Goal: Task Accomplishment & Management: Manage account settings

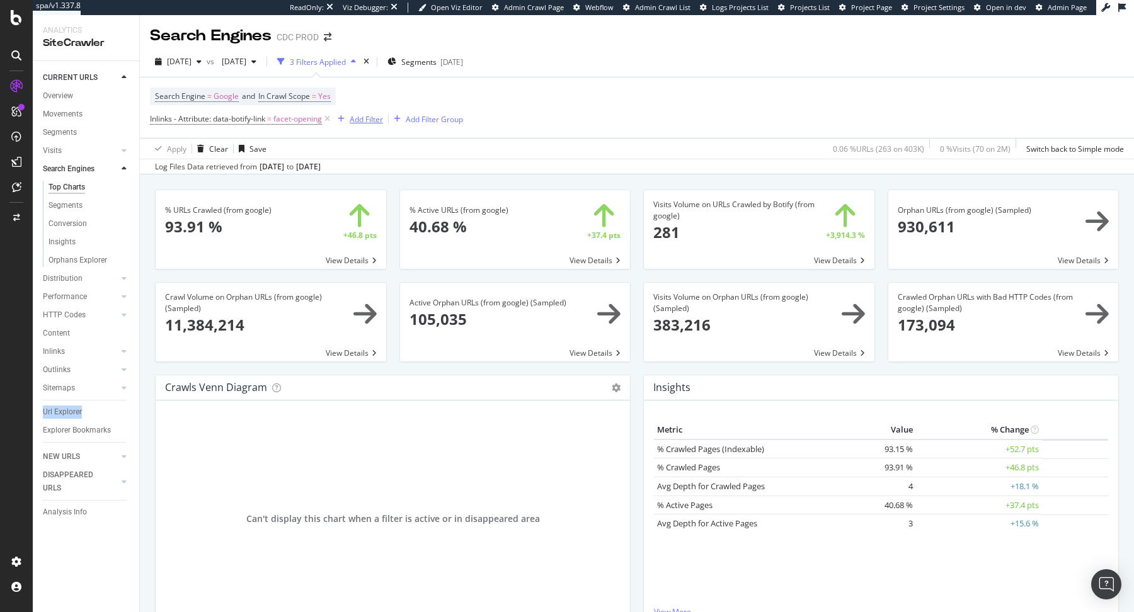
click at [357, 113] on div "Add Filter" at bounding box center [358, 119] width 50 height 14
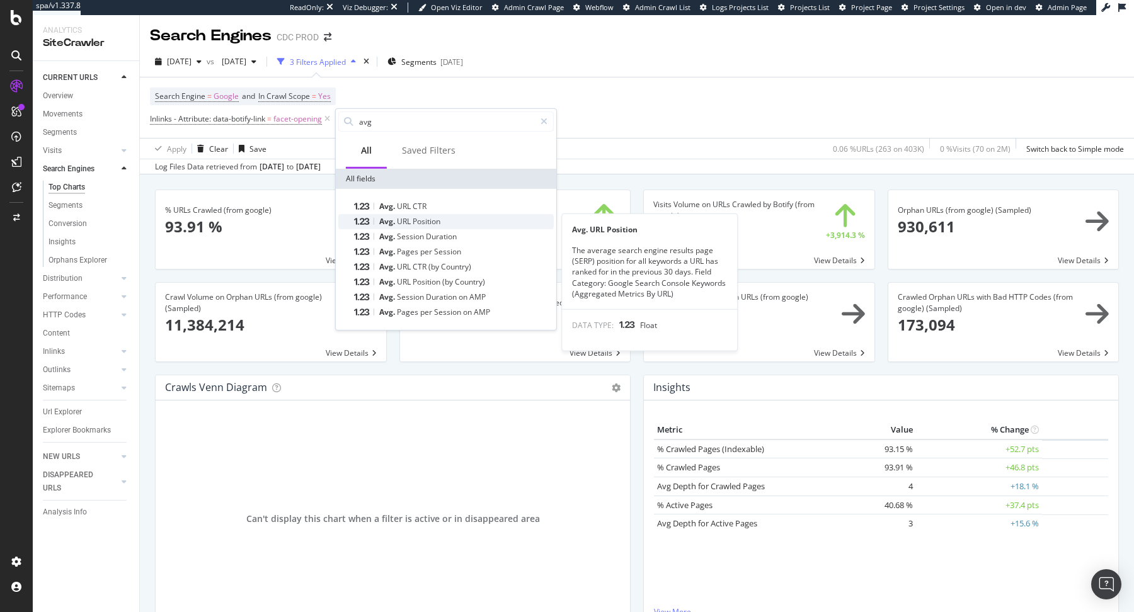
type input "avg"
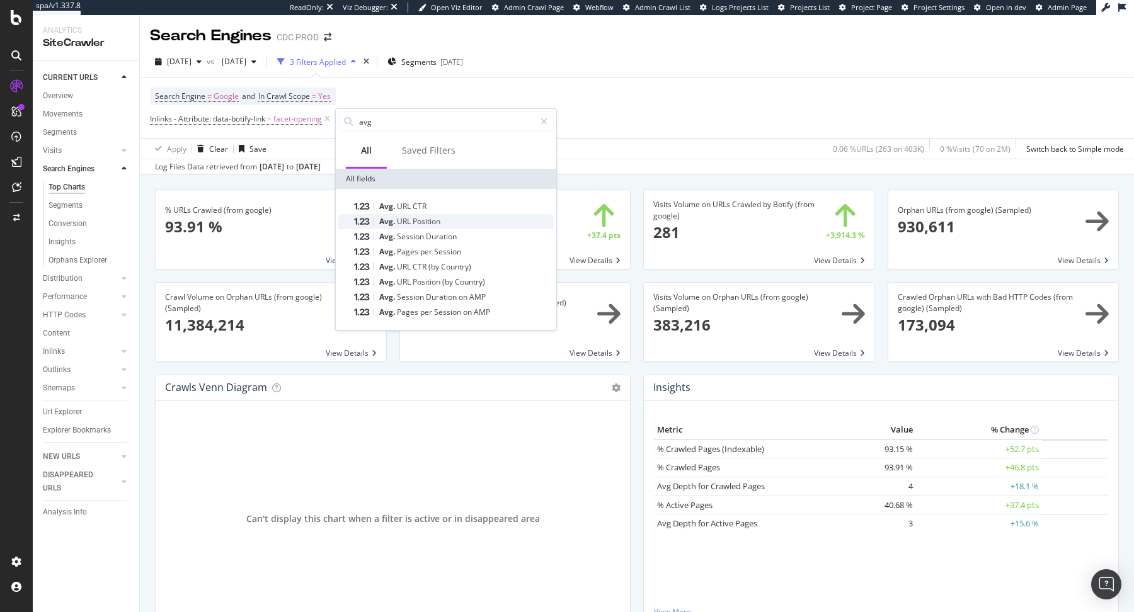
click at [481, 217] on div "Avg. URL Position" at bounding box center [453, 221] width 200 height 15
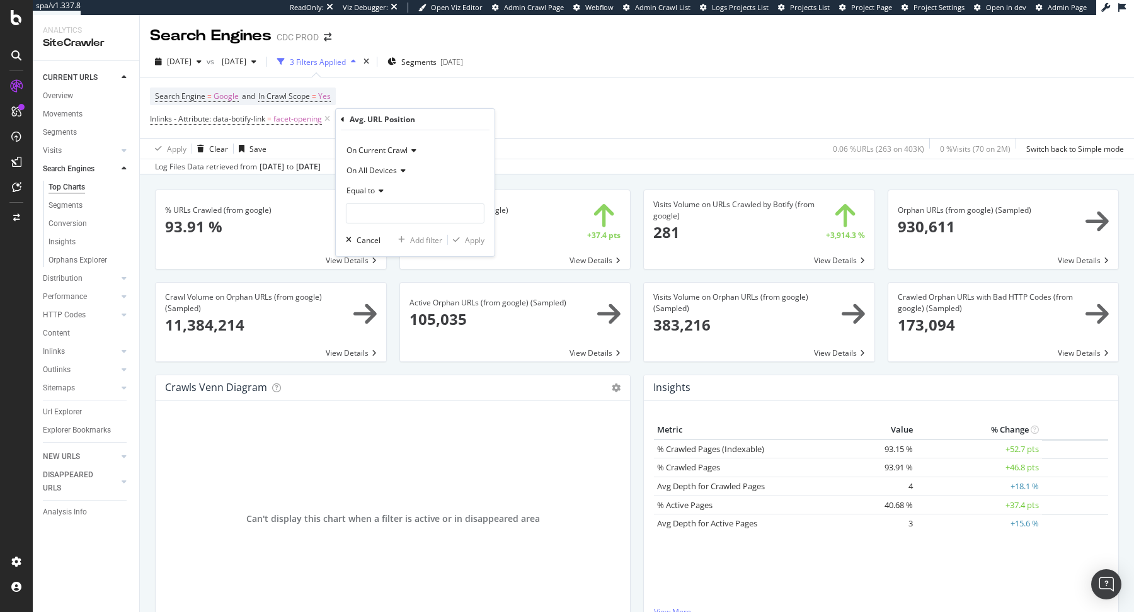
click at [374, 190] on span "Equal to" at bounding box center [361, 190] width 28 height 11
click at [389, 253] on div "Less than" at bounding box center [416, 249] width 135 height 16
click at [390, 209] on input "number" at bounding box center [415, 213] width 139 height 20
type input "10"
click at [469, 238] on div "Apply" at bounding box center [475, 239] width 20 height 11
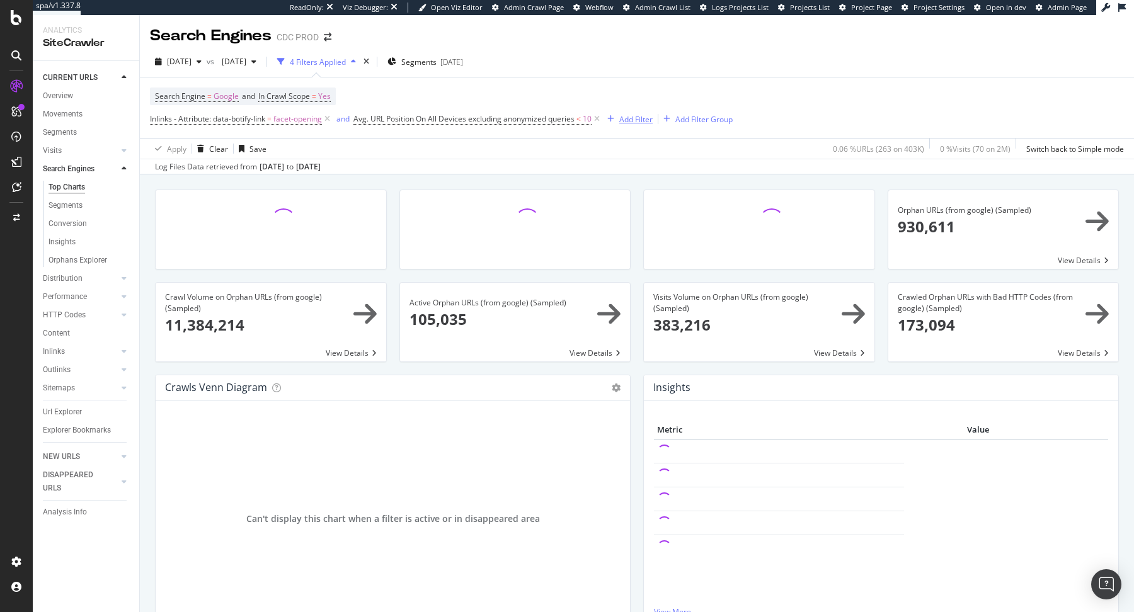
click at [633, 116] on div "Add Filter" at bounding box center [635, 119] width 33 height 11
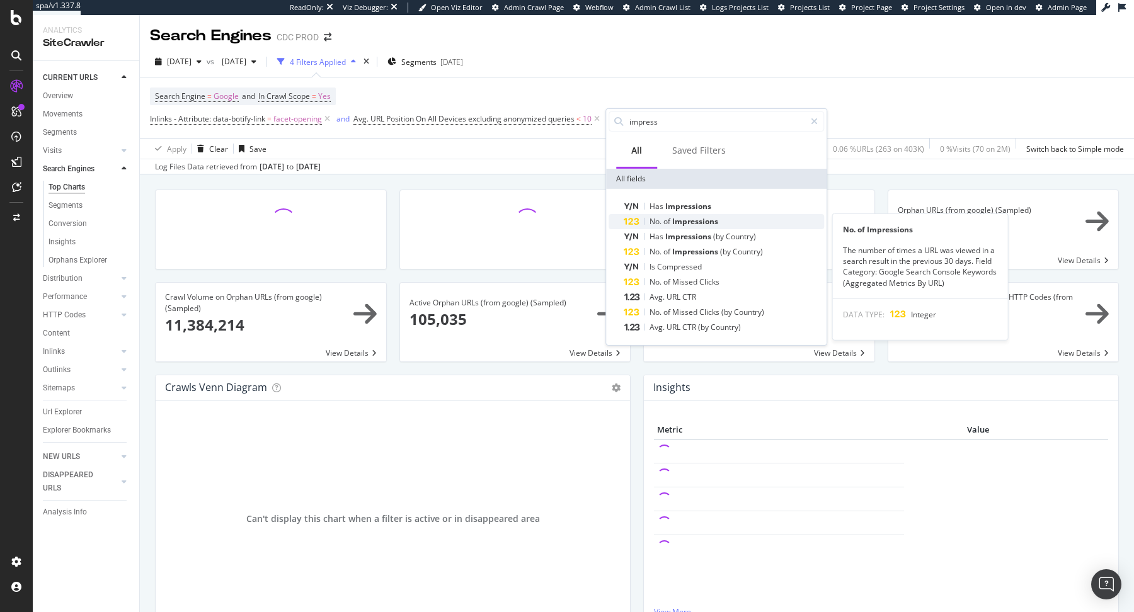
type input "impress"
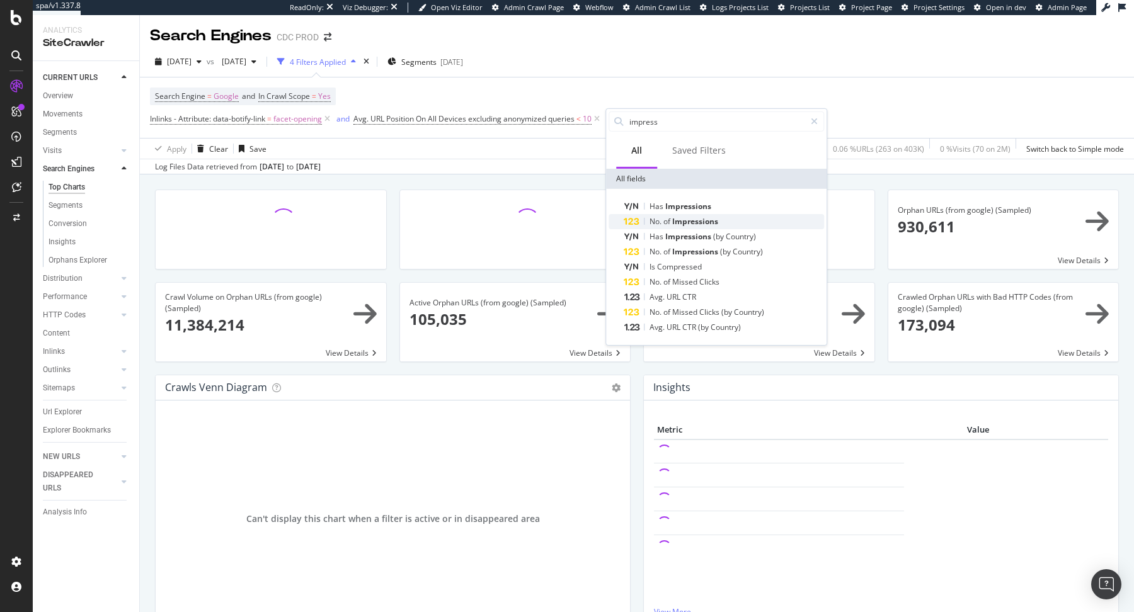
click at [713, 222] on span "Impressions" at bounding box center [695, 221] width 46 height 11
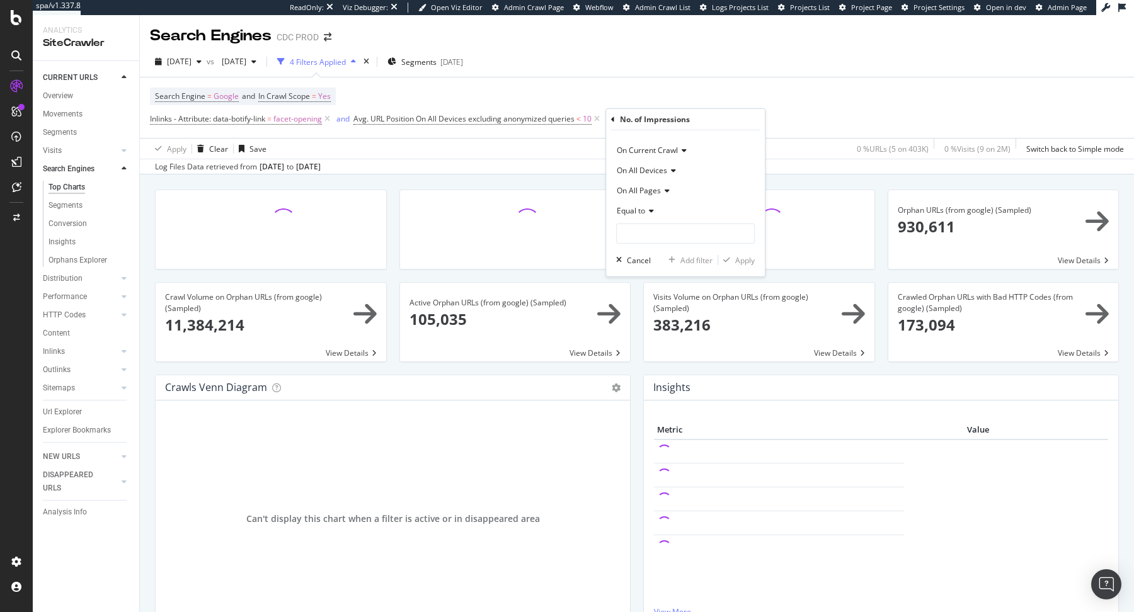
click at [656, 208] on div "Equal to" at bounding box center [685, 211] width 139 height 20
click at [675, 311] on div "Greater than or equal to" at bounding box center [686, 319] width 135 height 16
click at [672, 234] on input "number" at bounding box center [685, 234] width 139 height 20
type input "100"
click at [749, 261] on div "Apply" at bounding box center [745, 260] width 20 height 11
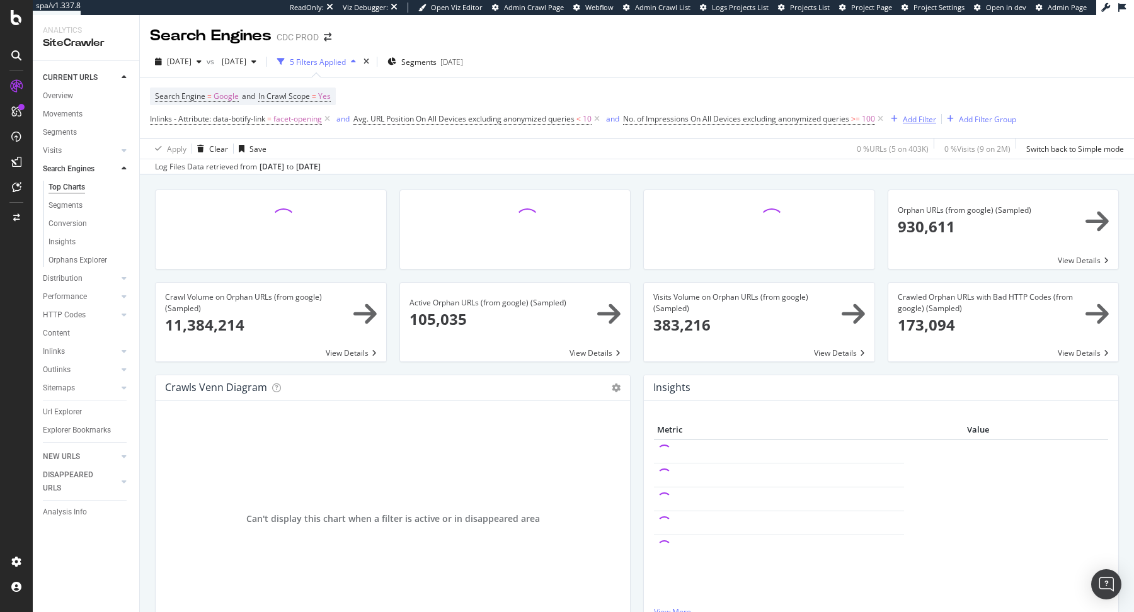
click at [919, 114] on div "Add Filter" at bounding box center [919, 119] width 33 height 11
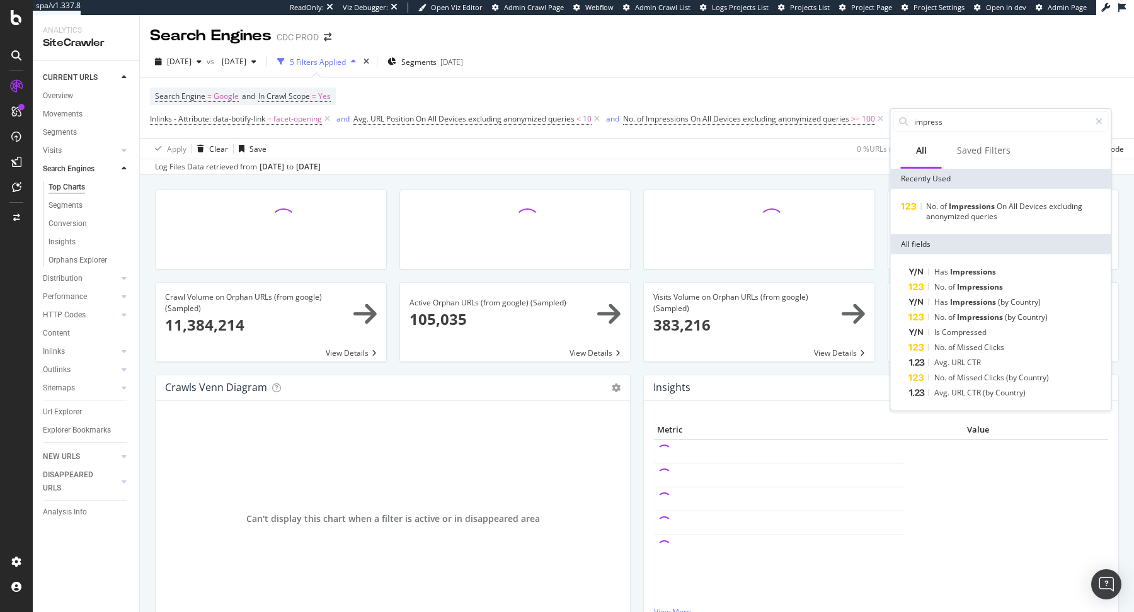
click at [842, 50] on div "2025 Aug. 29th vs 2025 Jul. 11th 5 Filters Applied Segments 2025-08-27 Search E…" at bounding box center [637, 111] width 994 height 128
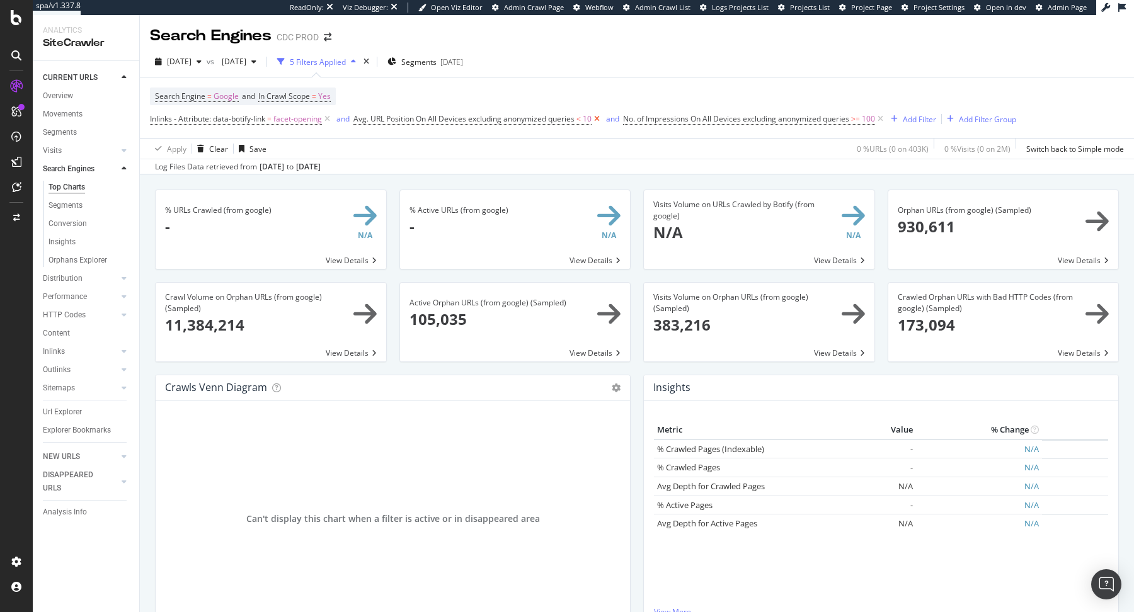
click at [596, 121] on icon at bounding box center [597, 119] width 11 height 13
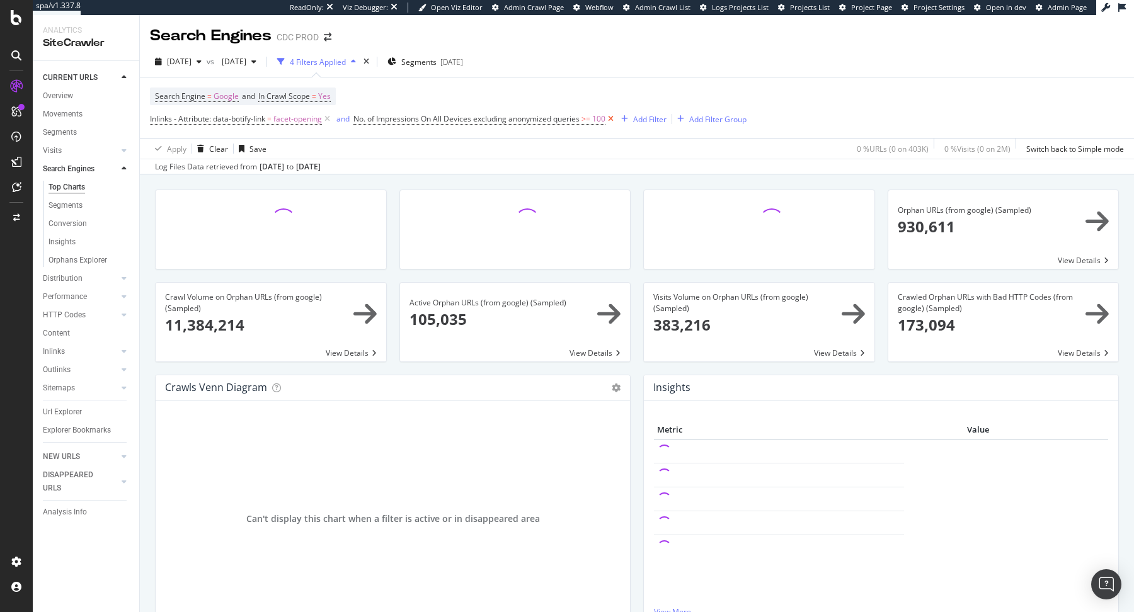
click at [616, 120] on icon at bounding box center [610, 119] width 11 height 13
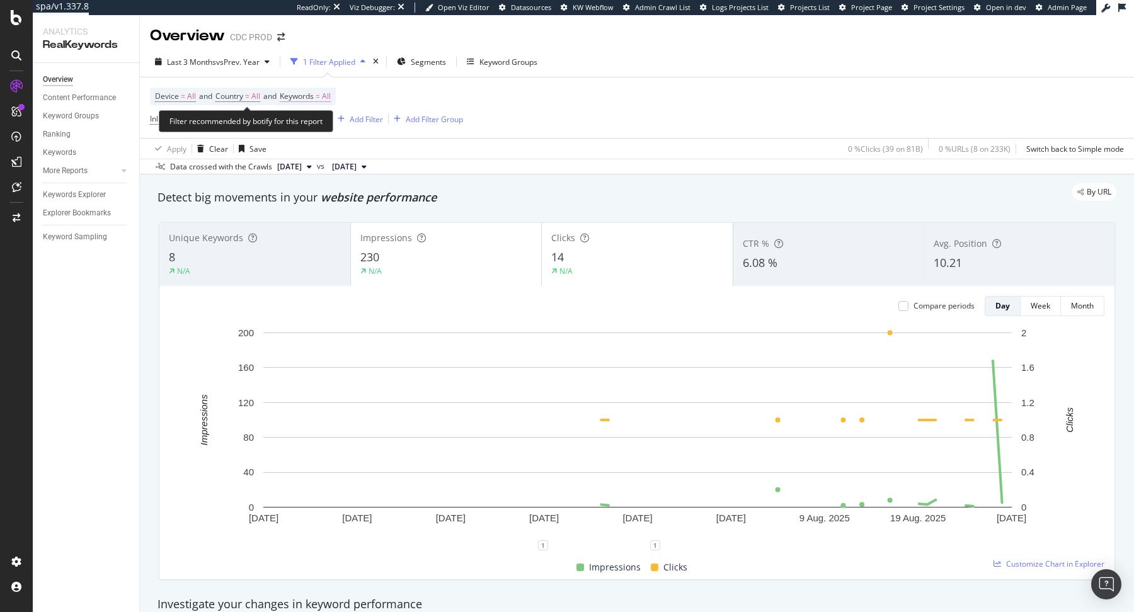
click at [331, 91] on span "All" at bounding box center [326, 97] width 9 height 18
click at [313, 125] on div "button" at bounding box center [319, 126] width 15 height 8
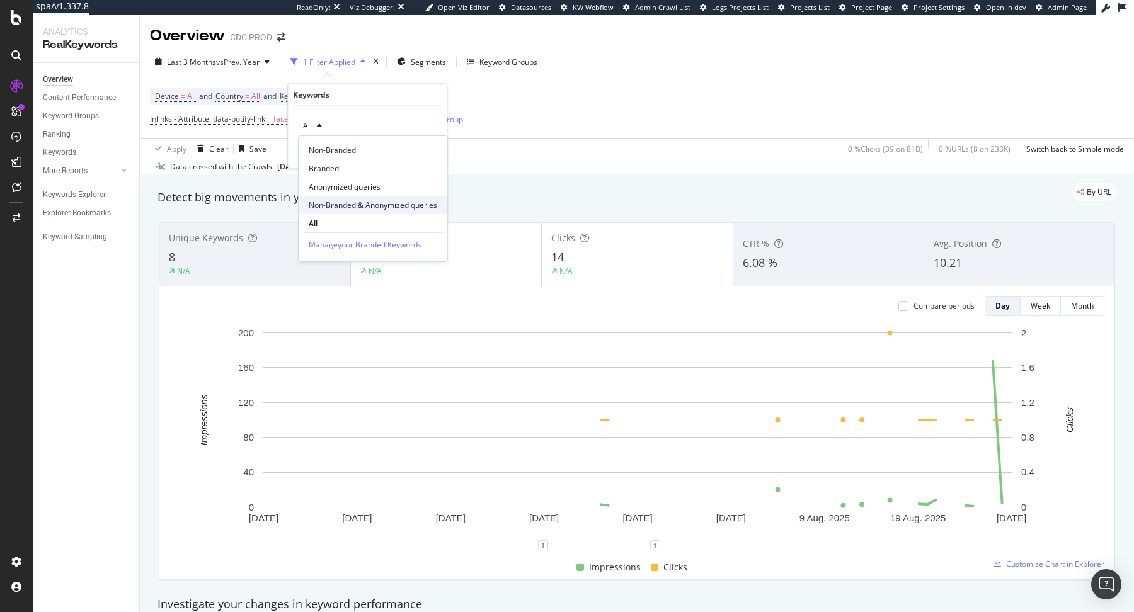
click at [346, 202] on span "Non-Branded & Anonymized queries" at bounding box center [373, 205] width 129 height 11
click at [428, 151] on div "Apply" at bounding box center [437, 152] width 20 height 11
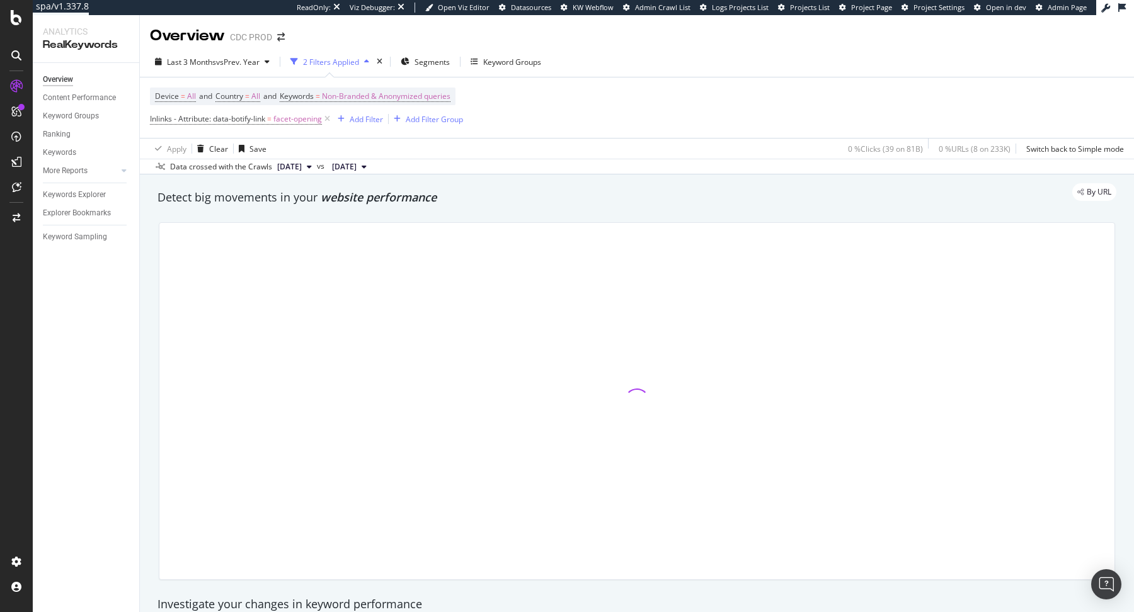
click at [428, 151] on div "Apply Clear Save 0 % Clicks ( 39 on 81B ) 0 % URLs ( 8 on 233K ) Switch back to…" at bounding box center [637, 148] width 994 height 21
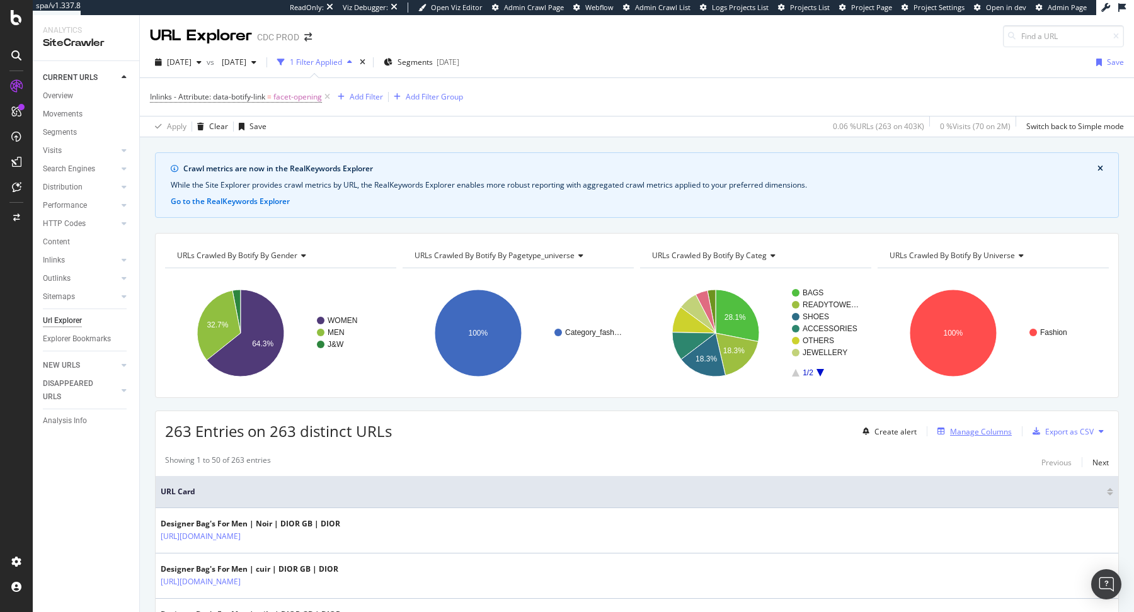
click at [975, 430] on div "Manage Columns" at bounding box center [981, 432] width 62 height 11
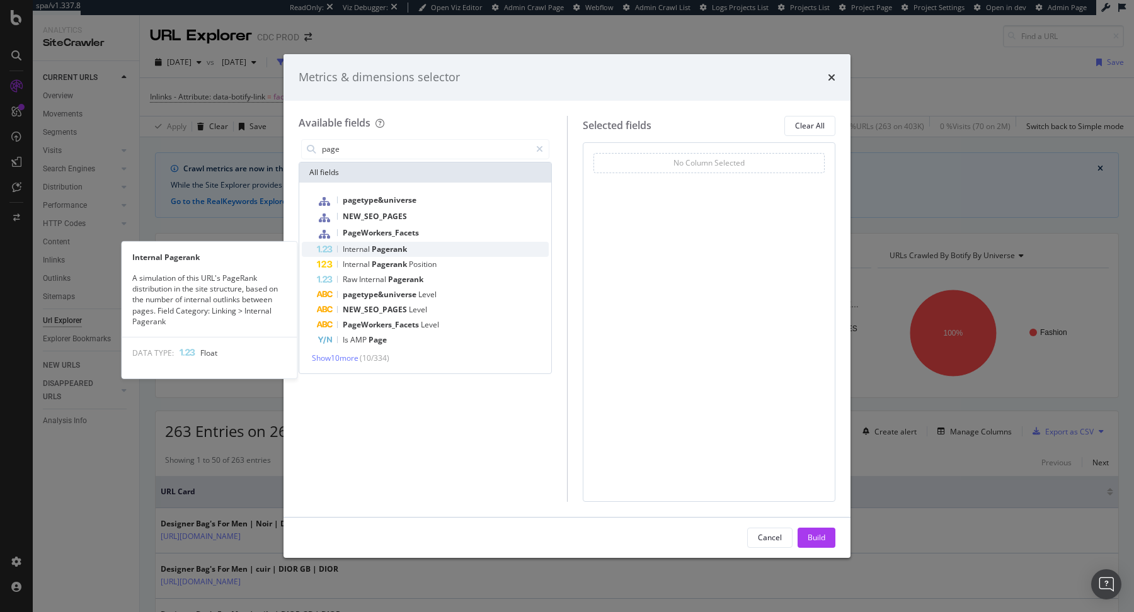
type input "page"
click at [439, 249] on div "Internal Pagerank" at bounding box center [433, 249] width 232 height 15
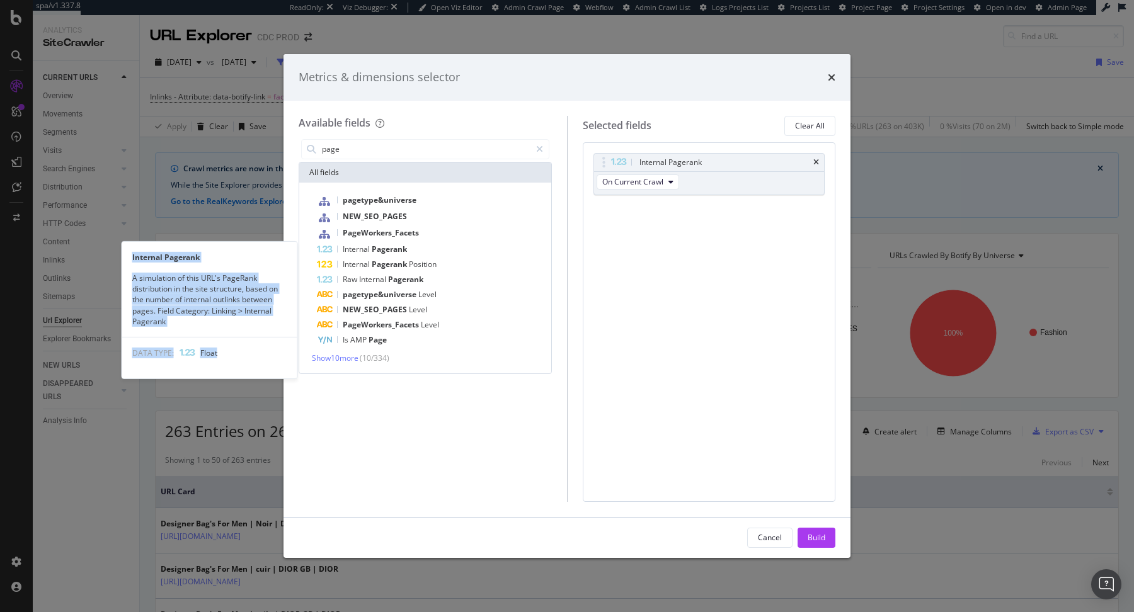
click at [439, 249] on div "Internal Pagerank" at bounding box center [433, 249] width 232 height 15
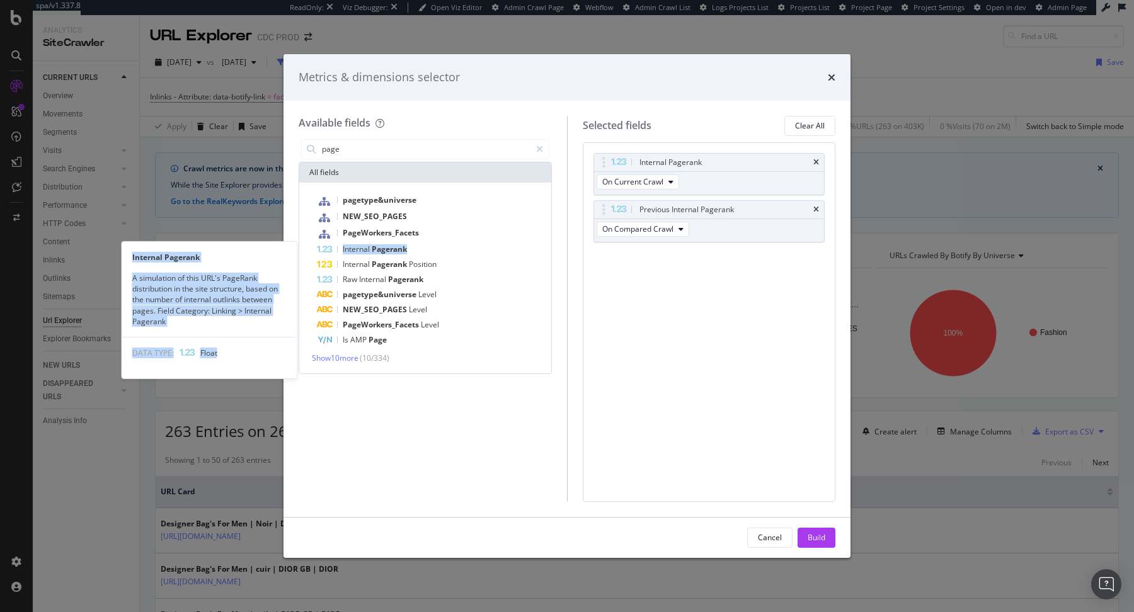
click at [439, 249] on div "Internal Pagerank" at bounding box center [433, 249] width 232 height 15
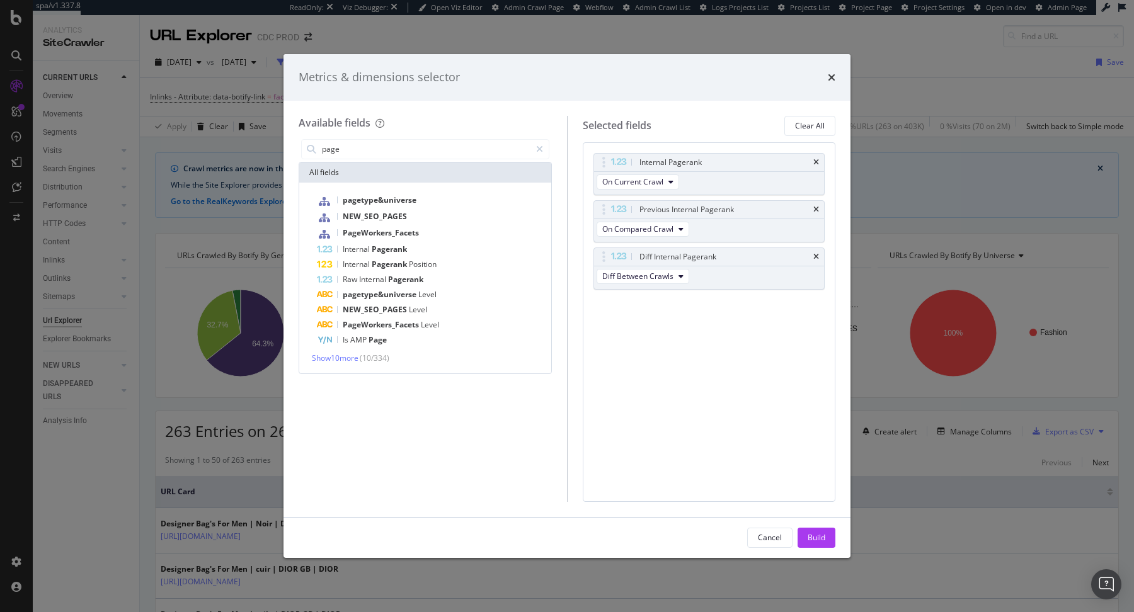
click at [699, 347] on div "Internal Pagerank On Current Crawl Previous Internal Pagerank On Compared Crawl…" at bounding box center [709, 322] width 253 height 360
drag, startPoint x: 602, startPoint y: 259, endPoint x: 602, endPoint y: 212, distance: 46.6
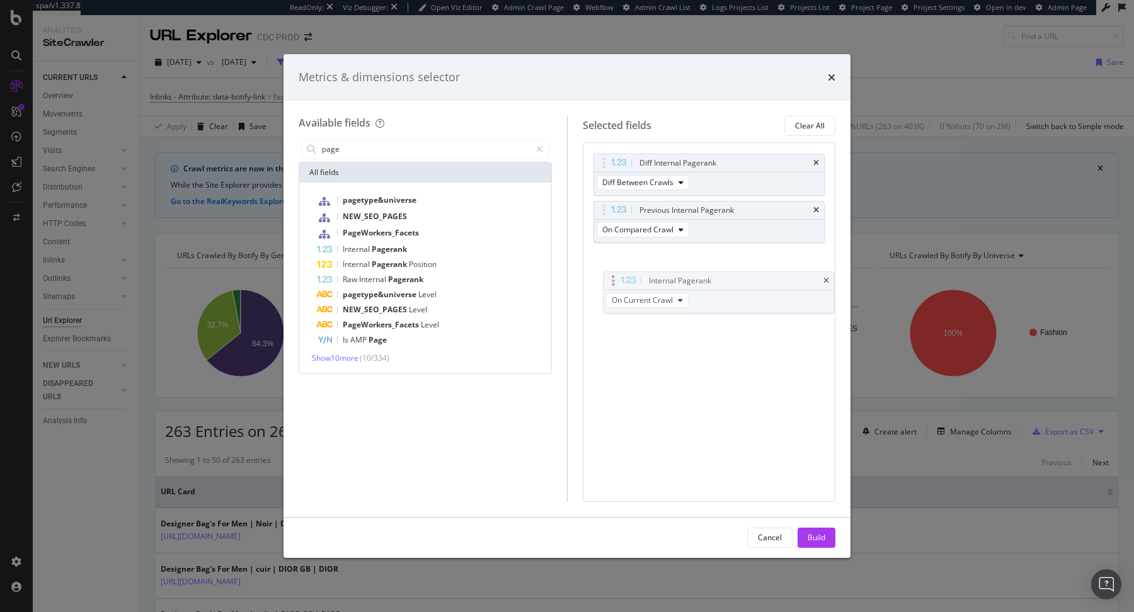
drag, startPoint x: 600, startPoint y: 157, endPoint x: 610, endPoint y: 275, distance: 118.9
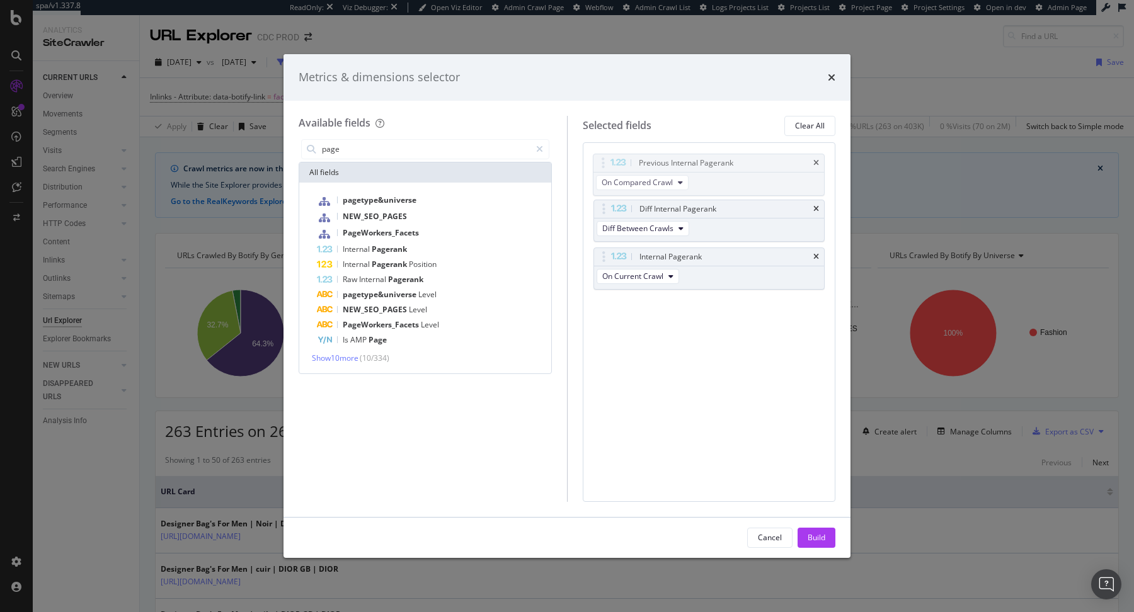
drag, startPoint x: 600, startPoint y: 214, endPoint x: 600, endPoint y: 168, distance: 46.6
click at [808, 537] on div "Build" at bounding box center [817, 537] width 18 height 11
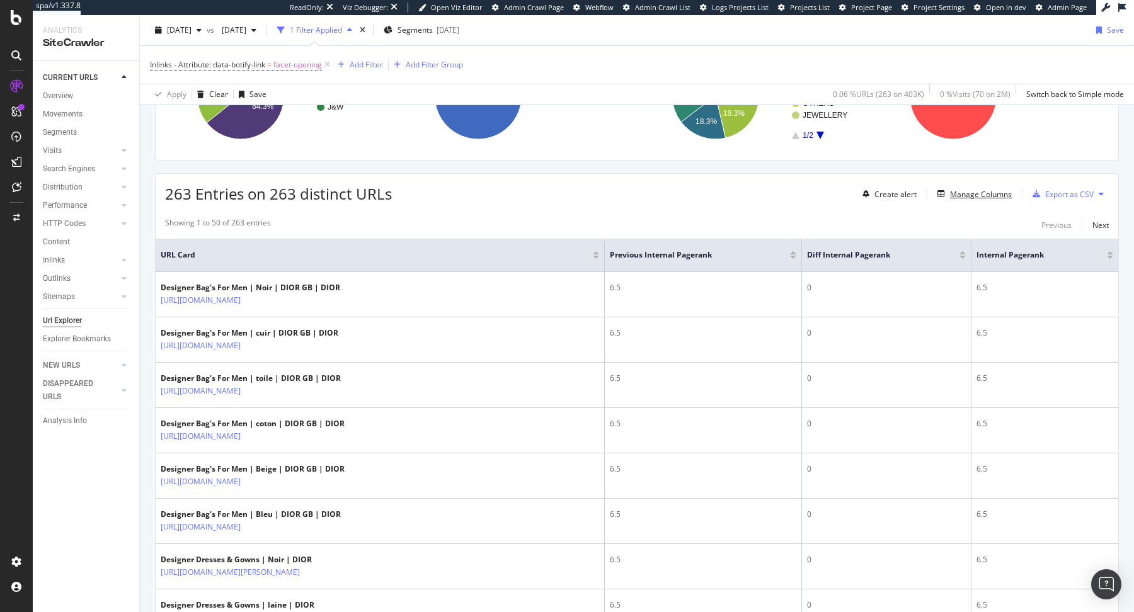
scroll to position [246, 0]
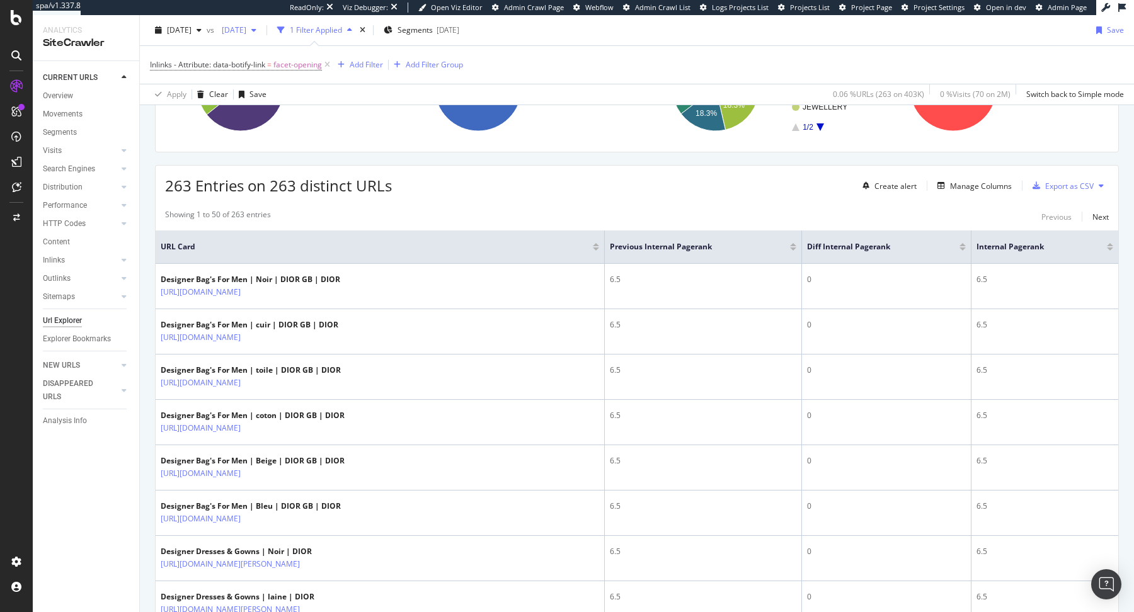
click at [246, 34] on span "2025 Jul. 11th" at bounding box center [232, 30] width 30 height 11
click at [300, 126] on div "2025 Jul. 4th" at bounding box center [279, 131] width 67 height 11
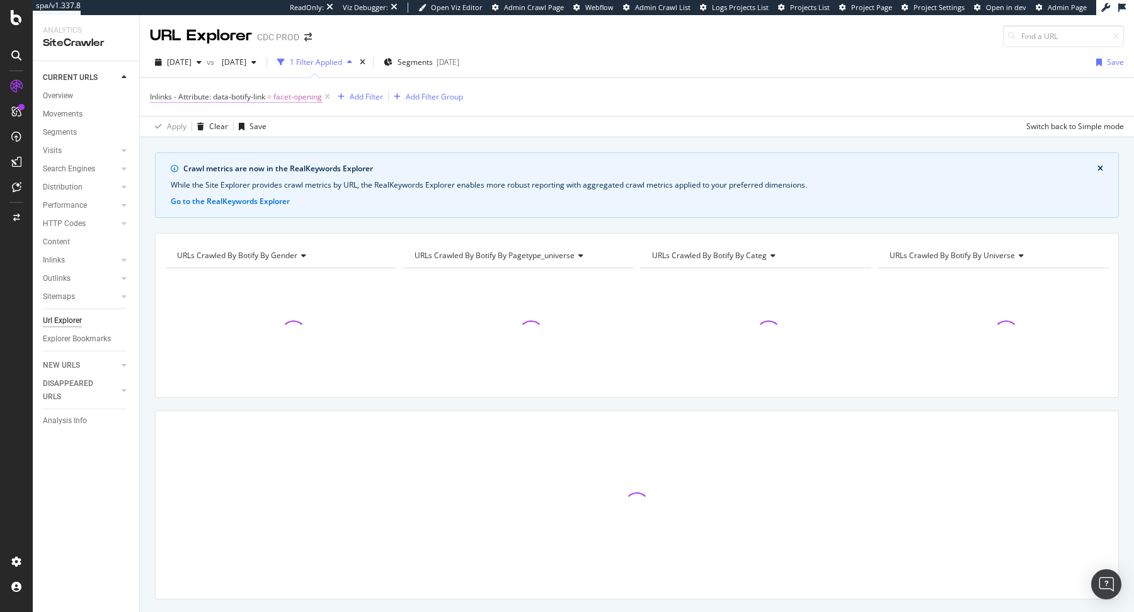
click at [290, 99] on span "facet-opening" at bounding box center [297, 97] width 49 height 18
click at [644, 57] on div "2025 Aug. 29th vs 2025 Jul. 4th 1 Filter Applied Segments 2025-08-27 Save" at bounding box center [637, 64] width 994 height 25
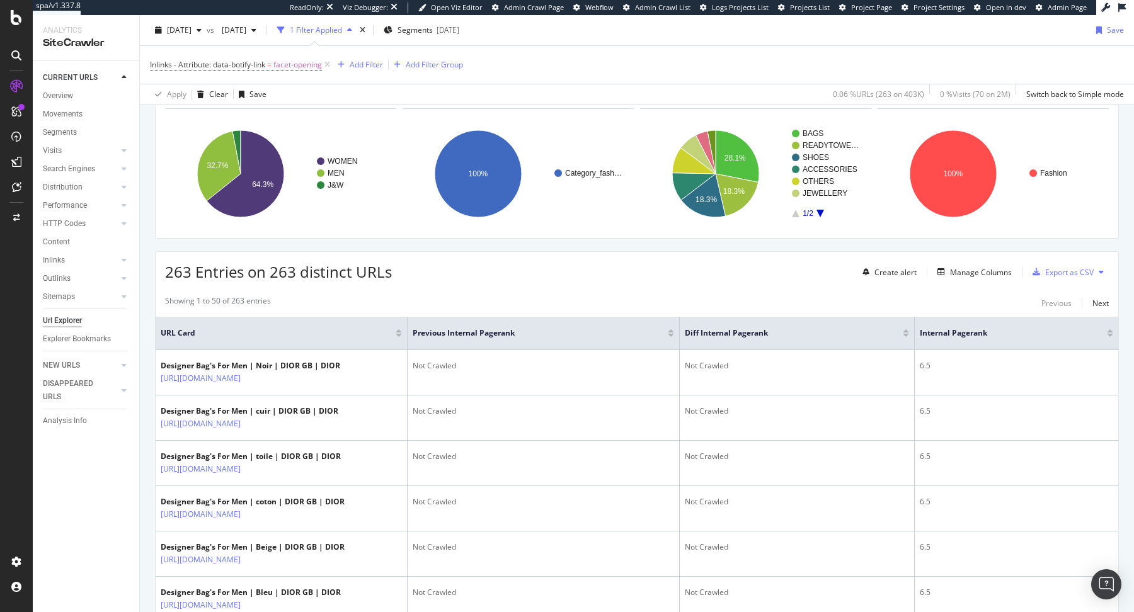
scroll to position [152, 0]
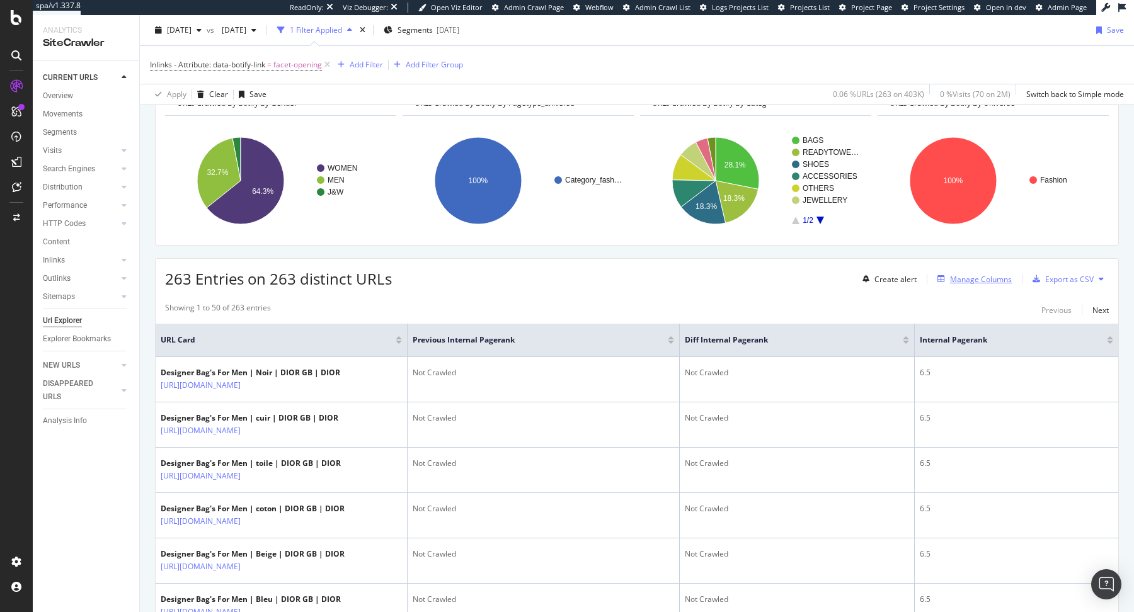
click at [977, 275] on div "Manage Columns" at bounding box center [981, 279] width 62 height 11
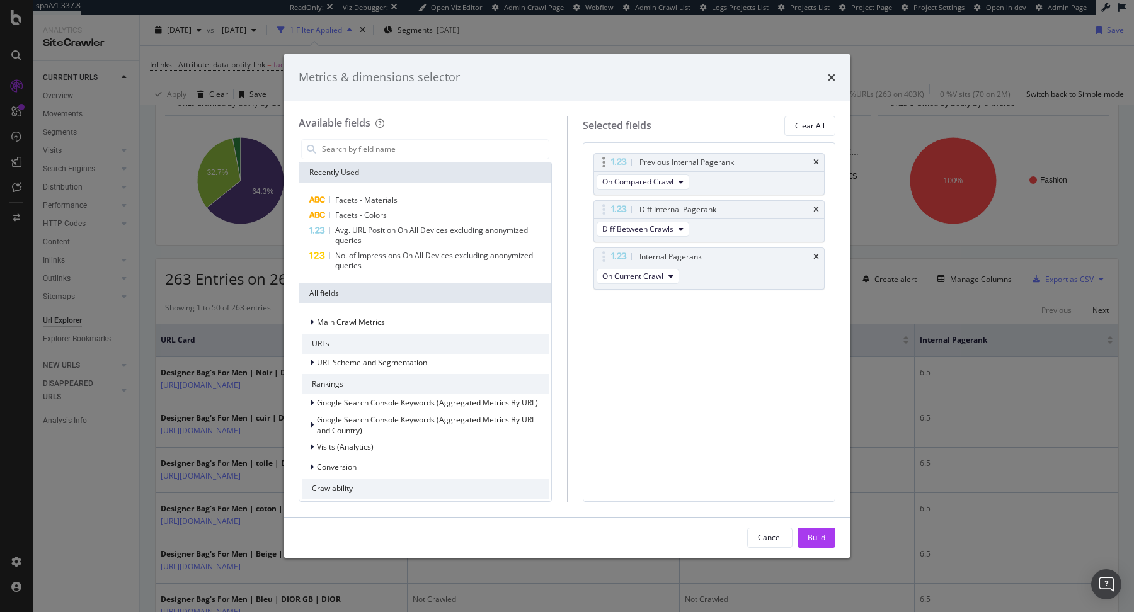
click at [820, 164] on div "Previous Internal Pagerank" at bounding box center [709, 163] width 231 height 18
click at [816, 159] on icon "times" at bounding box center [816, 163] width 6 height 8
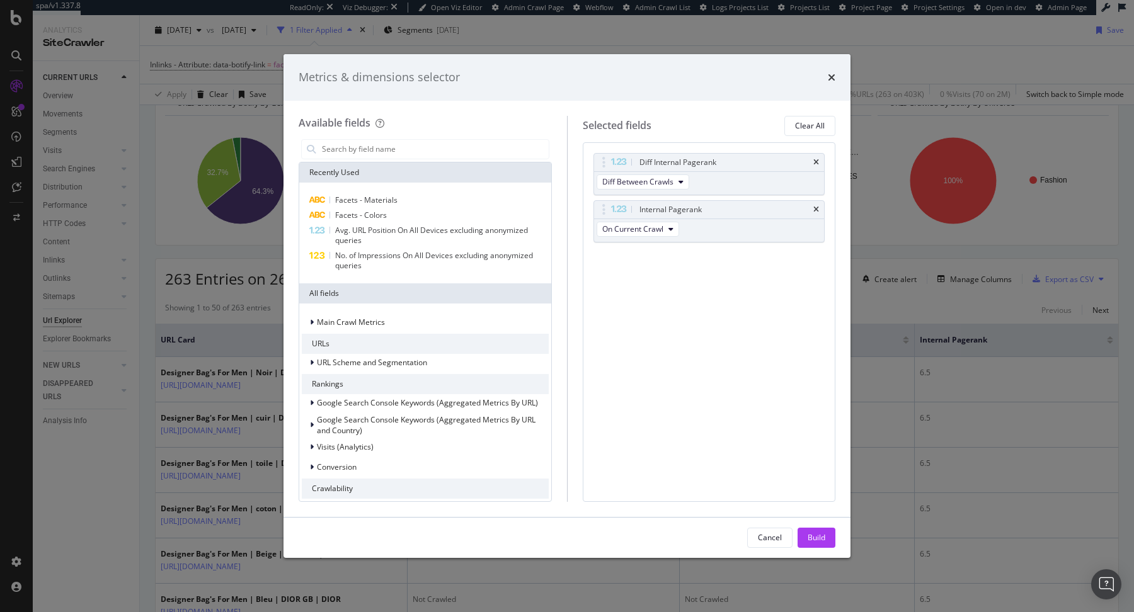
click at [816, 159] on icon "times" at bounding box center [816, 163] width 6 height 8
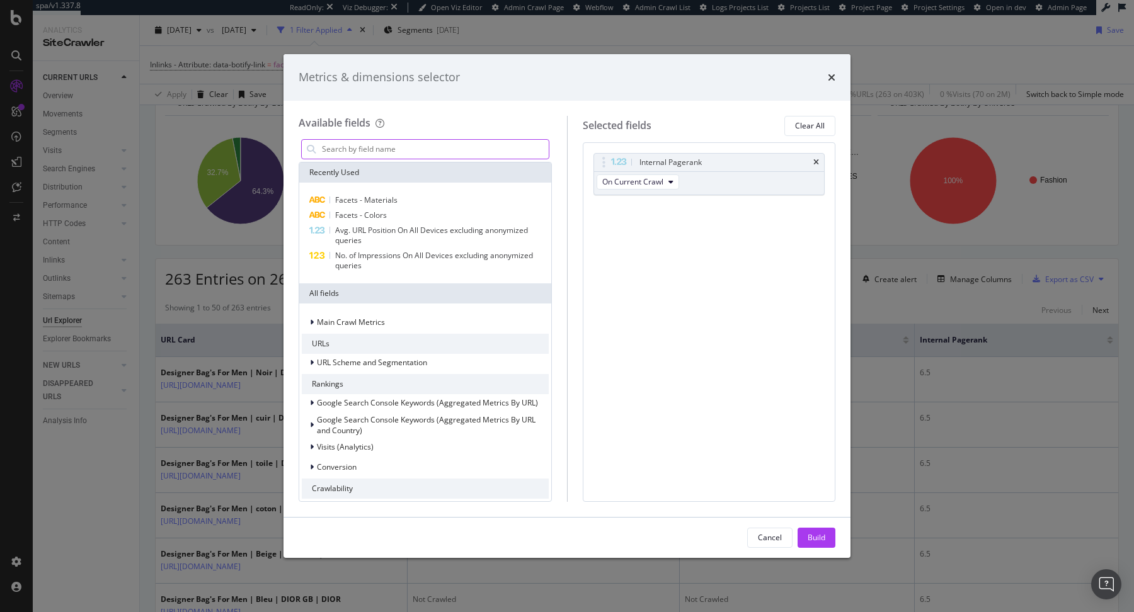
click at [403, 141] on input "modal" at bounding box center [435, 149] width 228 height 19
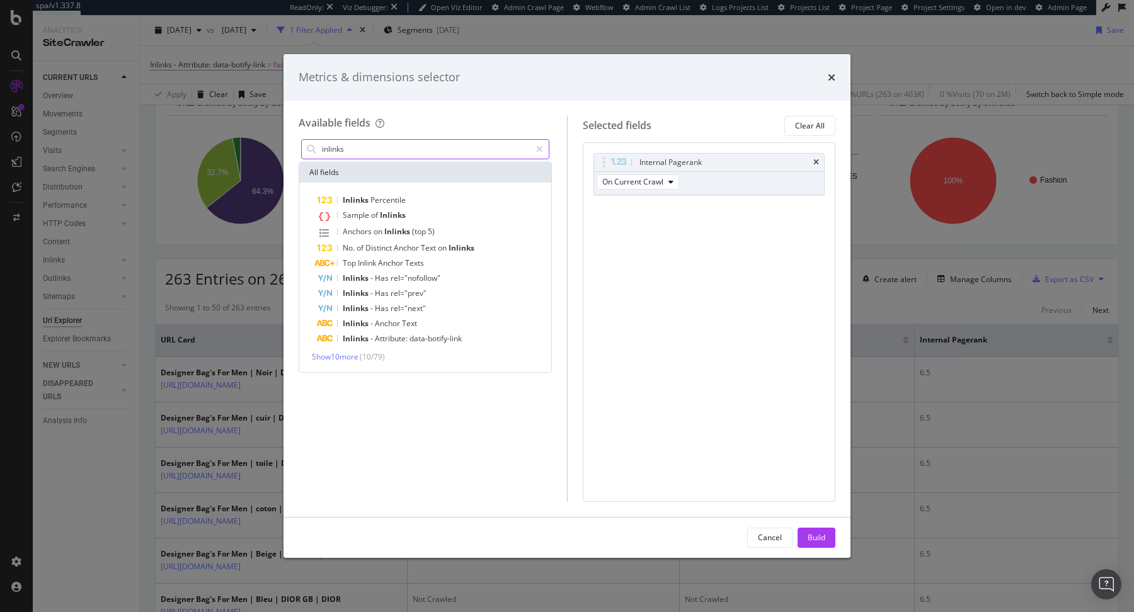
type input "inlinks"
click at [365, 352] on span "( 10 / 79 )" at bounding box center [372, 357] width 25 height 11
click at [343, 354] on span "Show 10 more" at bounding box center [335, 357] width 47 height 11
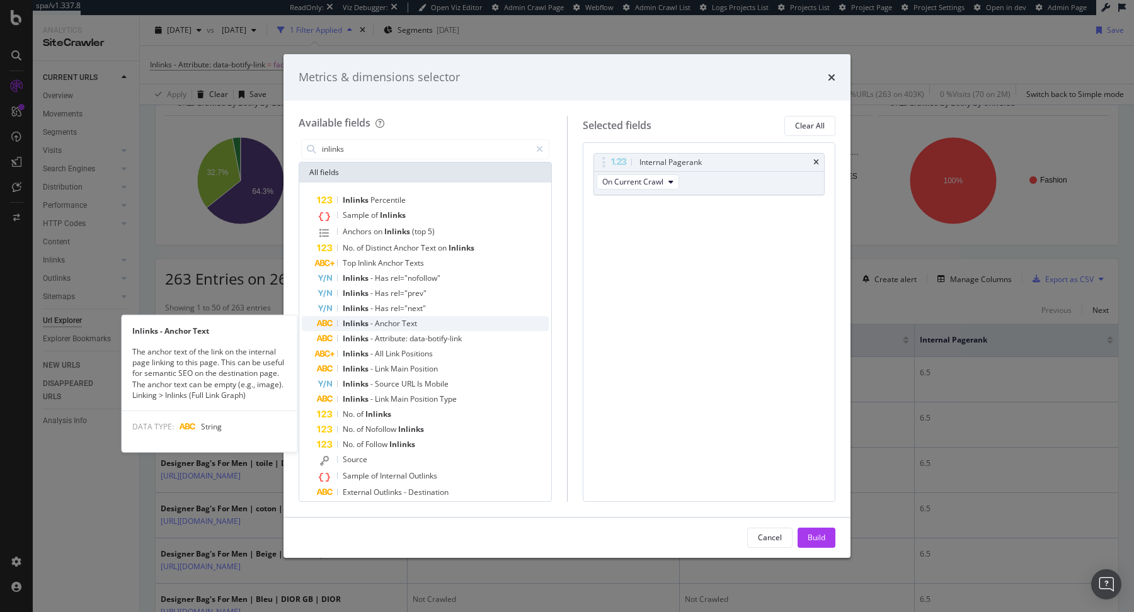
scroll to position [23, 0]
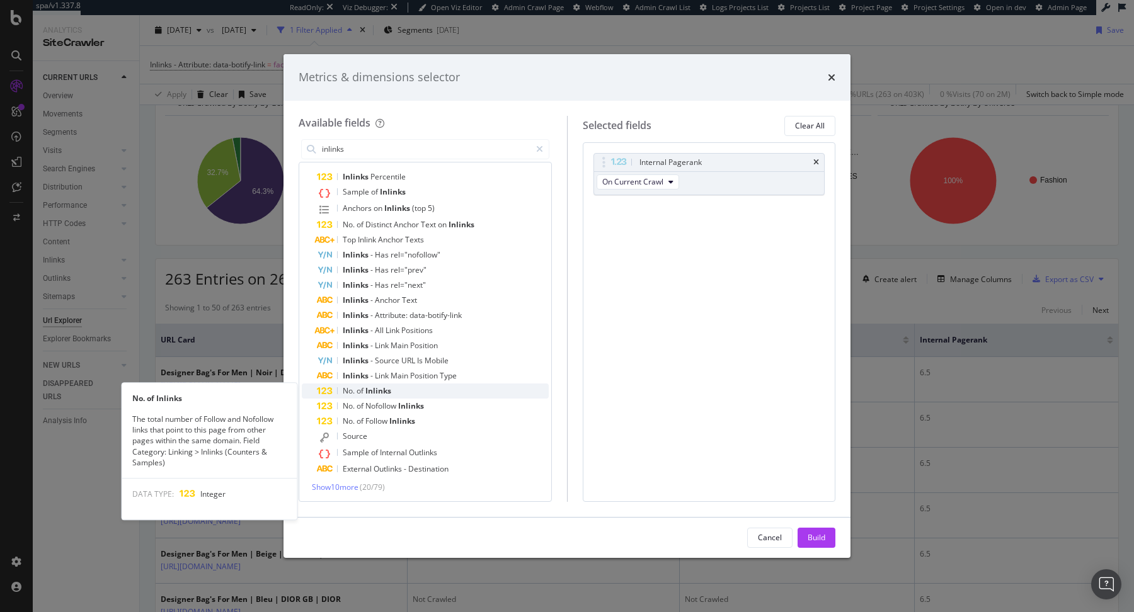
click at [418, 389] on div "No. of Inlinks" at bounding box center [433, 391] width 232 height 15
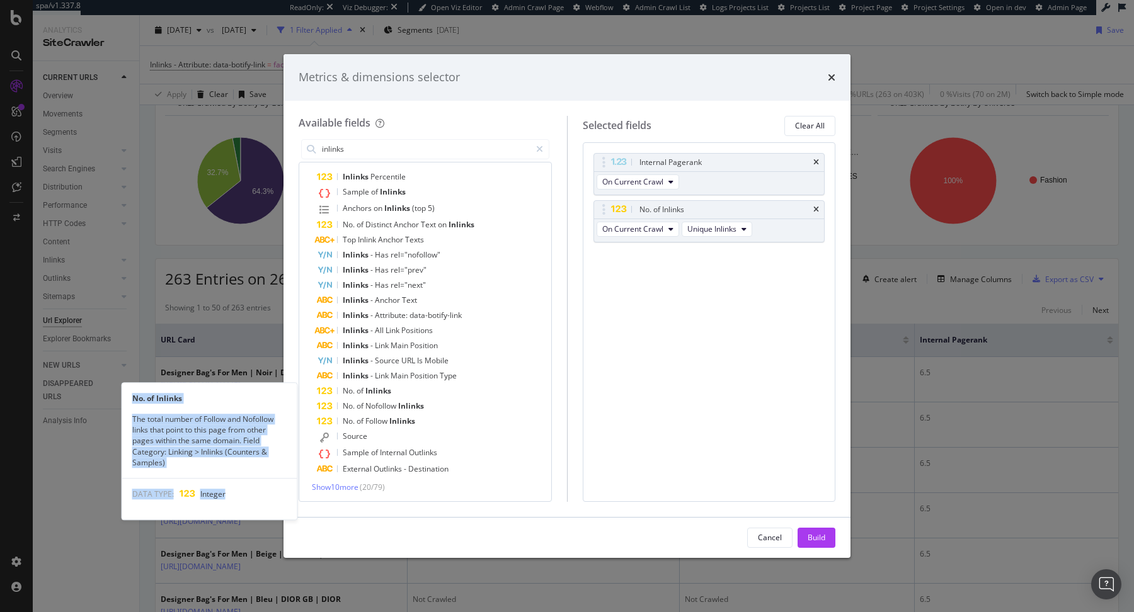
click at [418, 389] on div "No. of Inlinks" at bounding box center [433, 391] width 232 height 15
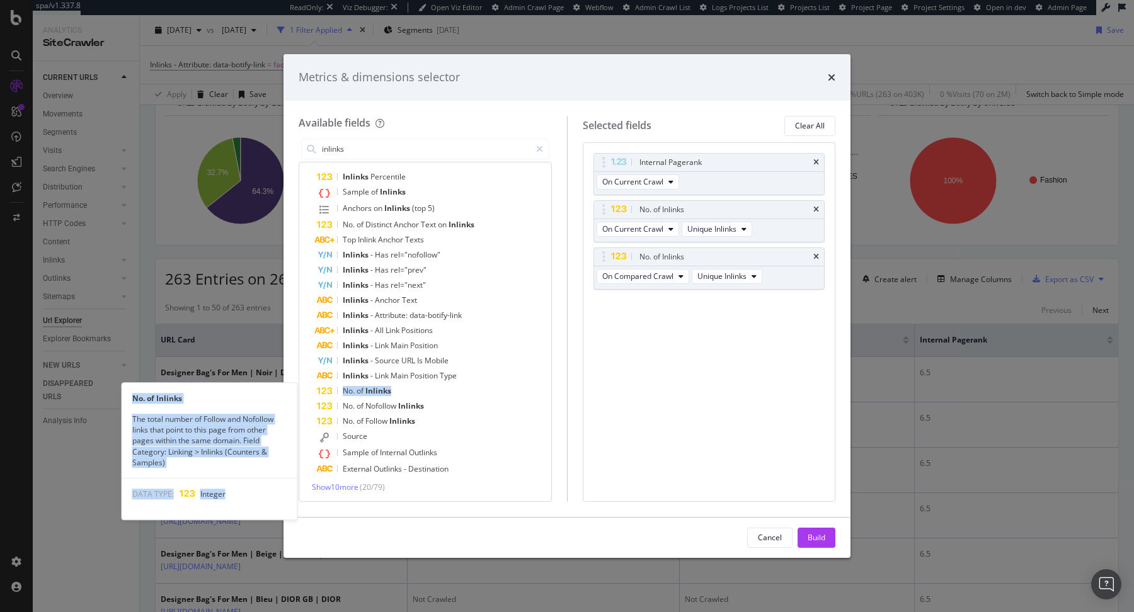
click at [418, 389] on div "No. of Inlinks" at bounding box center [433, 391] width 232 height 15
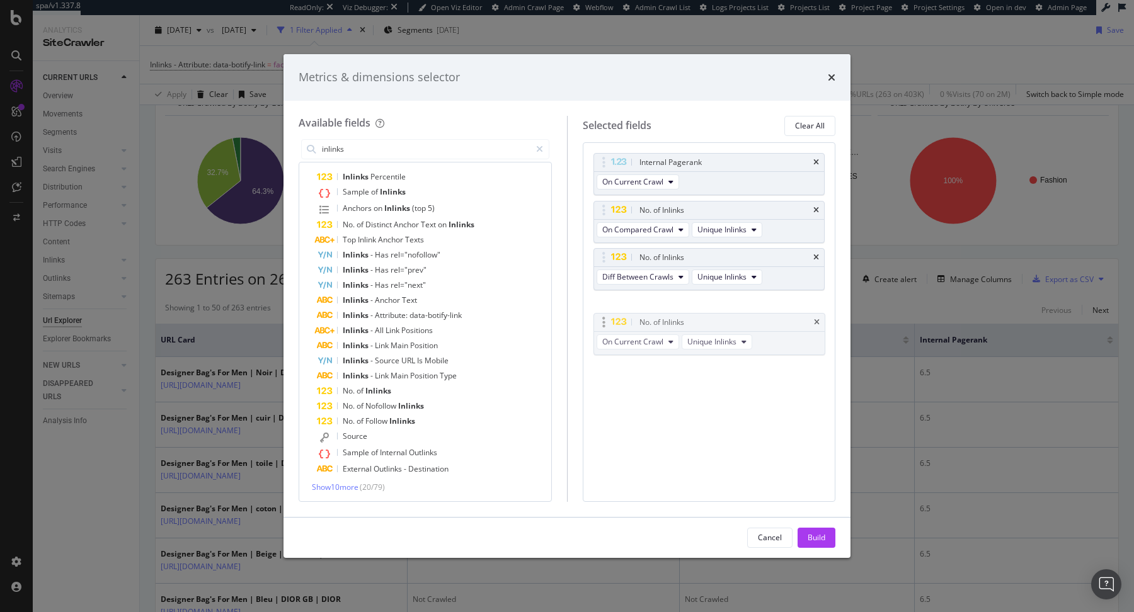
drag, startPoint x: 600, startPoint y: 210, endPoint x: 601, endPoint y: 323, distance: 113.4
click at [820, 541] on div "Build" at bounding box center [817, 537] width 18 height 11
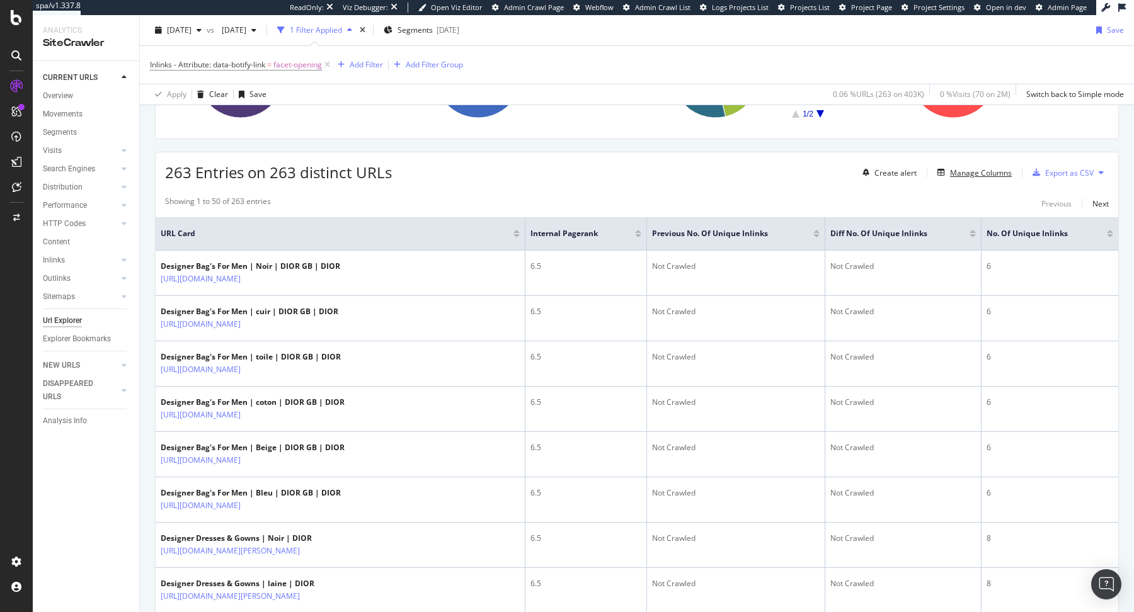
scroll to position [254, 0]
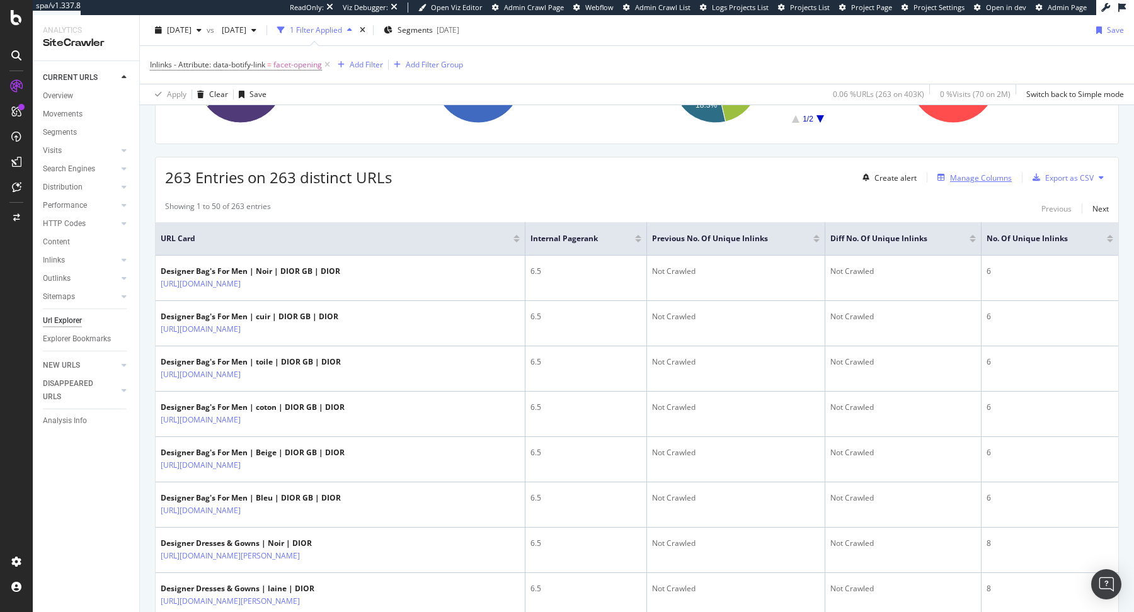
click at [984, 173] on div "Manage Columns" at bounding box center [981, 178] width 62 height 11
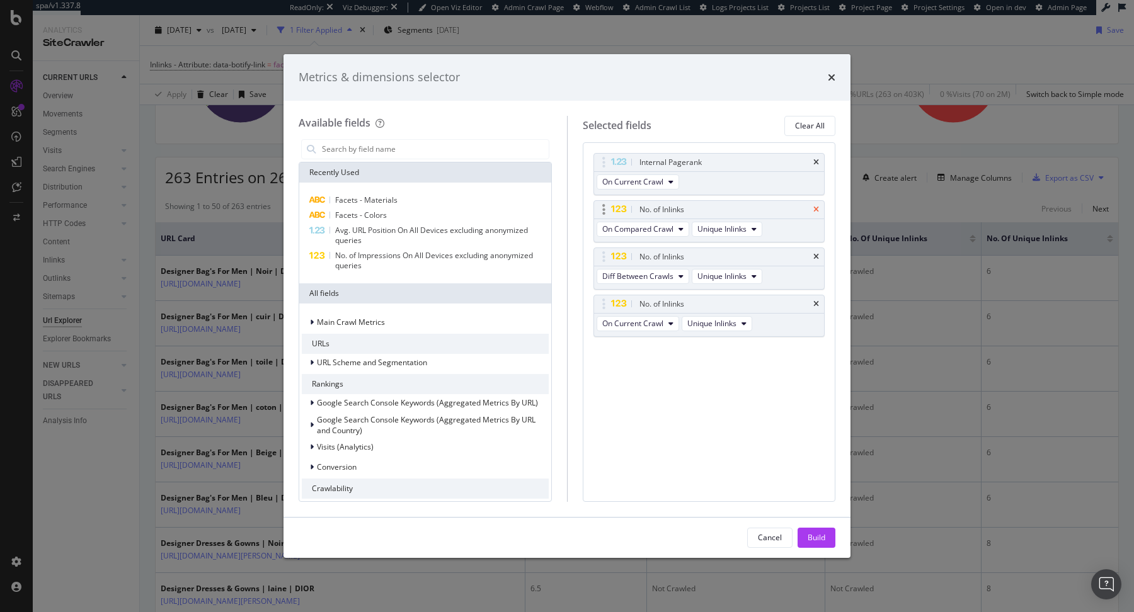
click at [818, 210] on icon "times" at bounding box center [816, 210] width 6 height 8
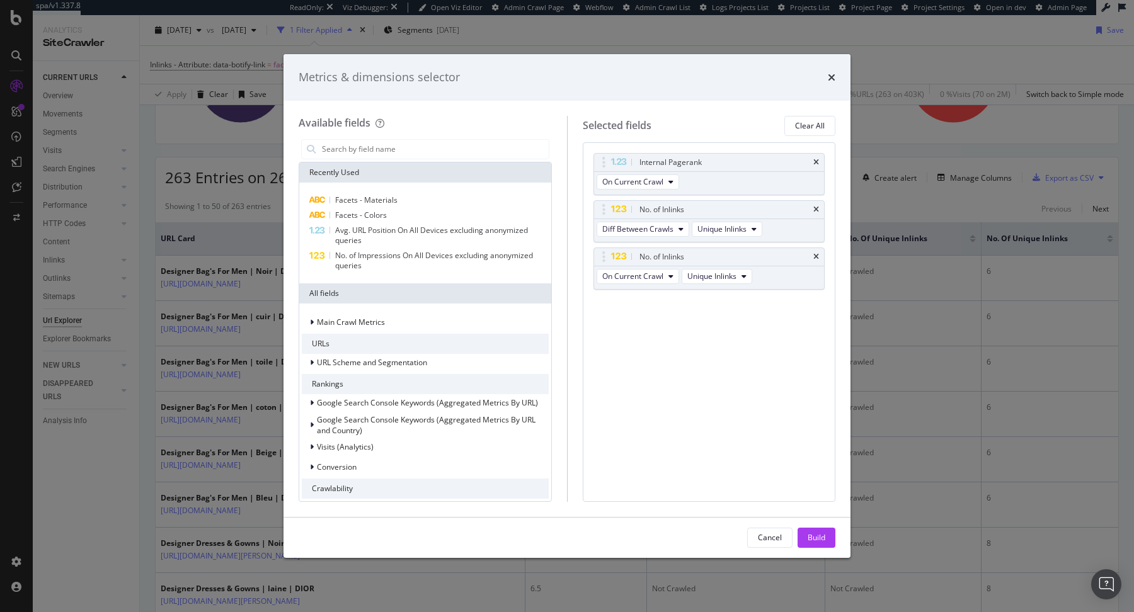
click at [818, 210] on icon "times" at bounding box center [816, 210] width 6 height 8
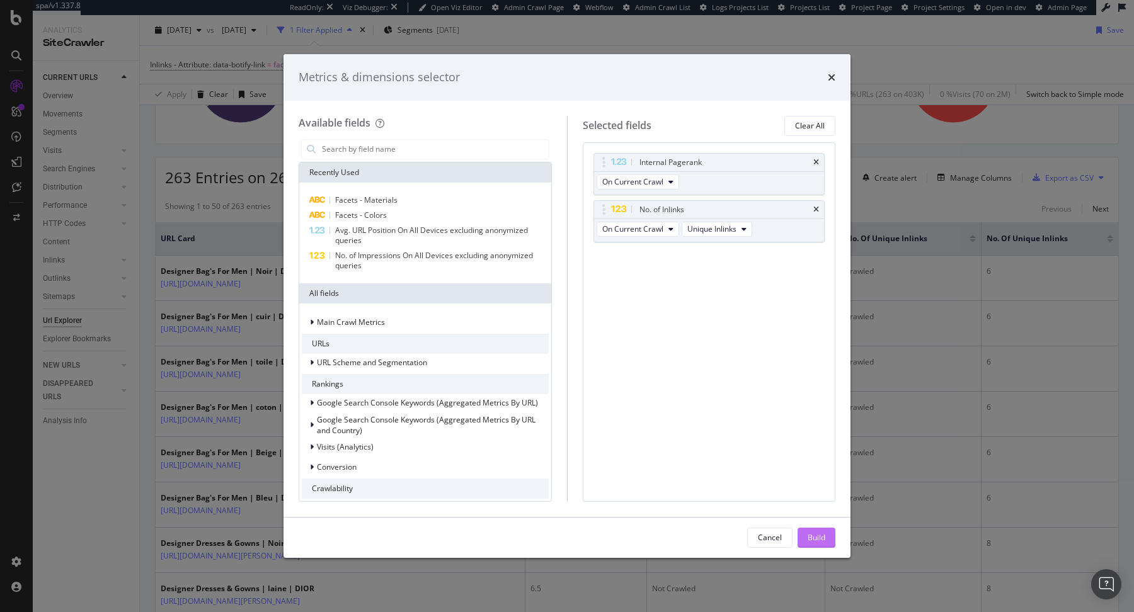
click at [805, 543] on button "Build" at bounding box center [817, 538] width 38 height 20
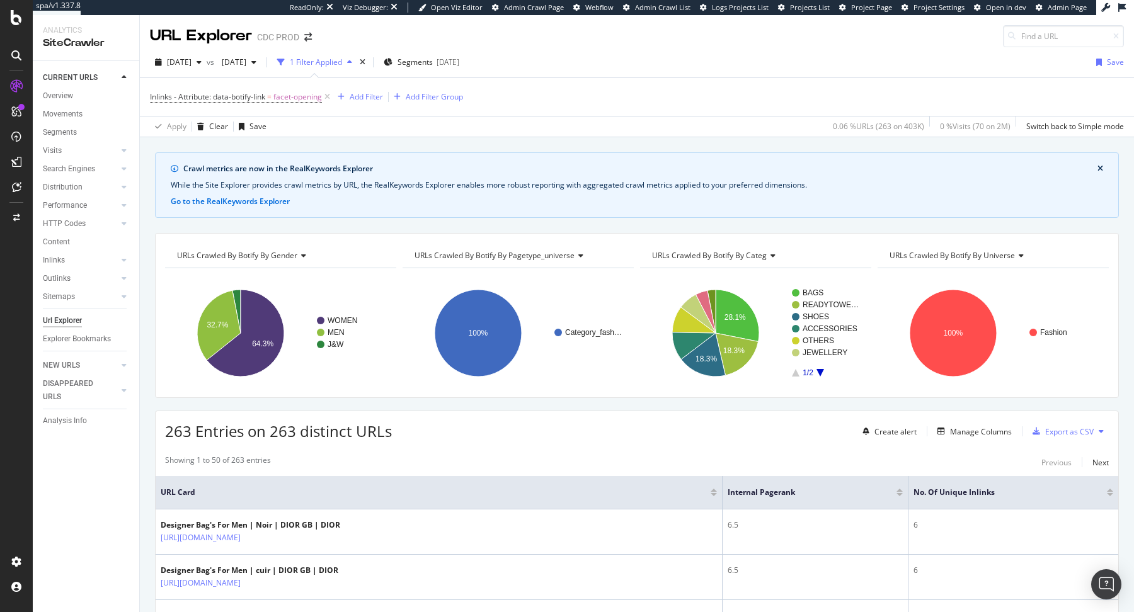
click at [901, 493] on div at bounding box center [900, 494] width 6 height 3
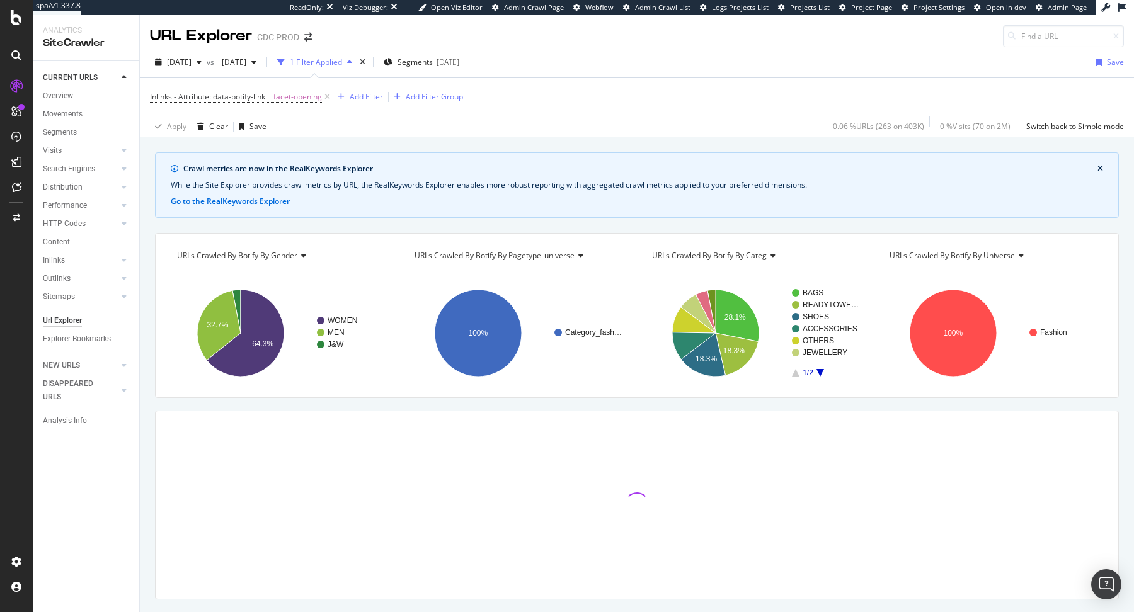
scroll to position [28, 0]
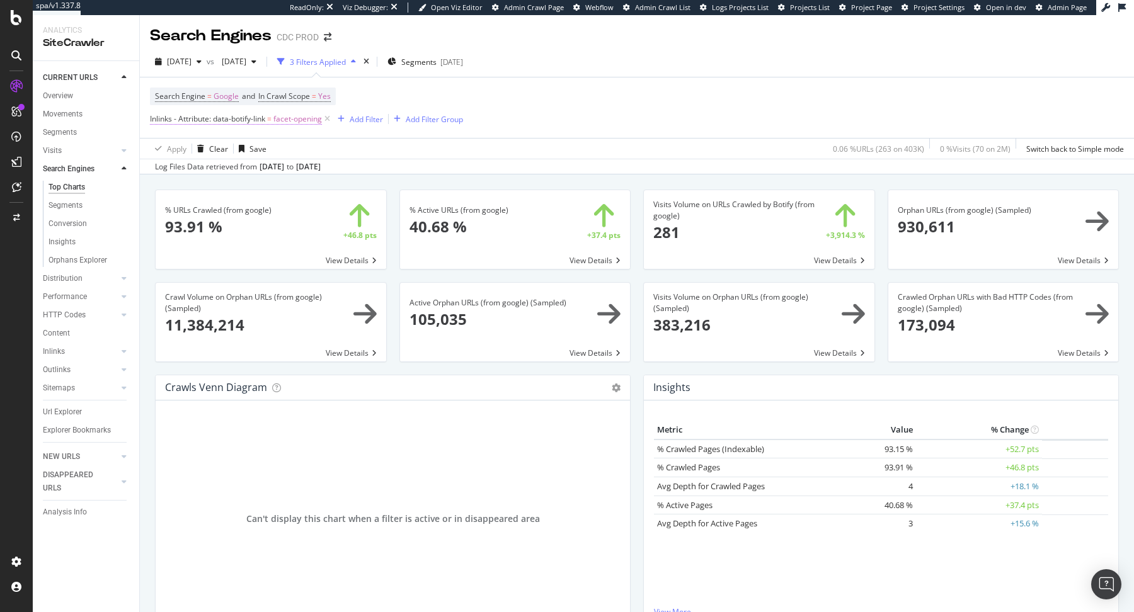
click at [305, 124] on span "facet-opening" at bounding box center [297, 119] width 49 height 18
click at [194, 170] on icon at bounding box center [194, 168] width 9 height 8
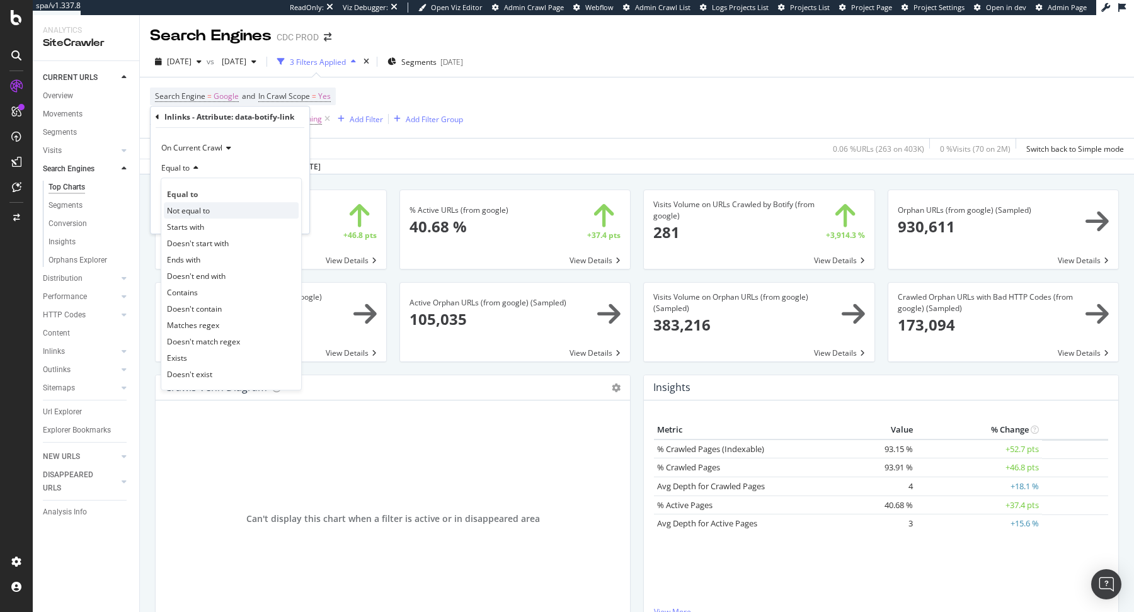
click at [204, 212] on span "Not equal to" at bounding box center [188, 210] width 43 height 11
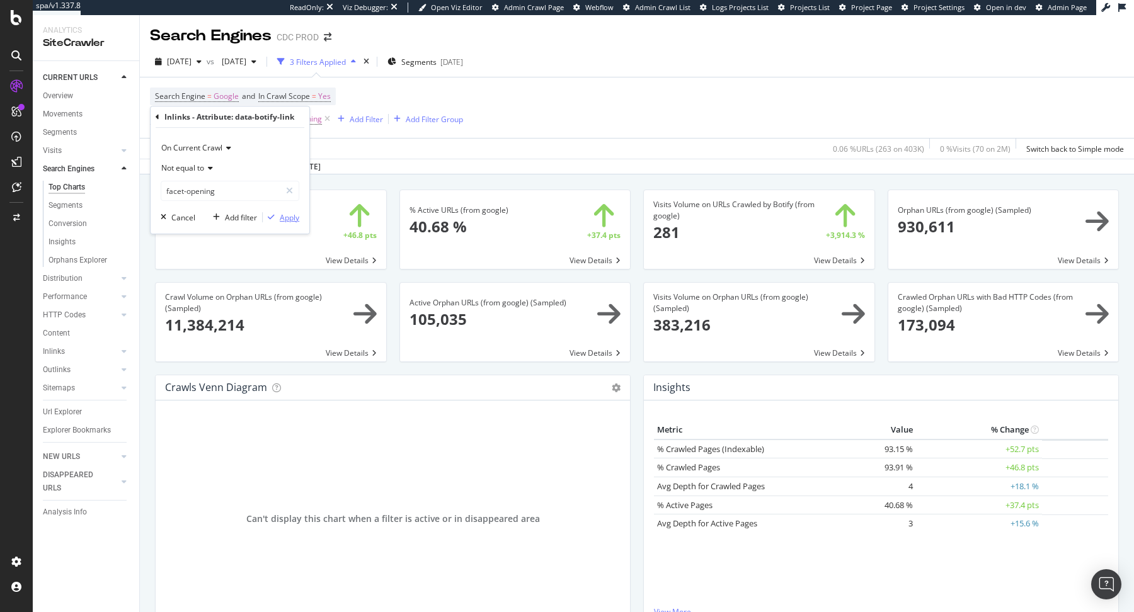
click at [297, 219] on div "Apply" at bounding box center [290, 217] width 20 height 11
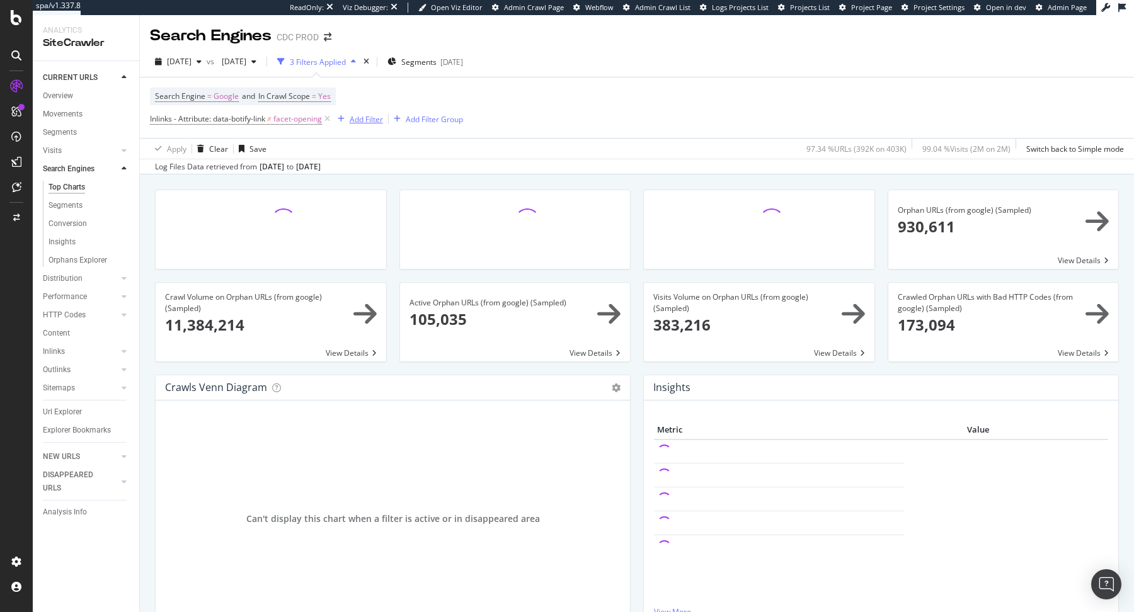
click at [367, 114] on div "Add Filter" at bounding box center [366, 119] width 33 height 11
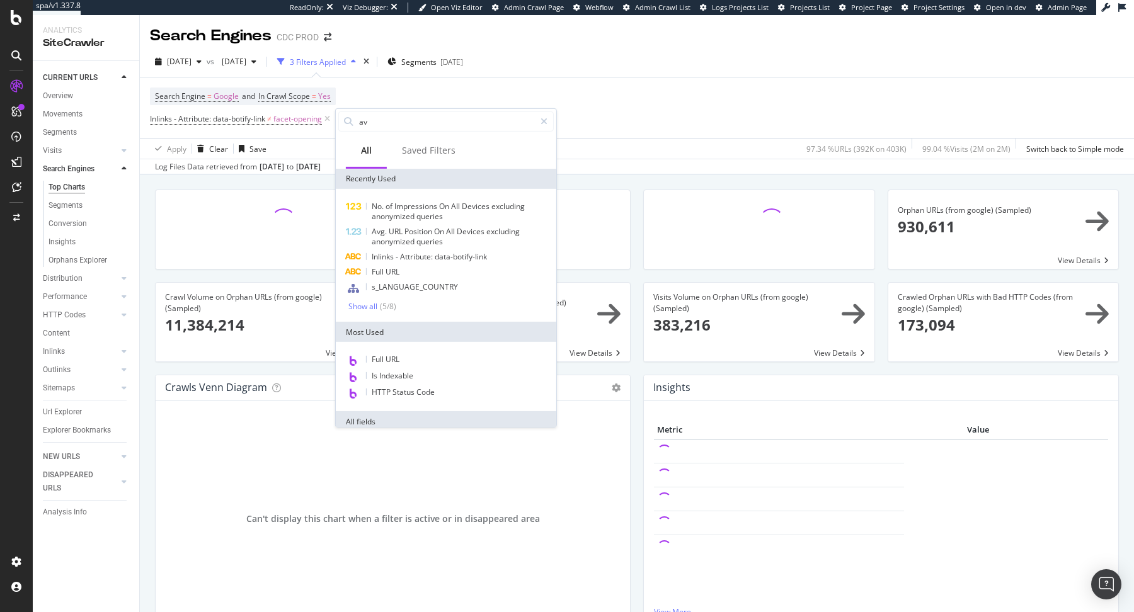
type input "avg"
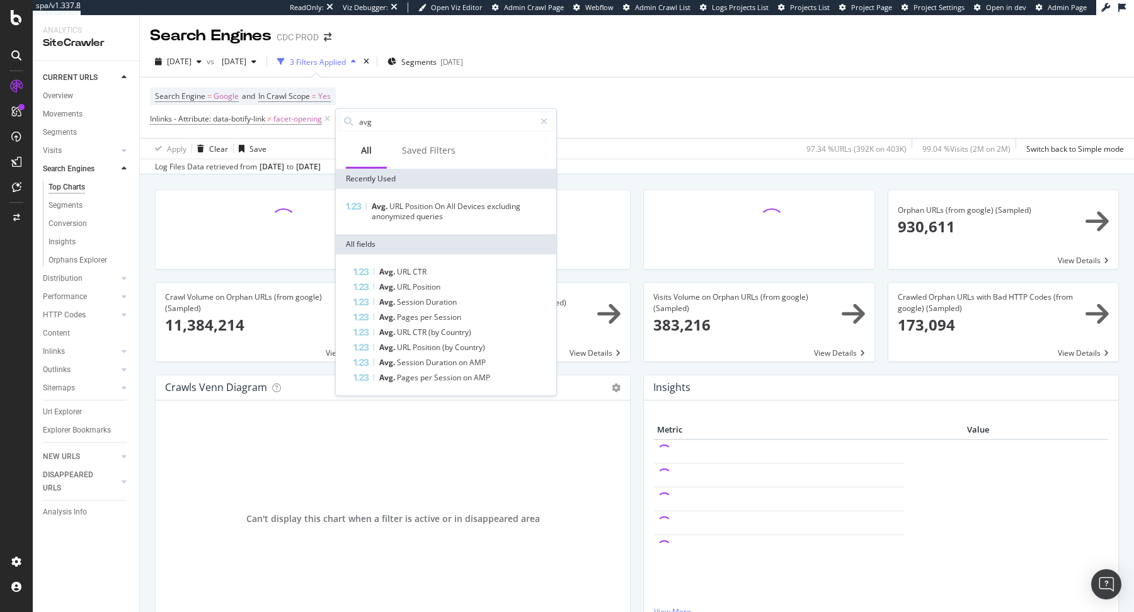
click at [616, 52] on div "2025 Aug. 29th vs 2025 Jul. 11th 3 Filters Applied Segments 2025-08-27" at bounding box center [637, 64] width 994 height 25
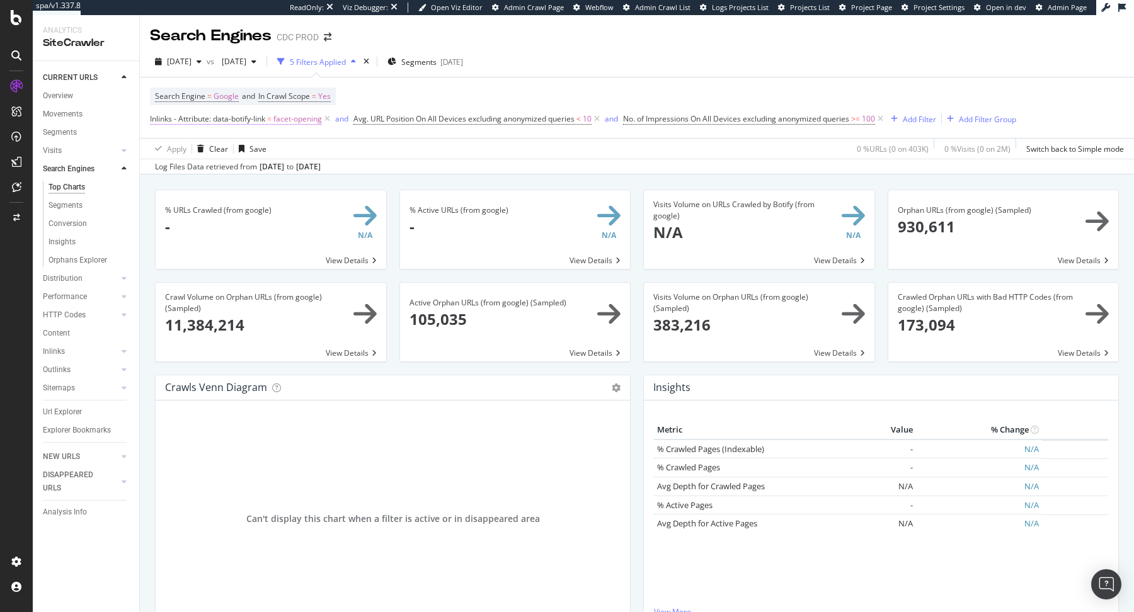
click at [272, 123] on span "=" at bounding box center [269, 118] width 4 height 11
click at [190, 161] on div "Equal to" at bounding box center [230, 168] width 139 height 20
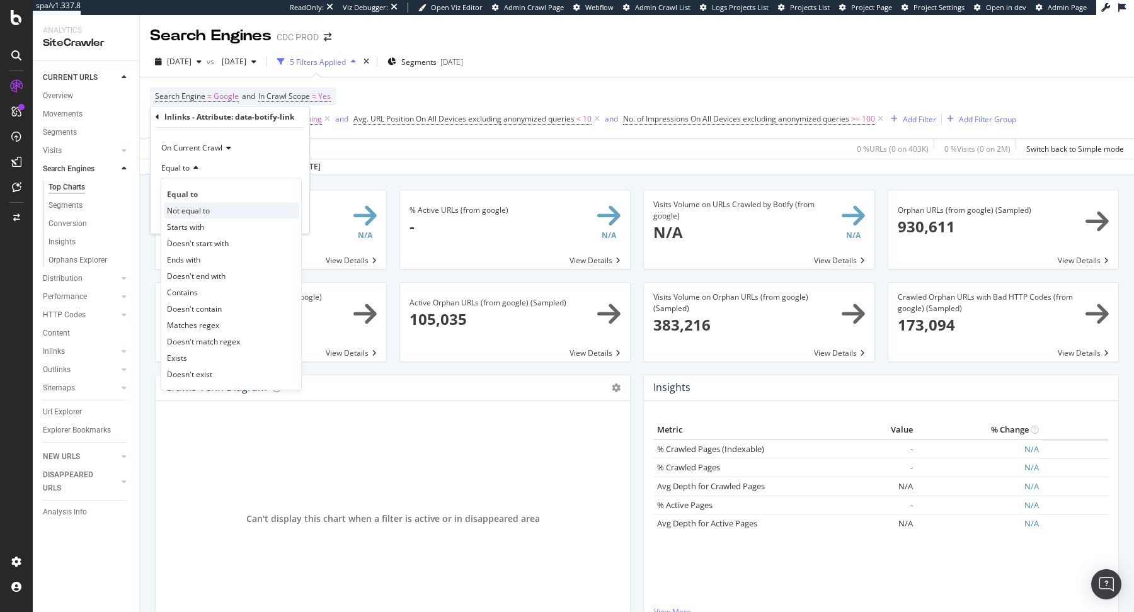
click at [201, 209] on span "Not equal to" at bounding box center [188, 210] width 43 height 11
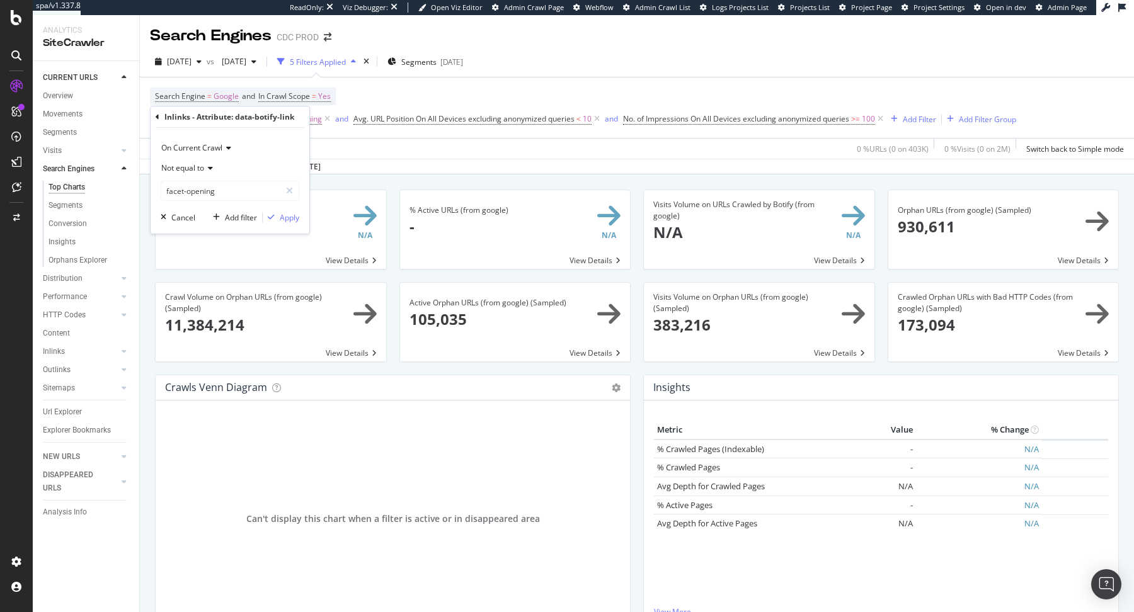
click at [302, 215] on div "On Current Crawl Not equal to facet-opening facet-opening Cancel Add filter App…" at bounding box center [230, 181] width 159 height 106
click at [290, 215] on div "Apply" at bounding box center [290, 217] width 20 height 11
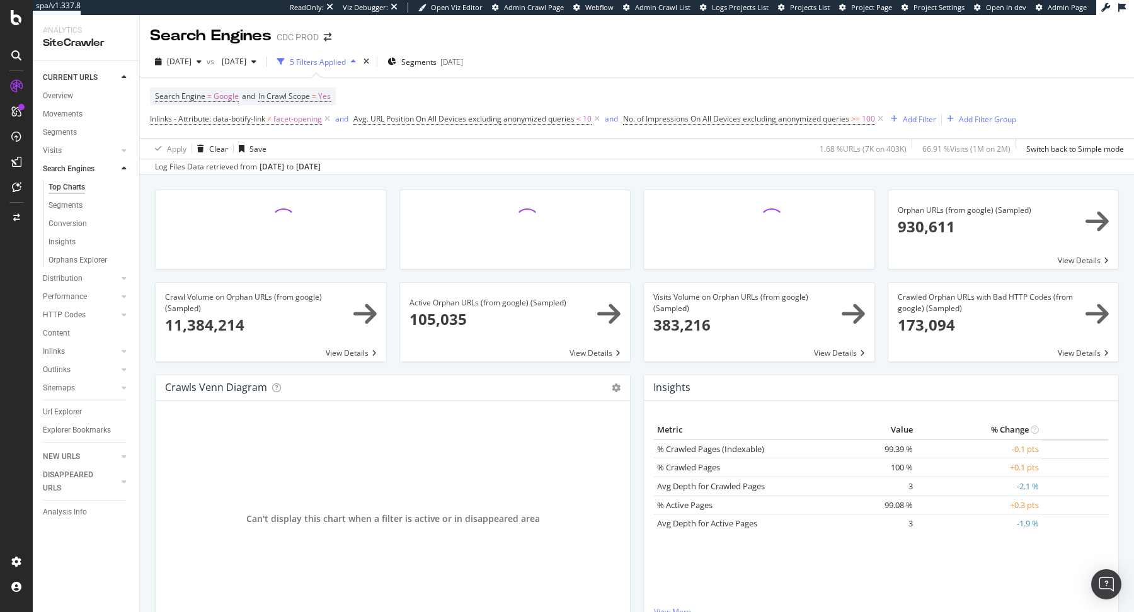
click at [850, 51] on div "2025 Aug. 29th vs 2025 Jul. 11th 5 Filters Applied Segments 2025-08-27 Search E…" at bounding box center [637, 111] width 994 height 128
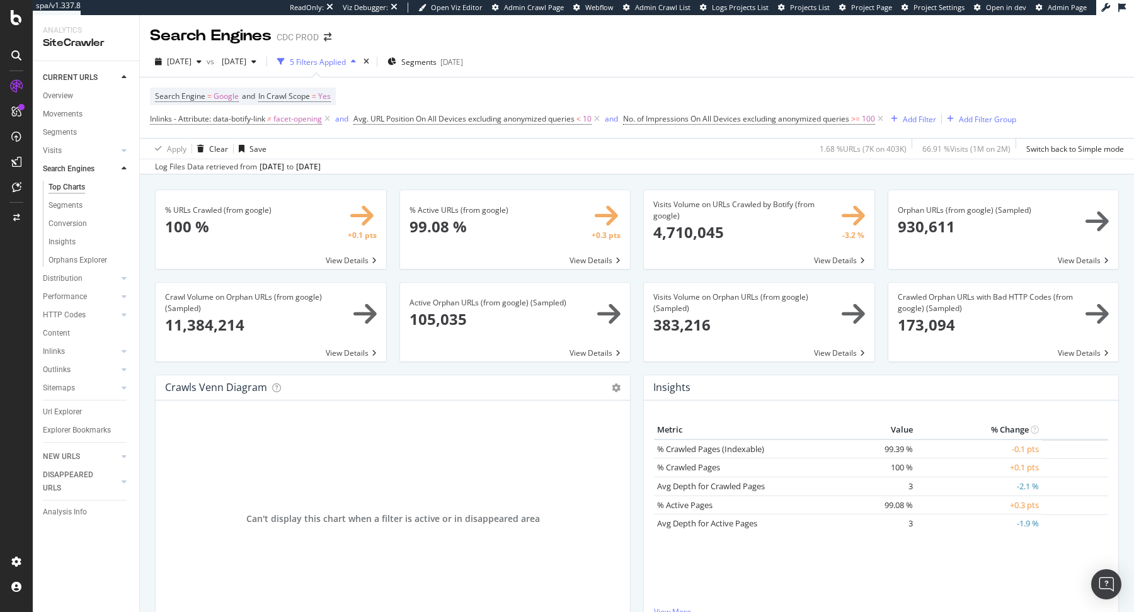
click at [830, 43] on div "Search Engines CDC PROD" at bounding box center [637, 31] width 994 height 32
click at [926, 114] on div "Add Filter" at bounding box center [919, 119] width 33 height 11
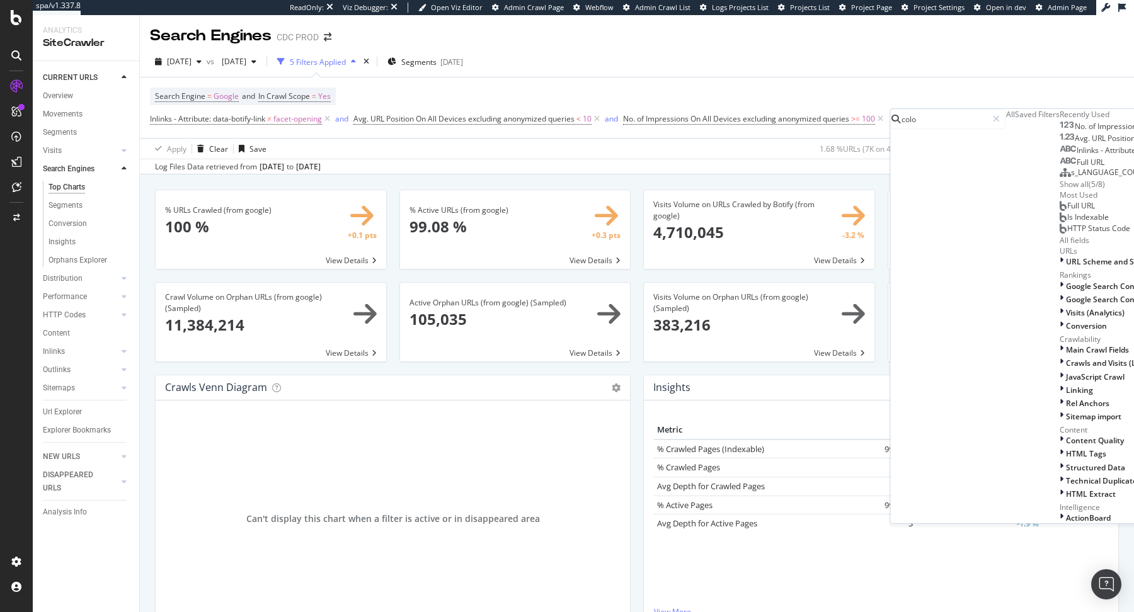
type input "color"
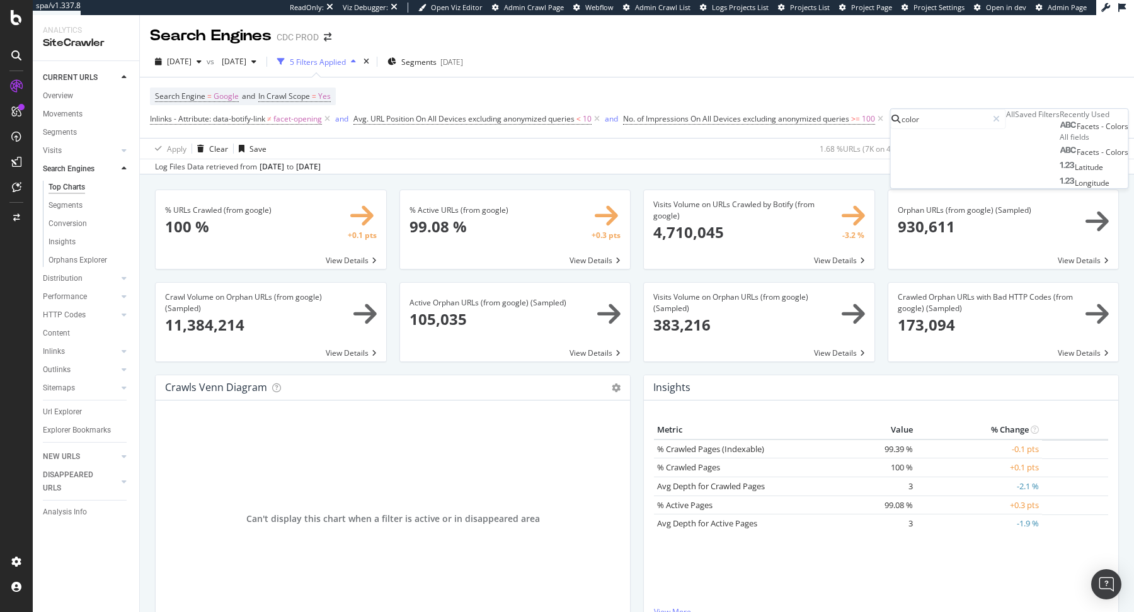
click at [794, 55] on div "2025 Aug. 29th vs 2025 Jul. 11th 5 Filters Applied Segments 2025-08-27" at bounding box center [637, 64] width 994 height 25
click at [971, 118] on div "Add Filter Group" at bounding box center [987, 119] width 57 height 11
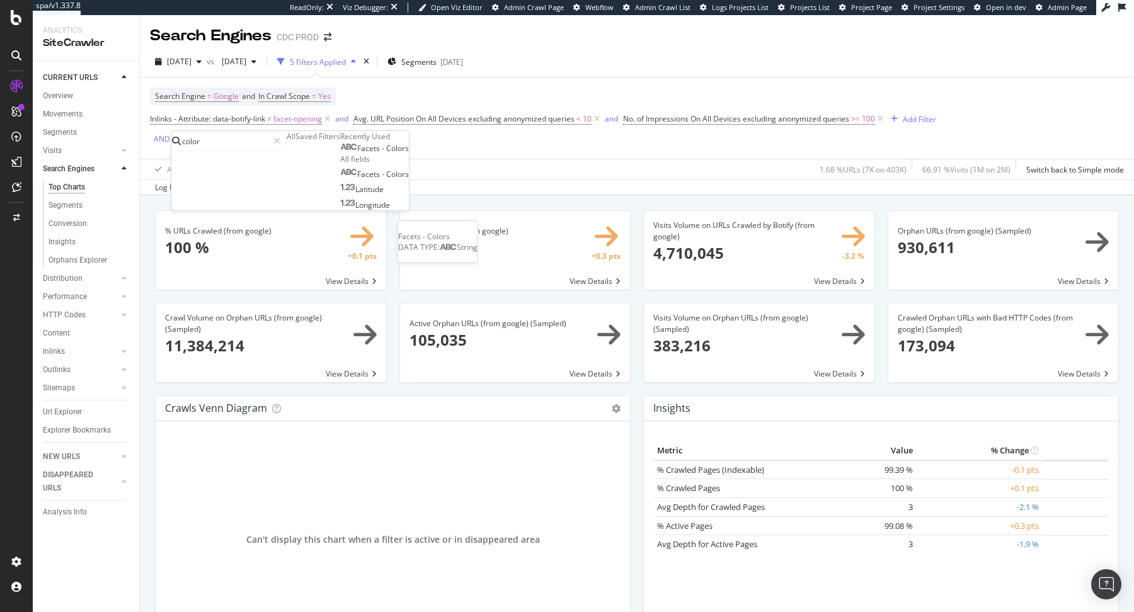
click at [386, 154] on span "Colors" at bounding box center [397, 148] width 23 height 11
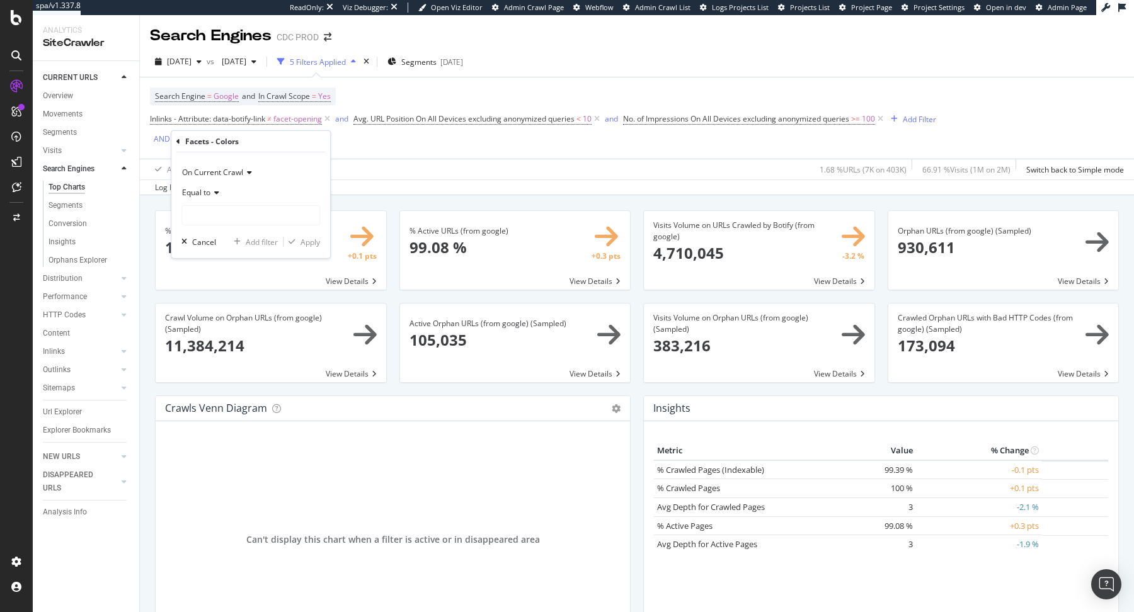
click at [212, 201] on div "Equal to" at bounding box center [250, 193] width 139 height 20
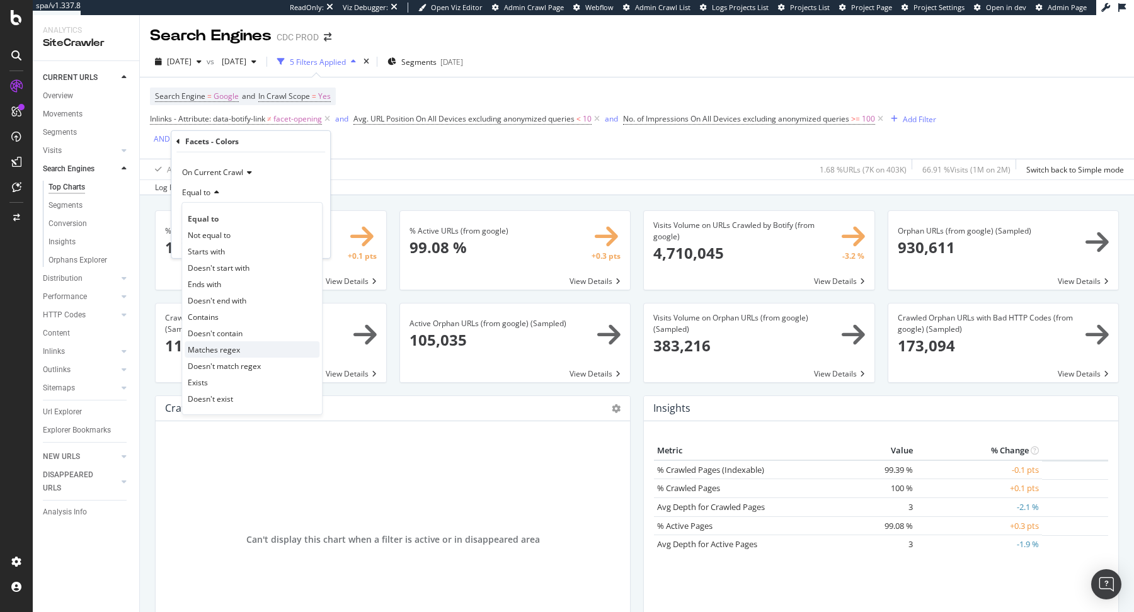
click at [238, 345] on span "Matches regex" at bounding box center [214, 349] width 52 height 11
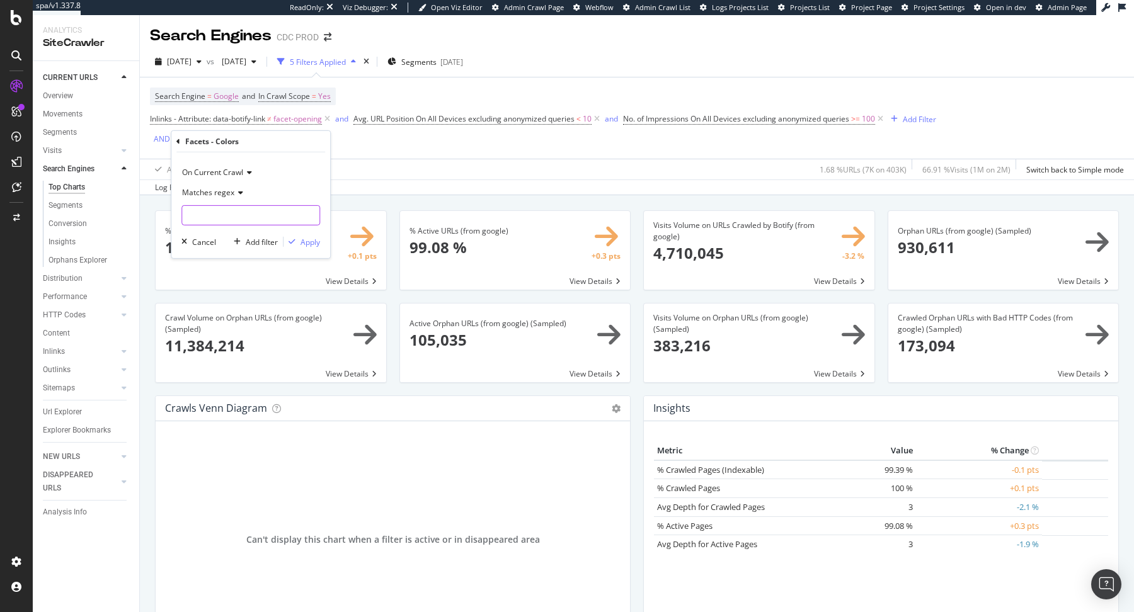
click at [226, 214] on input "text" at bounding box center [250, 215] width 137 height 20
type input "("
type input "[5-9]+"
click at [306, 238] on div "Apply" at bounding box center [311, 241] width 20 height 11
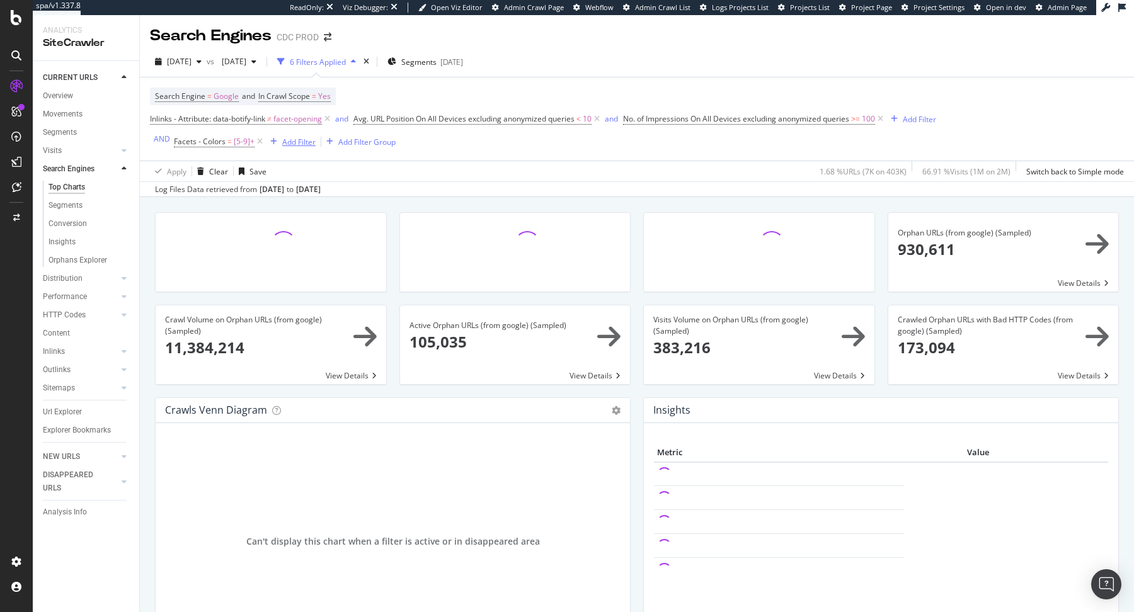
click at [305, 142] on div "Add Filter" at bounding box center [298, 142] width 33 height 11
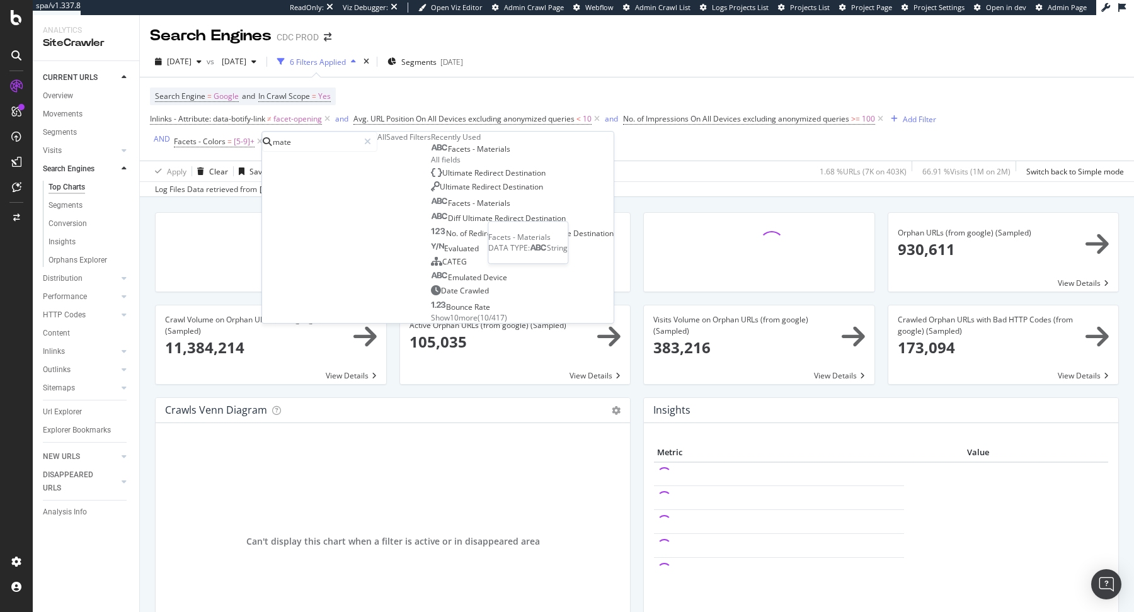
type input "mate"
click at [477, 154] on span "Materials" at bounding box center [493, 149] width 33 height 11
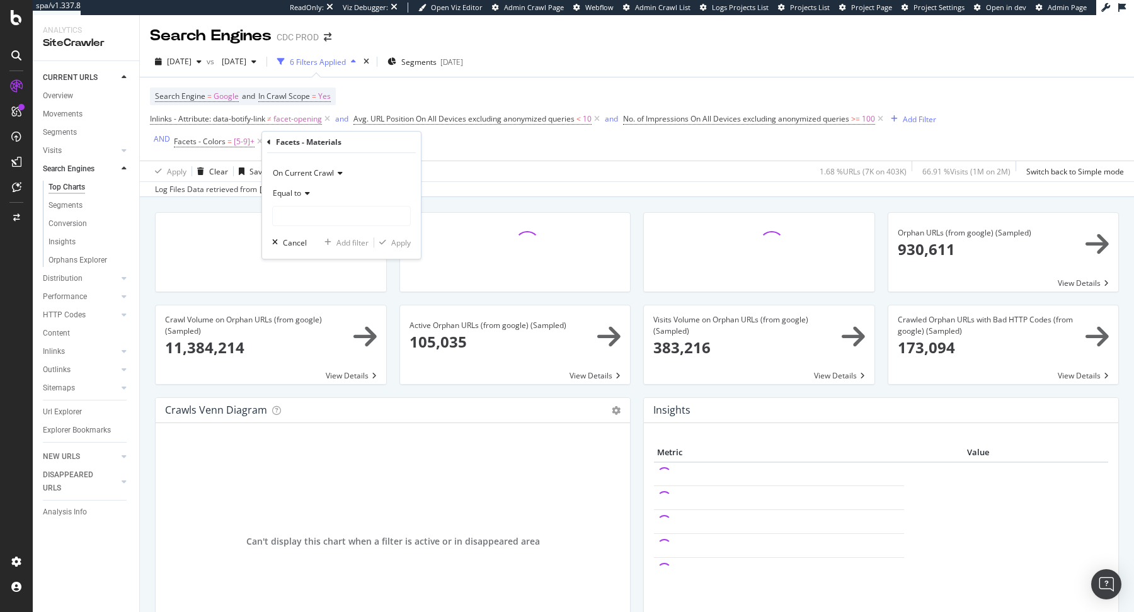
click at [301, 204] on div "Equal to" at bounding box center [341, 204] width 139 height 43
click at [298, 199] on div "Equal to" at bounding box center [341, 193] width 139 height 20
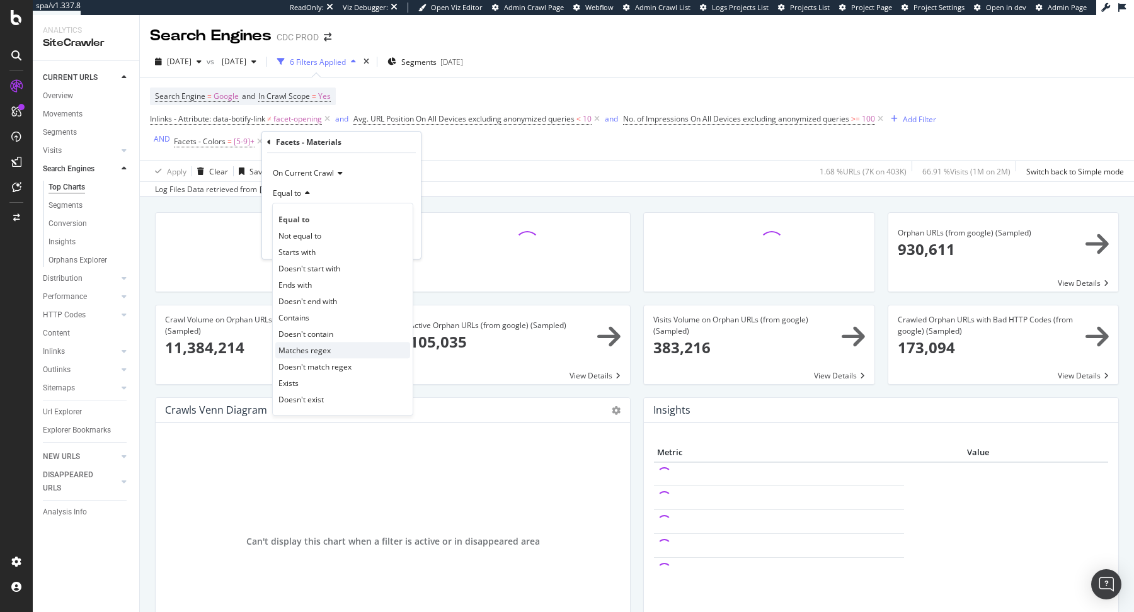
click at [330, 349] on div "Matches regex" at bounding box center [342, 350] width 135 height 16
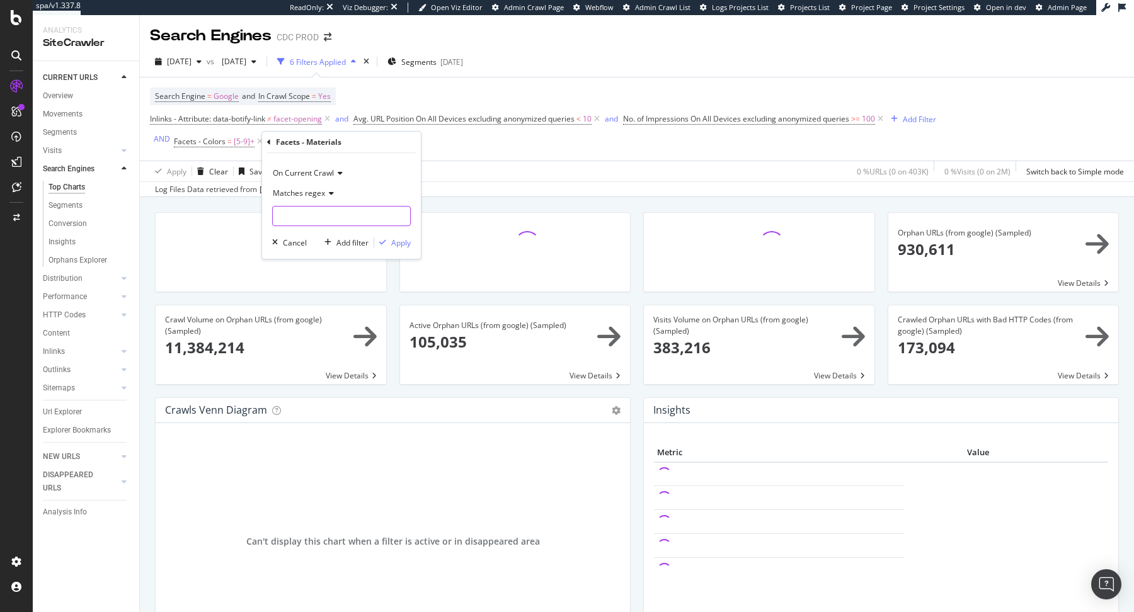
click at [324, 212] on input "text" at bounding box center [341, 216] width 137 height 20
type input "[5-9]+"
click at [399, 239] on div "Apply" at bounding box center [401, 243] width 20 height 11
click at [273, 148] on span "and" at bounding box center [275, 142] width 21 height 18
click at [270, 142] on div "and" at bounding box center [274, 141] width 13 height 11
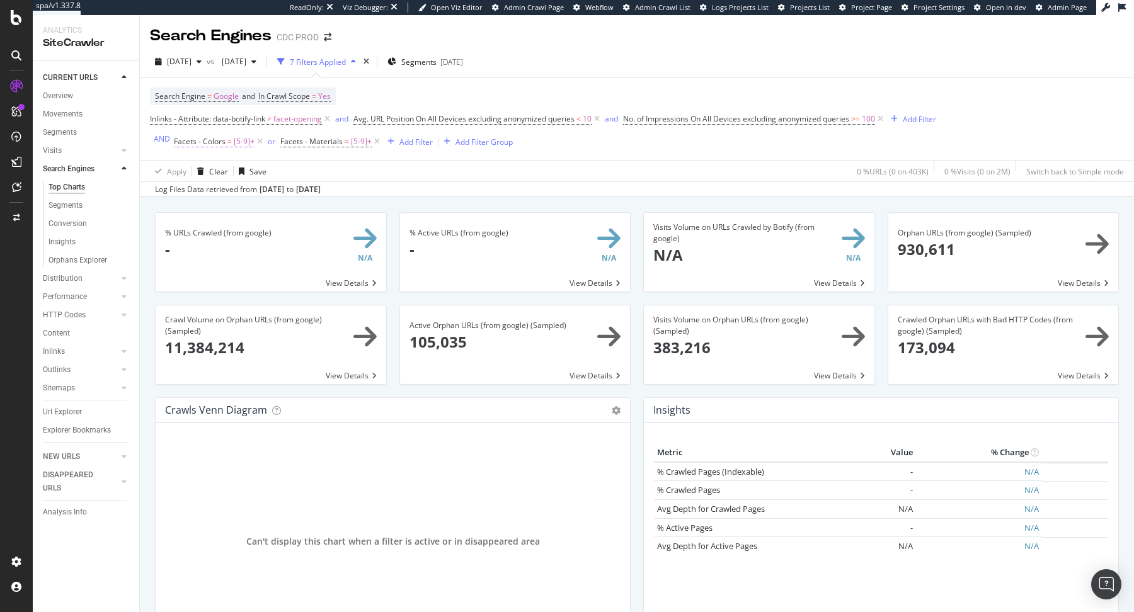
click at [238, 143] on span "[5-9]+" at bounding box center [244, 142] width 21 height 18
click at [223, 212] on input "[5-9]+" at bounding box center [241, 214] width 119 height 20
type input "[5-9]"
click at [216, 171] on span "On Current Crawl" at bounding box center [212, 171] width 61 height 11
click at [181, 140] on div "Facets - Colors" at bounding box center [250, 139] width 149 height 21
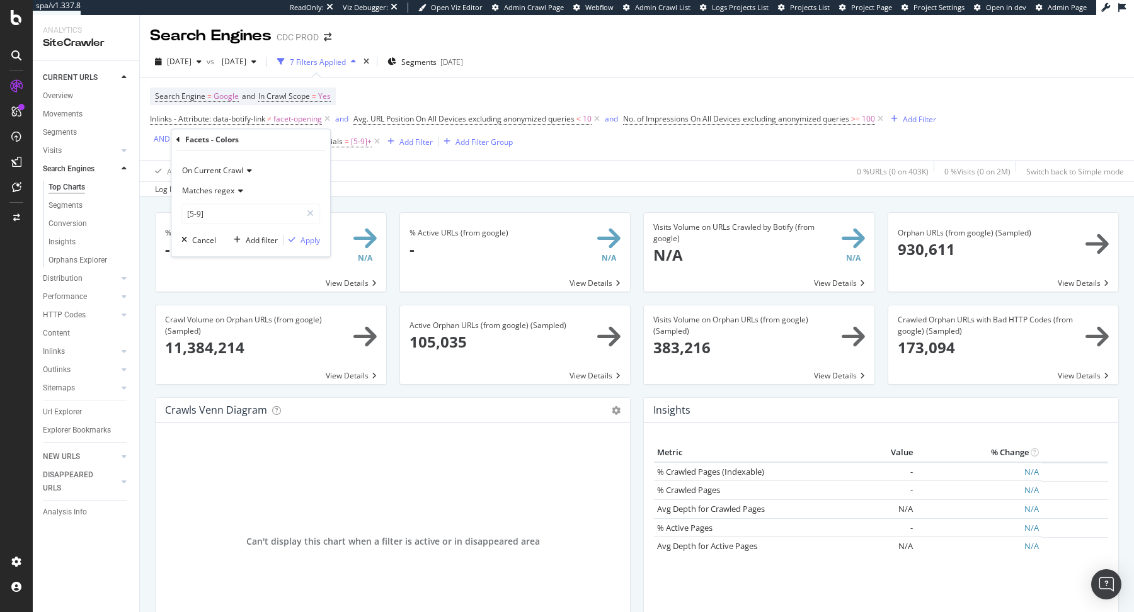
click at [180, 140] on icon at bounding box center [178, 140] width 4 height 8
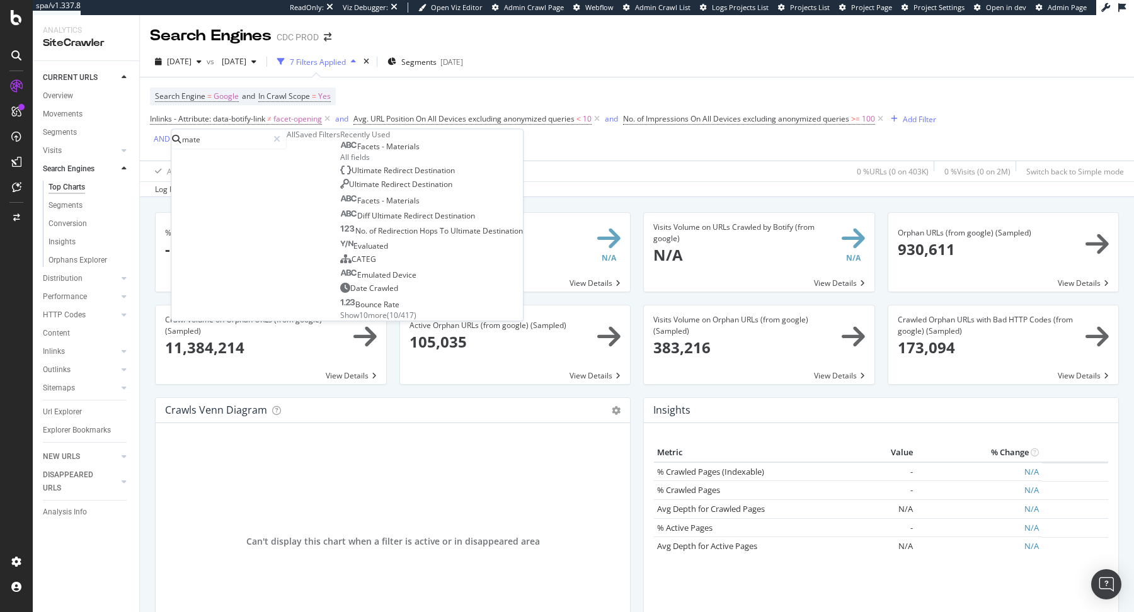
click at [549, 168] on div "Apply Clear Save 0 % URLs ( 0 on 403K ) 0 % Visits ( 0 on 2M ) Switch back to S…" at bounding box center [637, 171] width 994 height 21
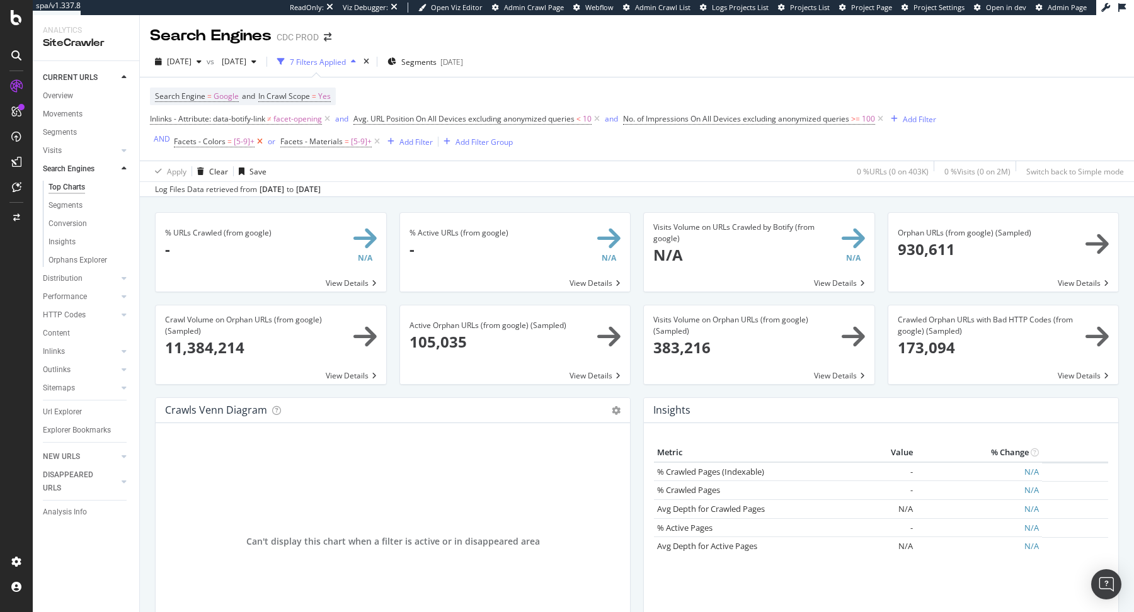
click at [255, 144] on icon at bounding box center [260, 141] width 11 height 13
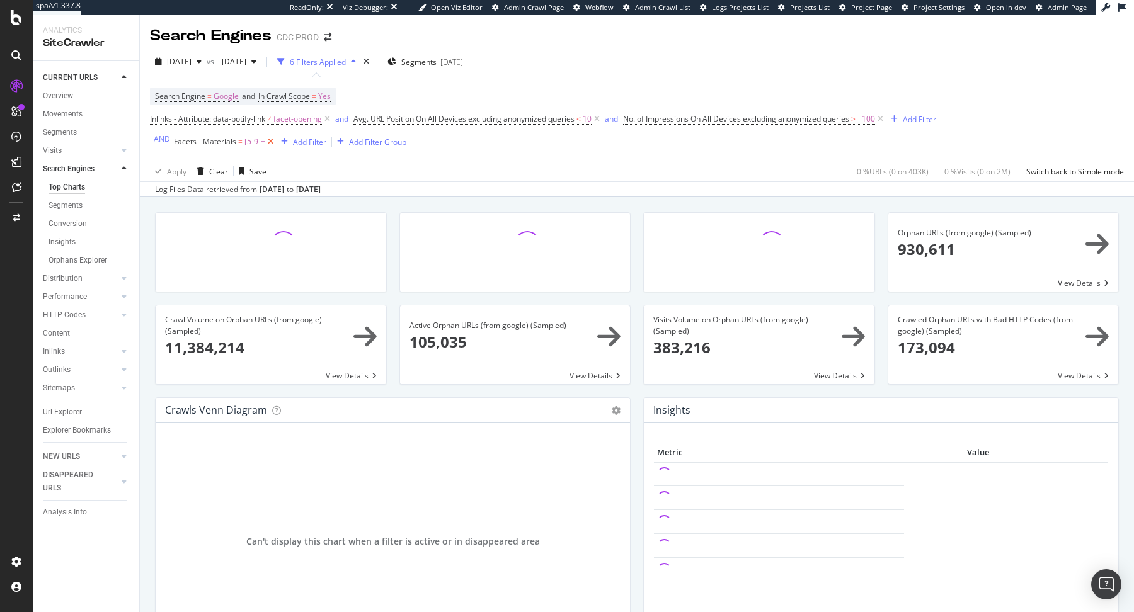
click at [265, 143] on icon at bounding box center [270, 141] width 11 height 13
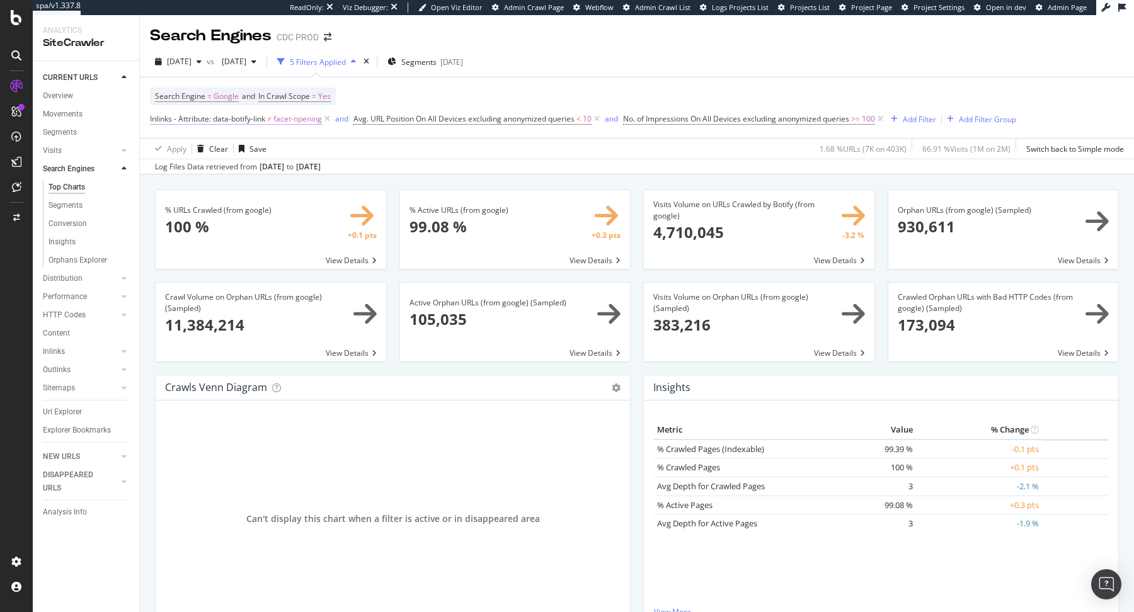
click at [304, 122] on span "facet-opening" at bounding box center [297, 119] width 49 height 18
click at [674, 42] on div "Search Engines CDC PROD" at bounding box center [637, 31] width 994 height 32
click at [246, 65] on span "2025 Jul. 11th" at bounding box center [232, 61] width 30 height 11
click at [307, 164] on div "2025 May. 9th 403K URLs" at bounding box center [311, 171] width 150 height 18
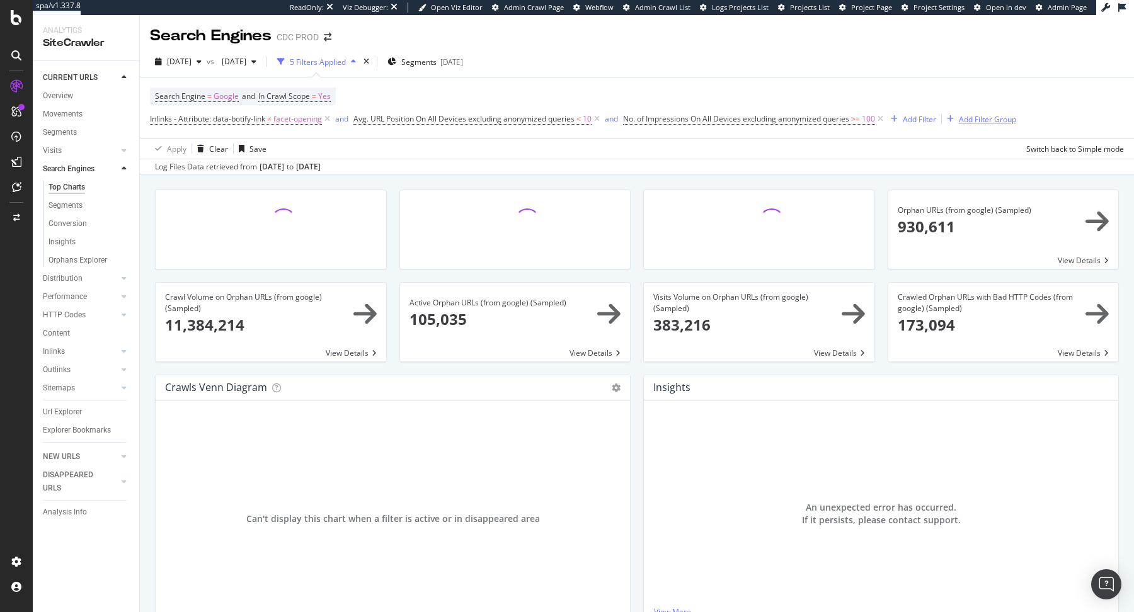
click at [985, 125] on div "Add Filter Group" at bounding box center [979, 119] width 74 height 14
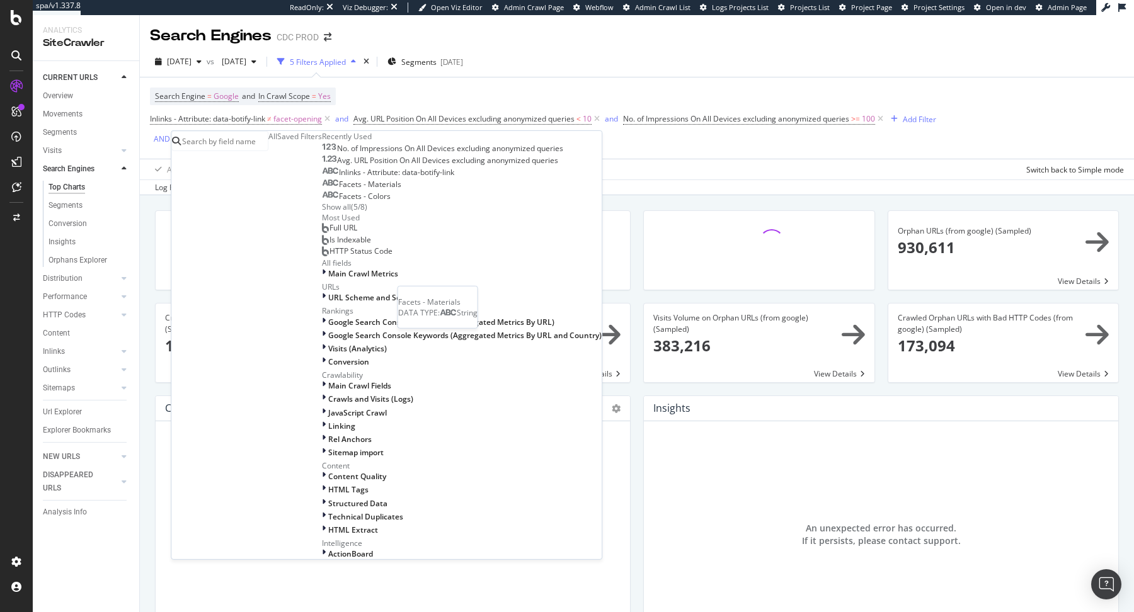
click at [322, 190] on div "Facets - Materials" at bounding box center [361, 185] width 79 height 10
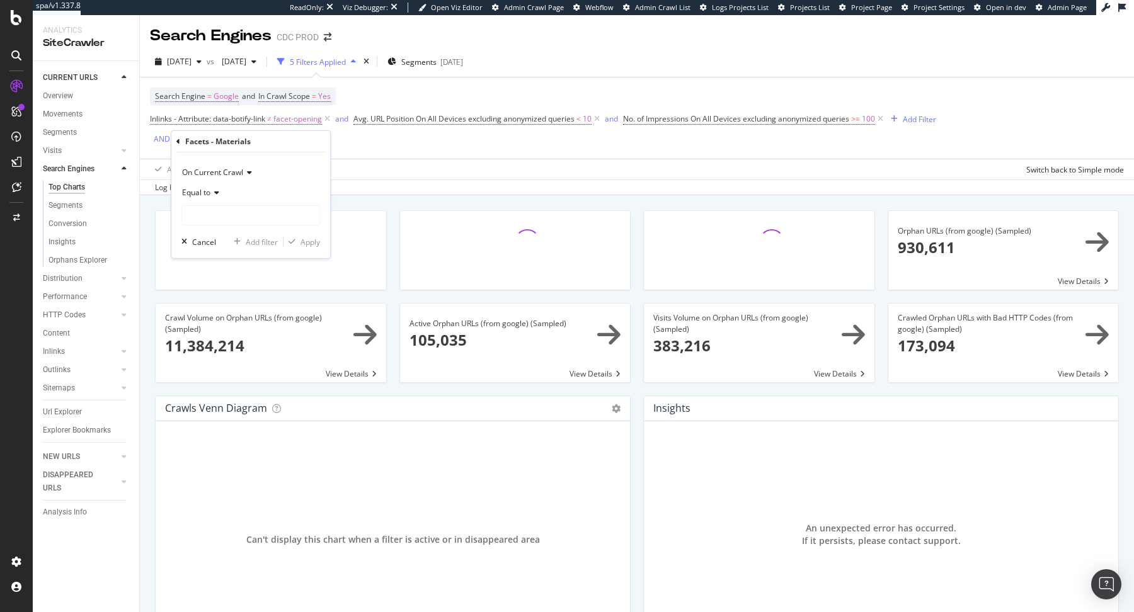
click at [226, 176] on span "On Current Crawl" at bounding box center [212, 172] width 61 height 11
click at [223, 152] on div "On Current Crawl Equal to Cancel Add filter Apply" at bounding box center [250, 205] width 159 height 106
click at [202, 192] on span "Equal to" at bounding box center [196, 192] width 28 height 11
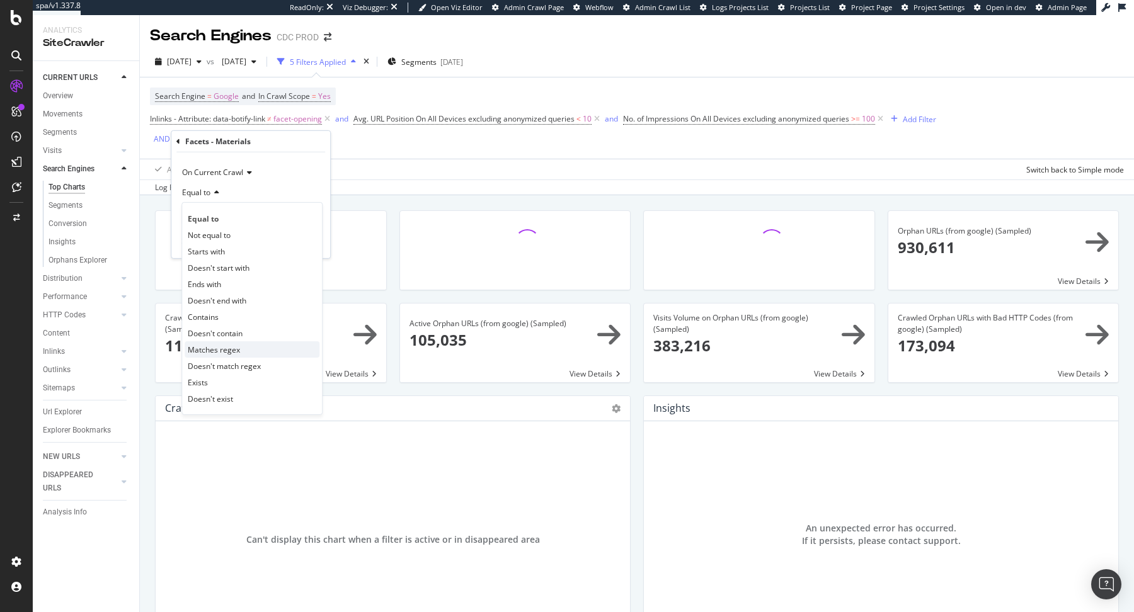
click at [228, 352] on span "Matches regex" at bounding box center [214, 349] width 52 height 11
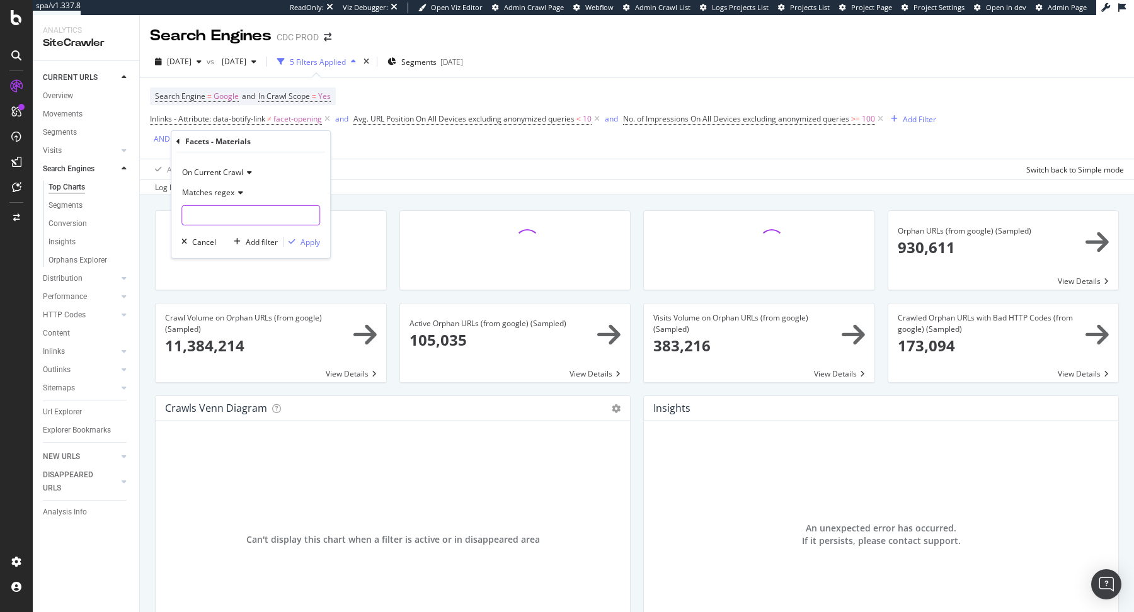
click at [229, 219] on input "text" at bounding box center [250, 215] width 137 height 20
type input "[5-9]+"
click at [307, 241] on div "Apply" at bounding box center [311, 241] width 20 height 11
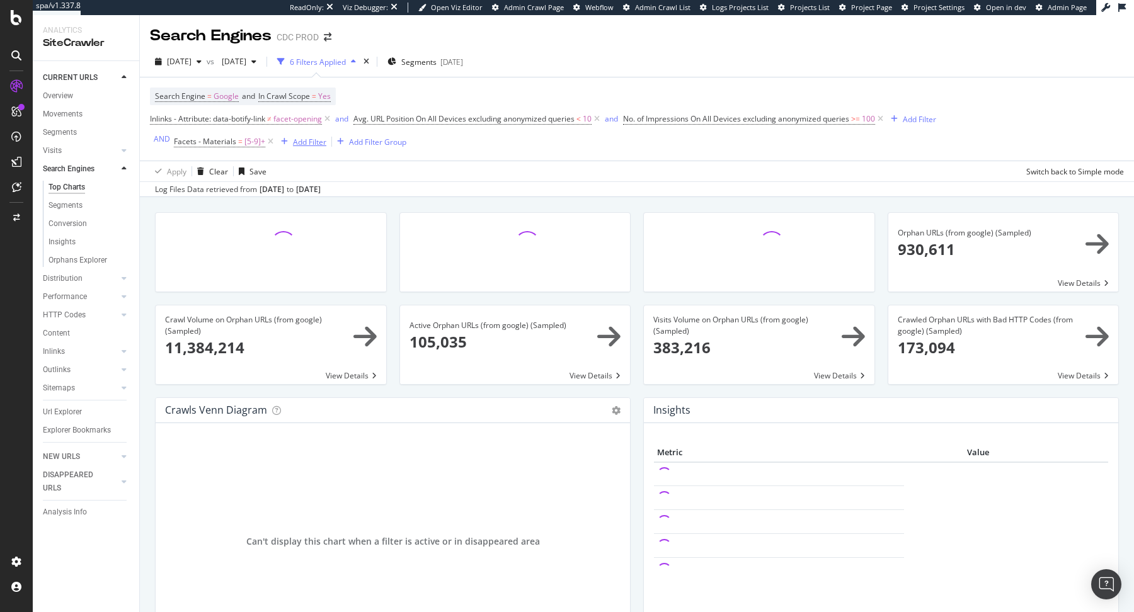
click at [305, 140] on div "Add Filter" at bounding box center [309, 142] width 33 height 11
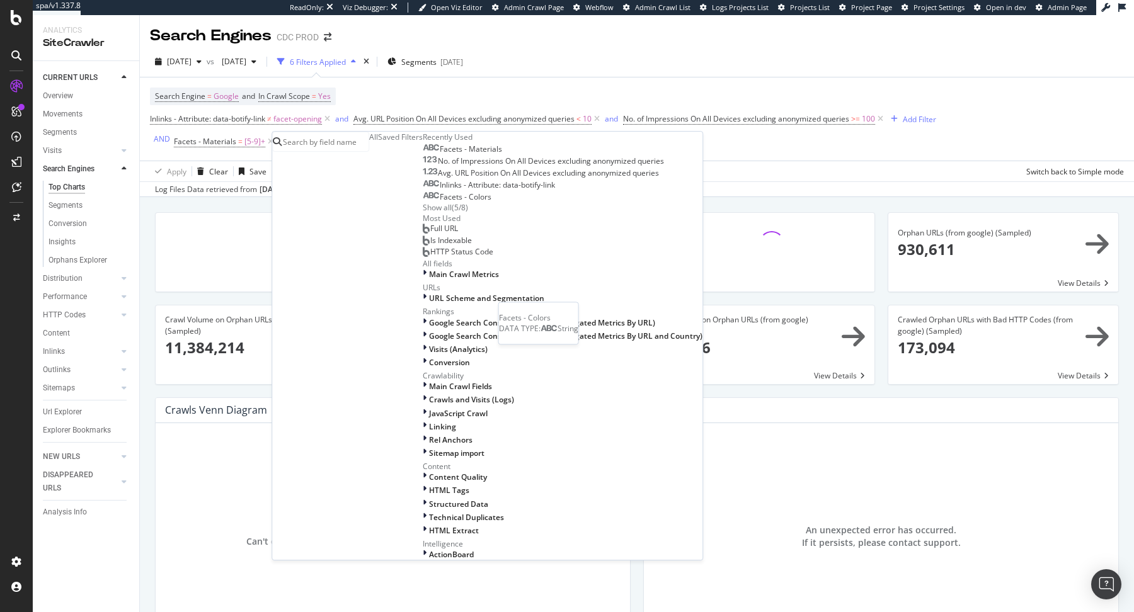
click at [440, 202] on span "Facets - Colors" at bounding box center [466, 197] width 52 height 11
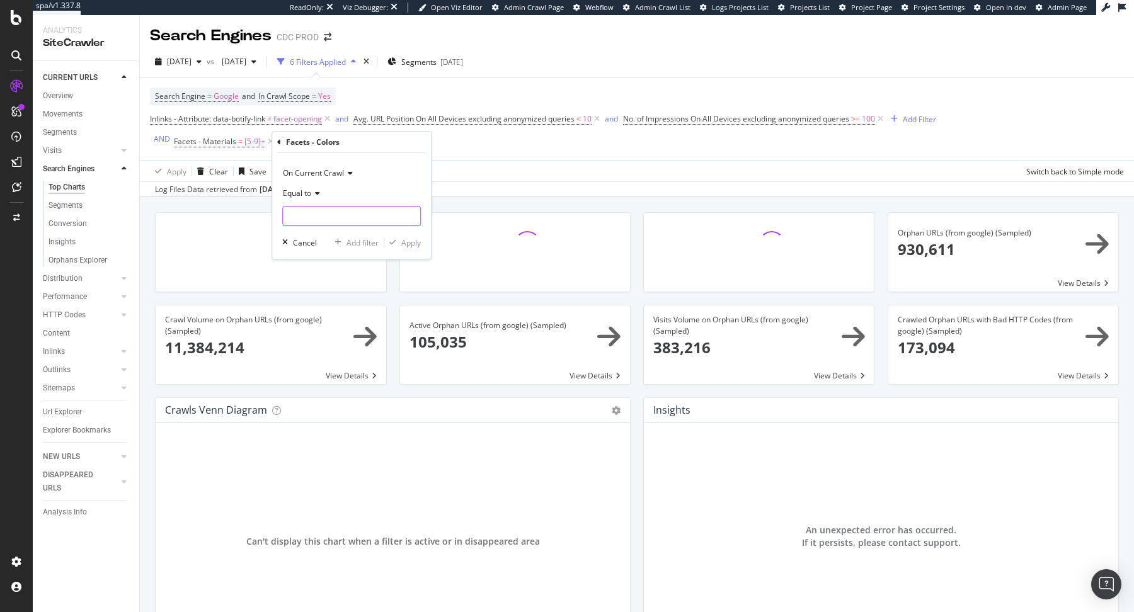
click at [322, 211] on input "text" at bounding box center [351, 216] width 137 height 20
paste input "[5-9]+"
type input "[5-9]+"
click at [329, 161] on div "On Current Crawl Equal to [5-9]+ [5-9]+ Cancel Add filter Apply" at bounding box center [351, 206] width 159 height 106
click at [328, 176] on span "On Current Crawl" at bounding box center [313, 173] width 61 height 11
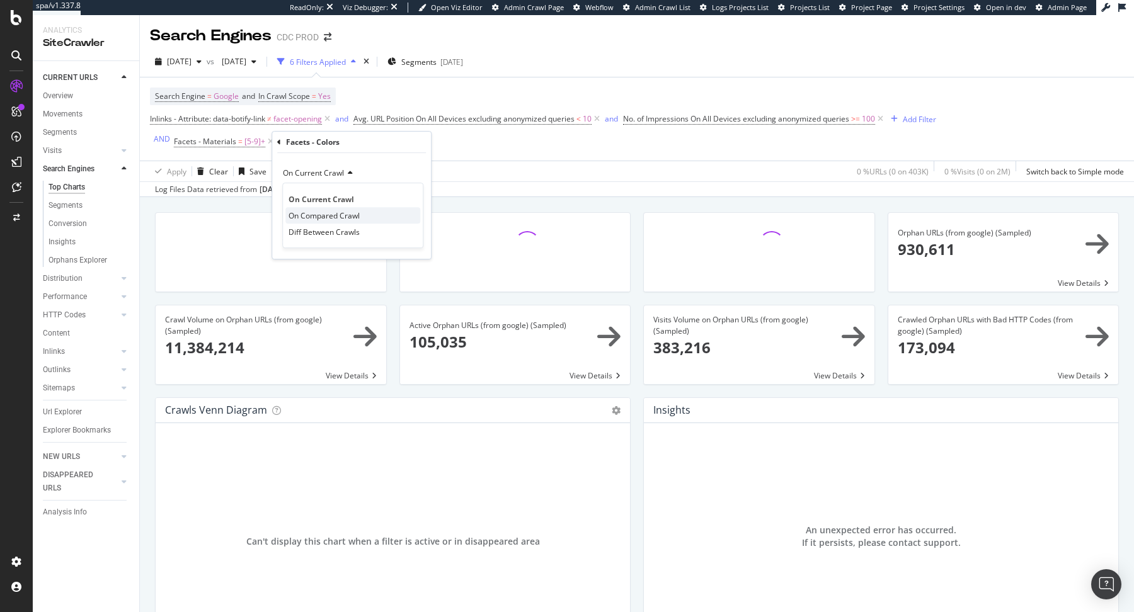
click at [331, 218] on span "On Compared Crawl" at bounding box center [324, 215] width 71 height 11
click at [404, 246] on div "Apply" at bounding box center [411, 243] width 20 height 11
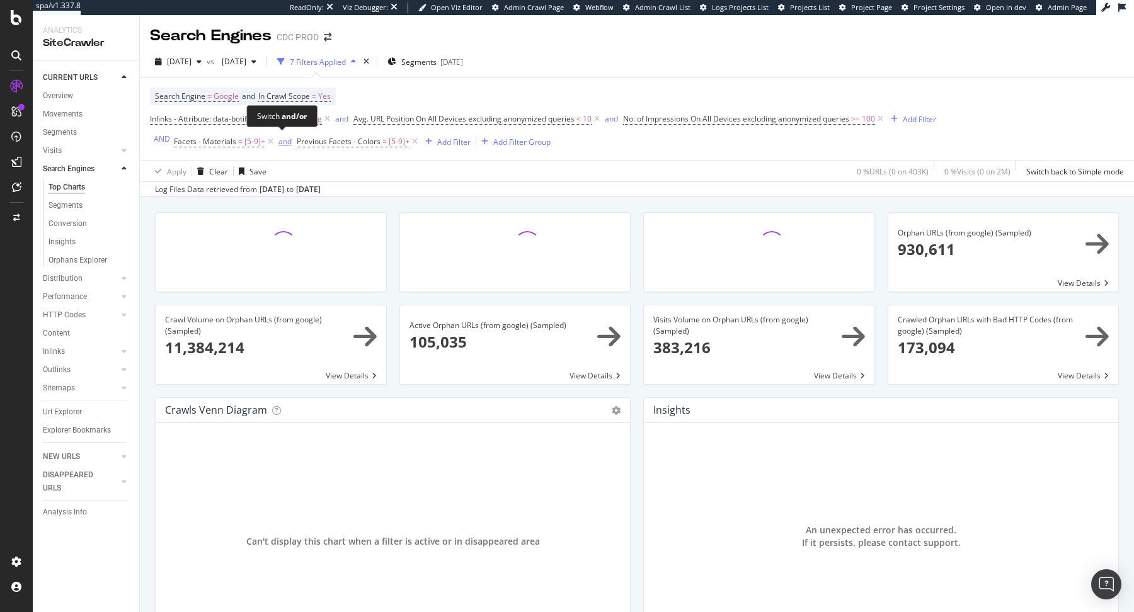
click at [280, 139] on div "and" at bounding box center [284, 141] width 13 height 11
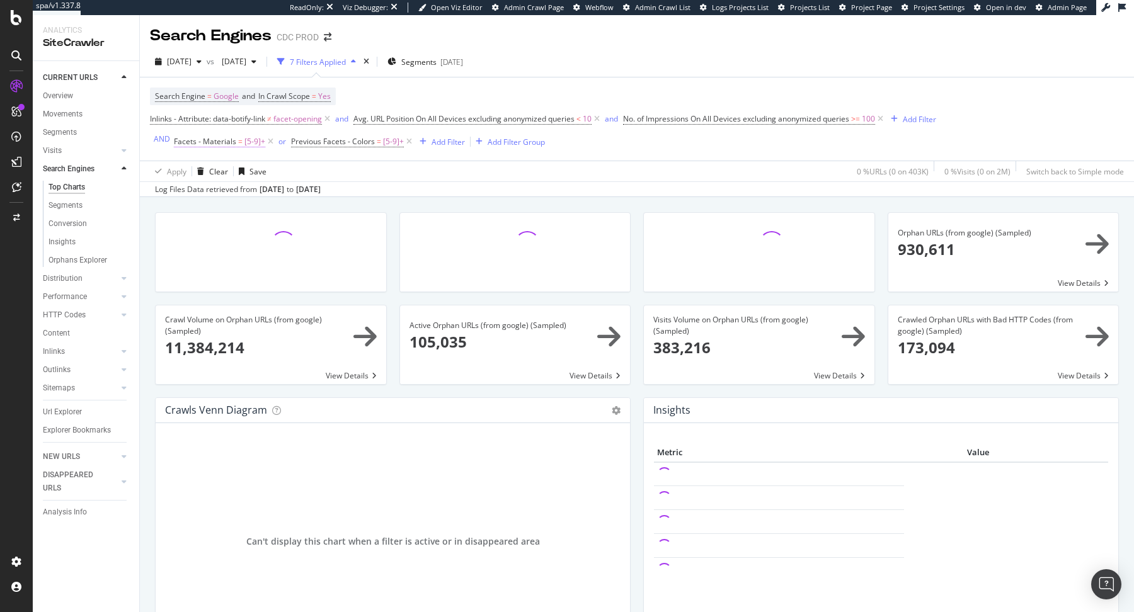
click at [222, 139] on span "Facets - Materials" at bounding box center [205, 141] width 62 height 11
click at [231, 168] on span "On Current Crawl" at bounding box center [212, 171] width 61 height 11
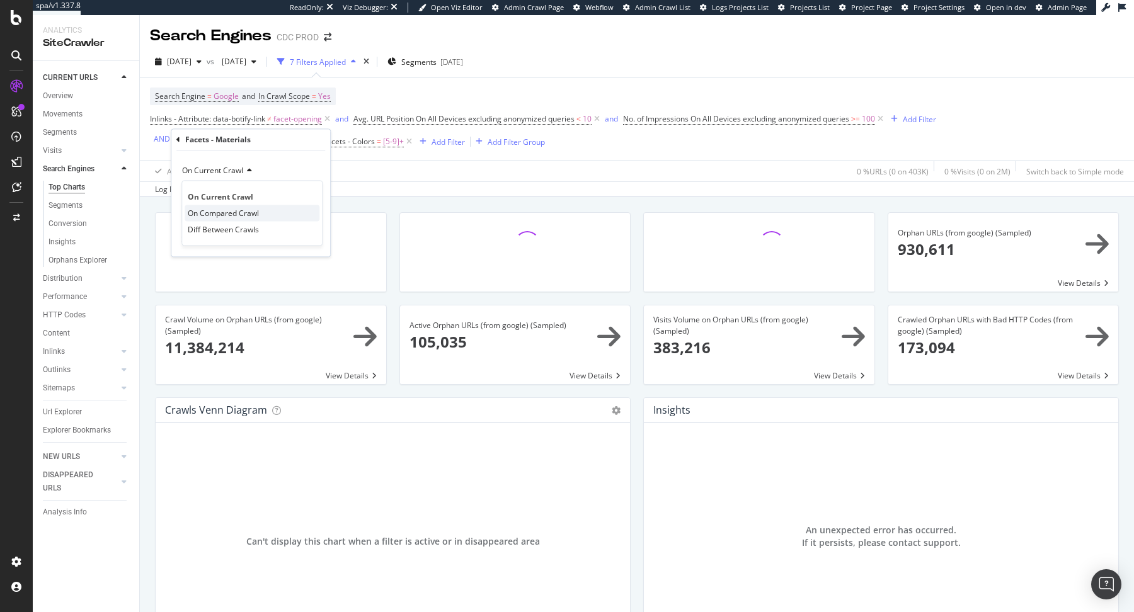
click at [228, 215] on span "On Compared Crawl" at bounding box center [223, 213] width 71 height 11
click at [309, 238] on div "Apply" at bounding box center [311, 240] width 20 height 11
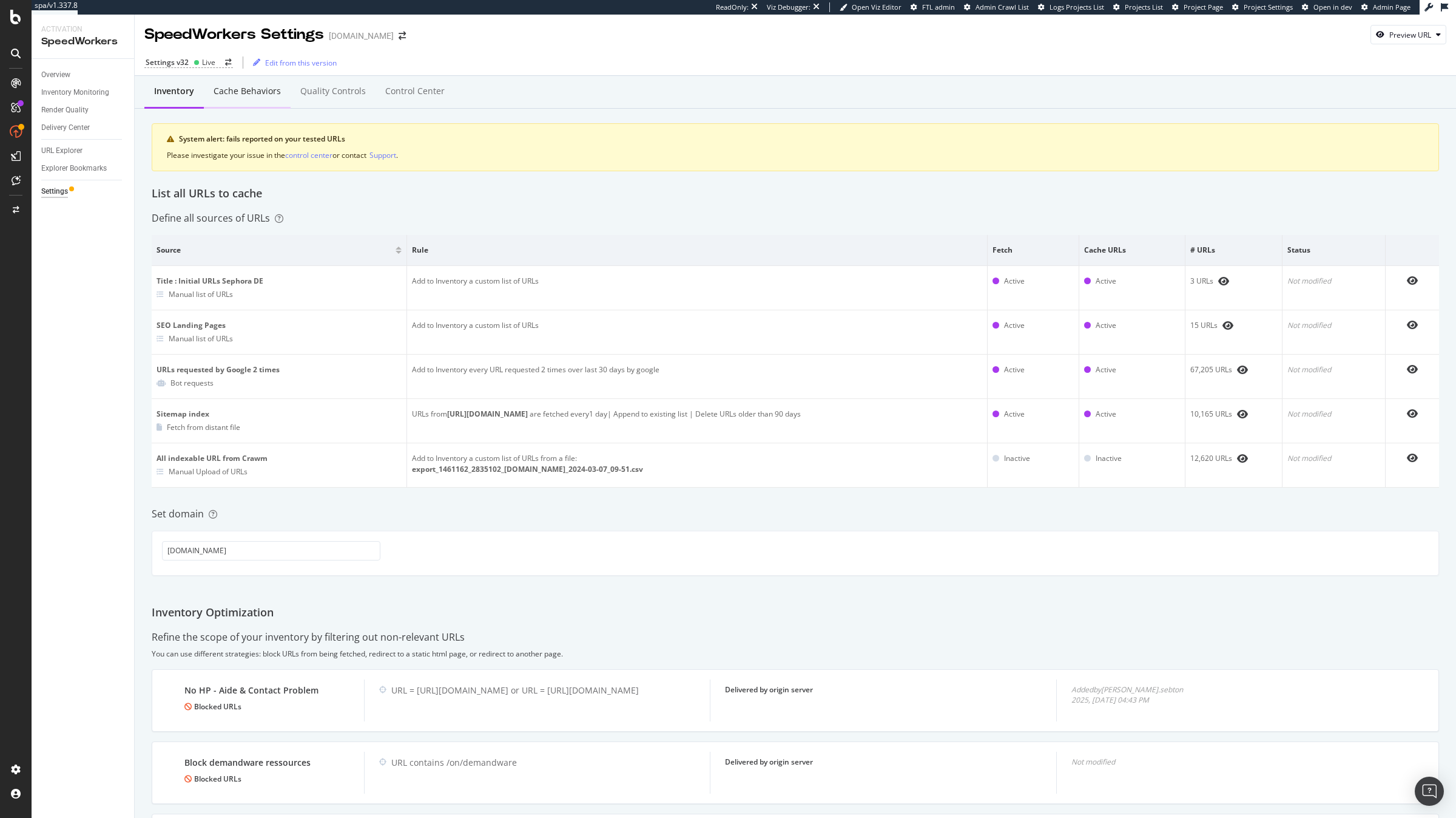
click at [254, 105] on div "Cache behaviors" at bounding box center [247, 92] width 87 height 34
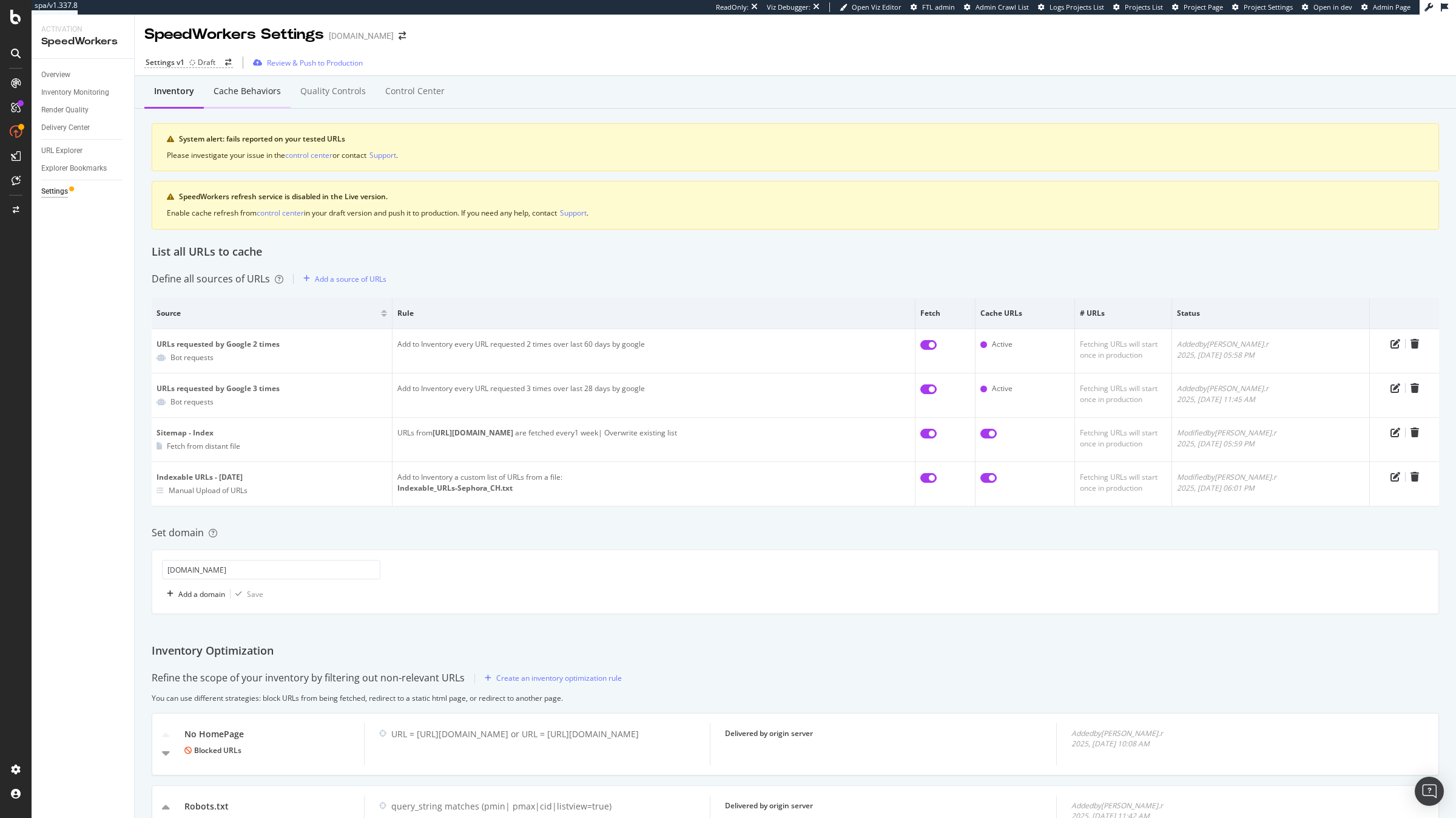
click at [262, 90] on div "Cache behaviors" at bounding box center [247, 91] width 67 height 13
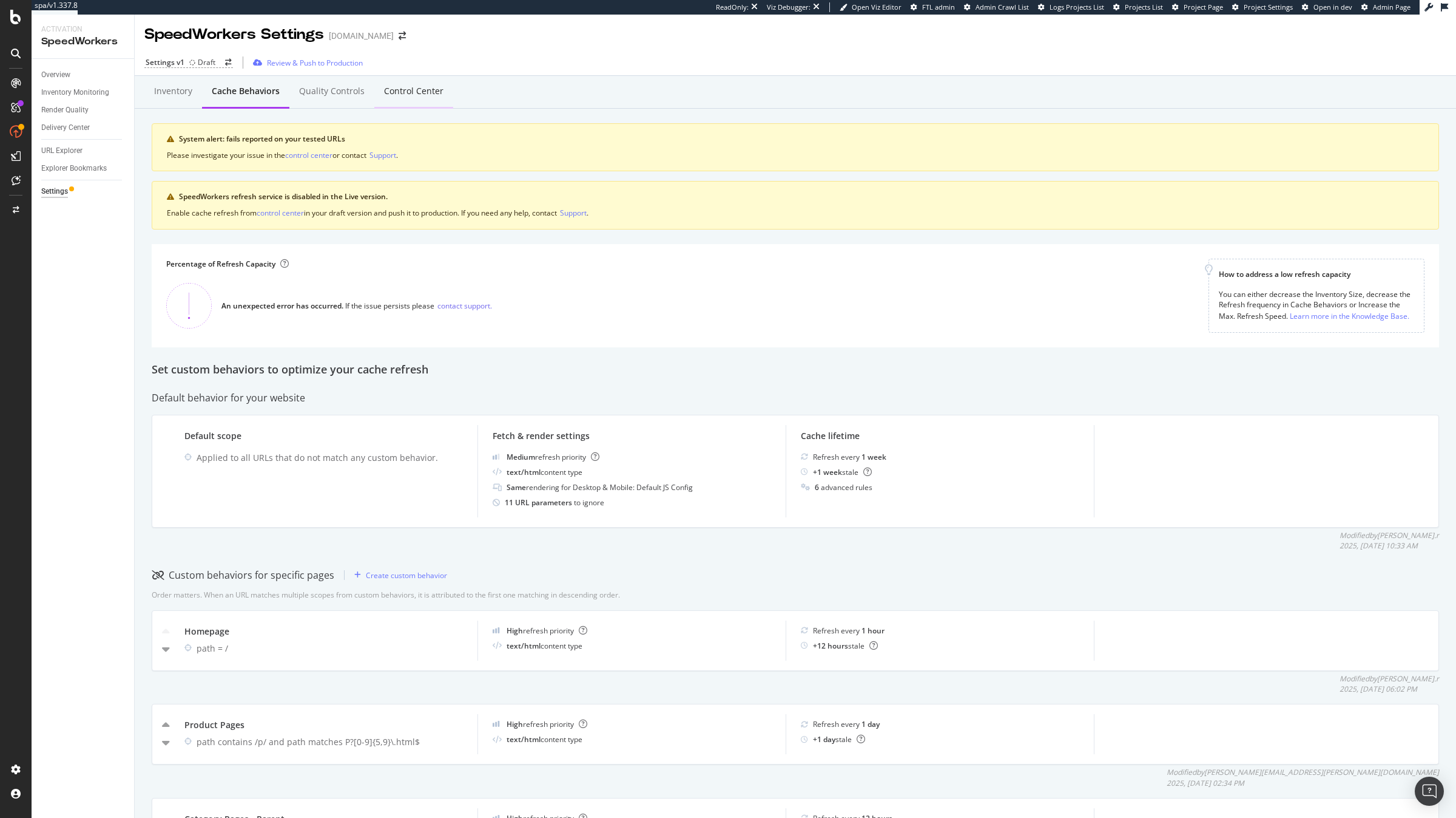
click at [431, 92] on div "Control Center" at bounding box center [414, 91] width 60 height 13
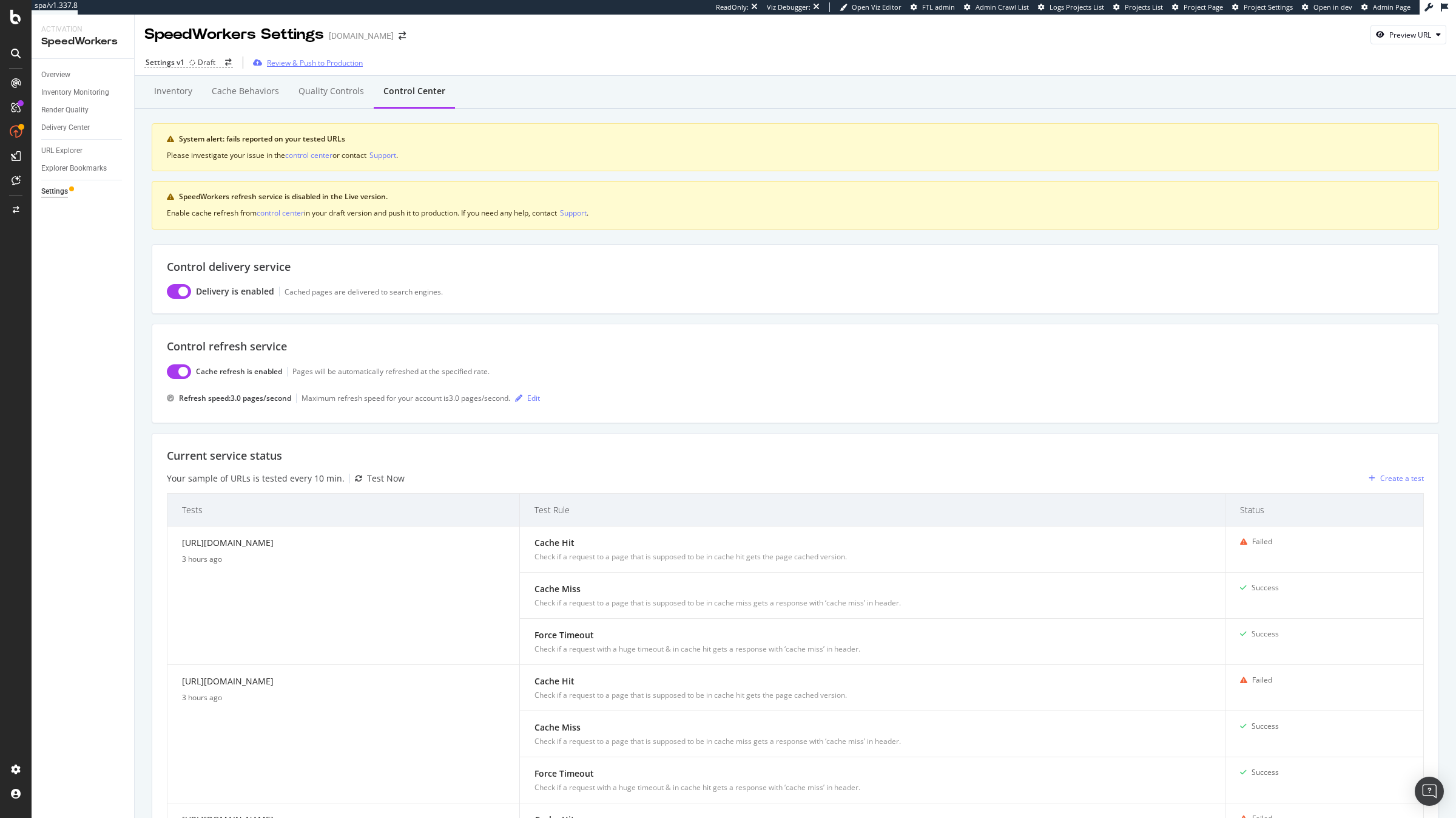
click at [336, 62] on div "Review & Push to Production" at bounding box center [315, 63] width 96 height 11
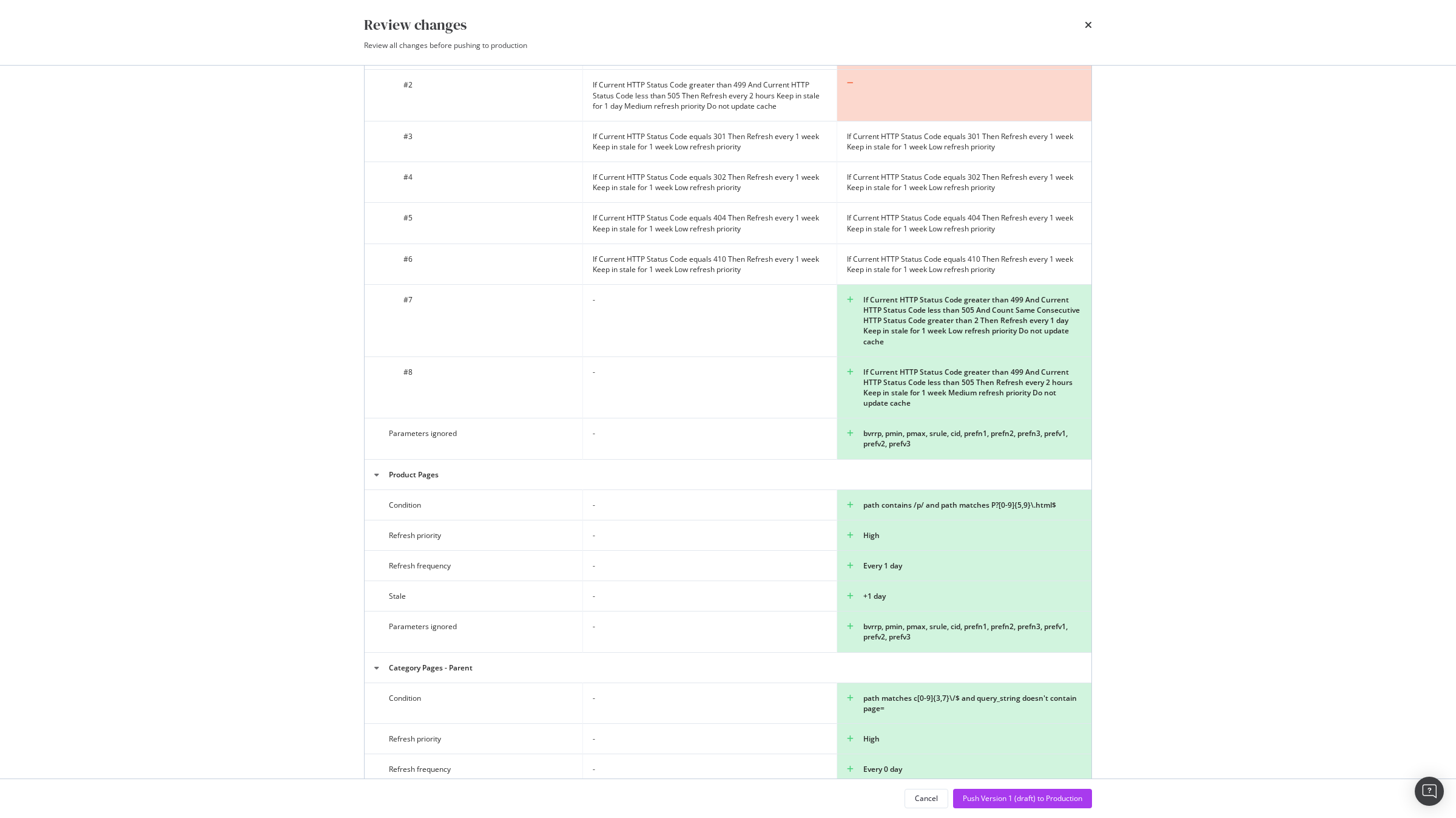
scroll to position [1952, 0]
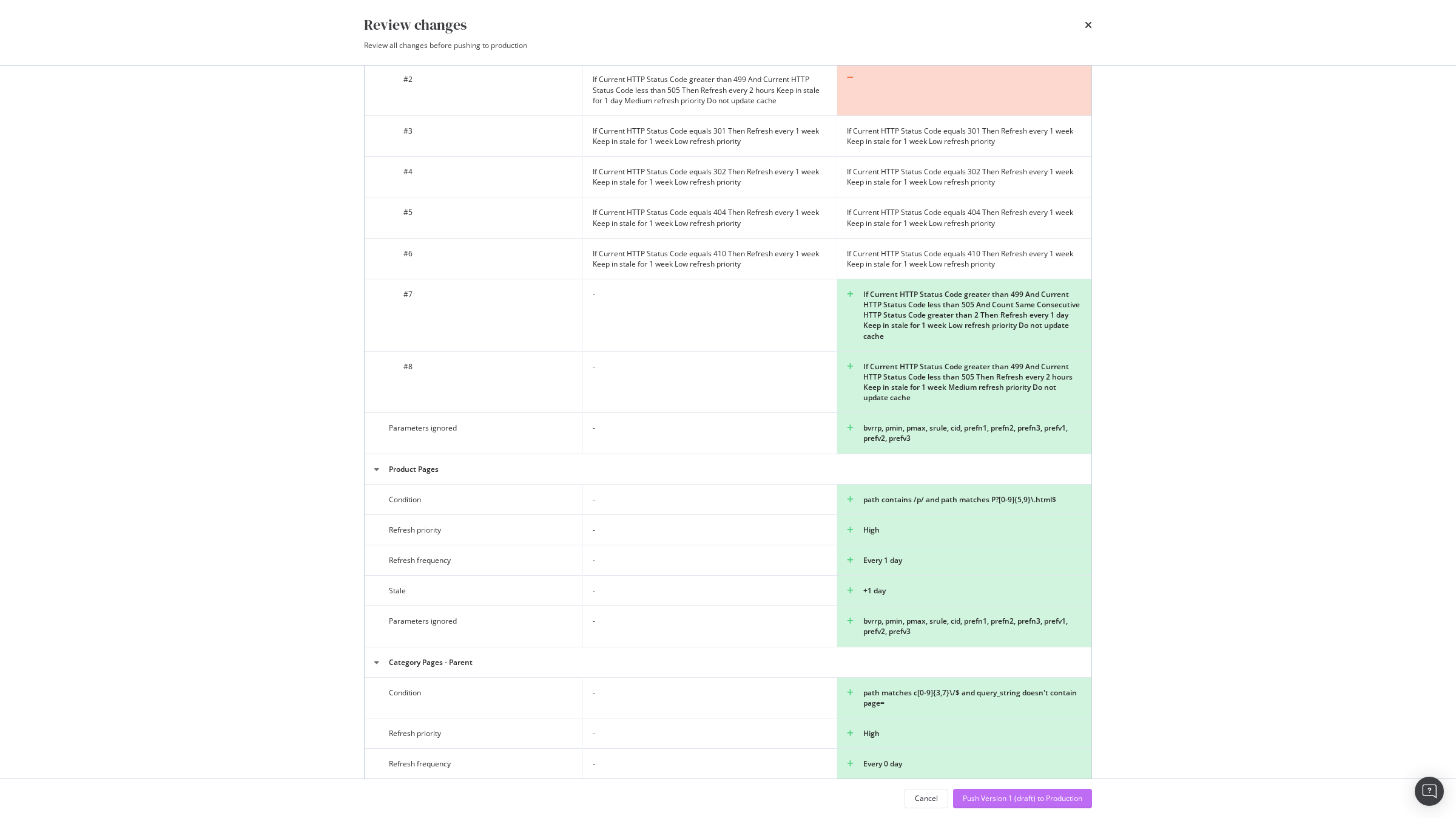
click at [1006, 798] on div "Push Version 1 (draft) to Production" at bounding box center [1023, 798] width 119 height 11
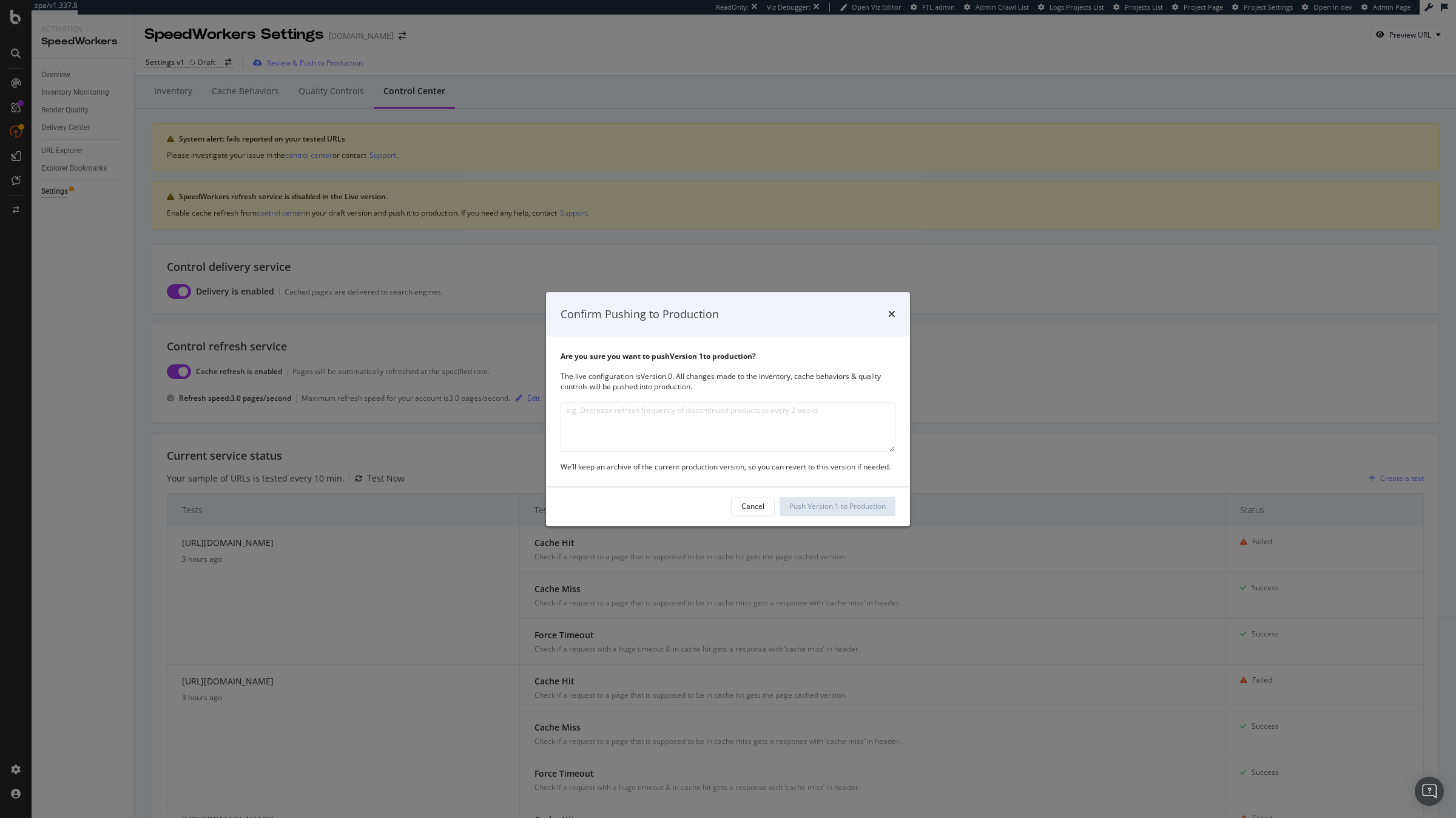
click at [748, 436] on textarea "modal" at bounding box center [728, 427] width 335 height 50
type textarea "Initial setup and go live for cache build"
click at [862, 517] on div "Cancel Push Version 1 to Production" at bounding box center [728, 506] width 364 height 39
click at [863, 510] on div "Push Version 1 to Production" at bounding box center [838, 506] width 96 height 11
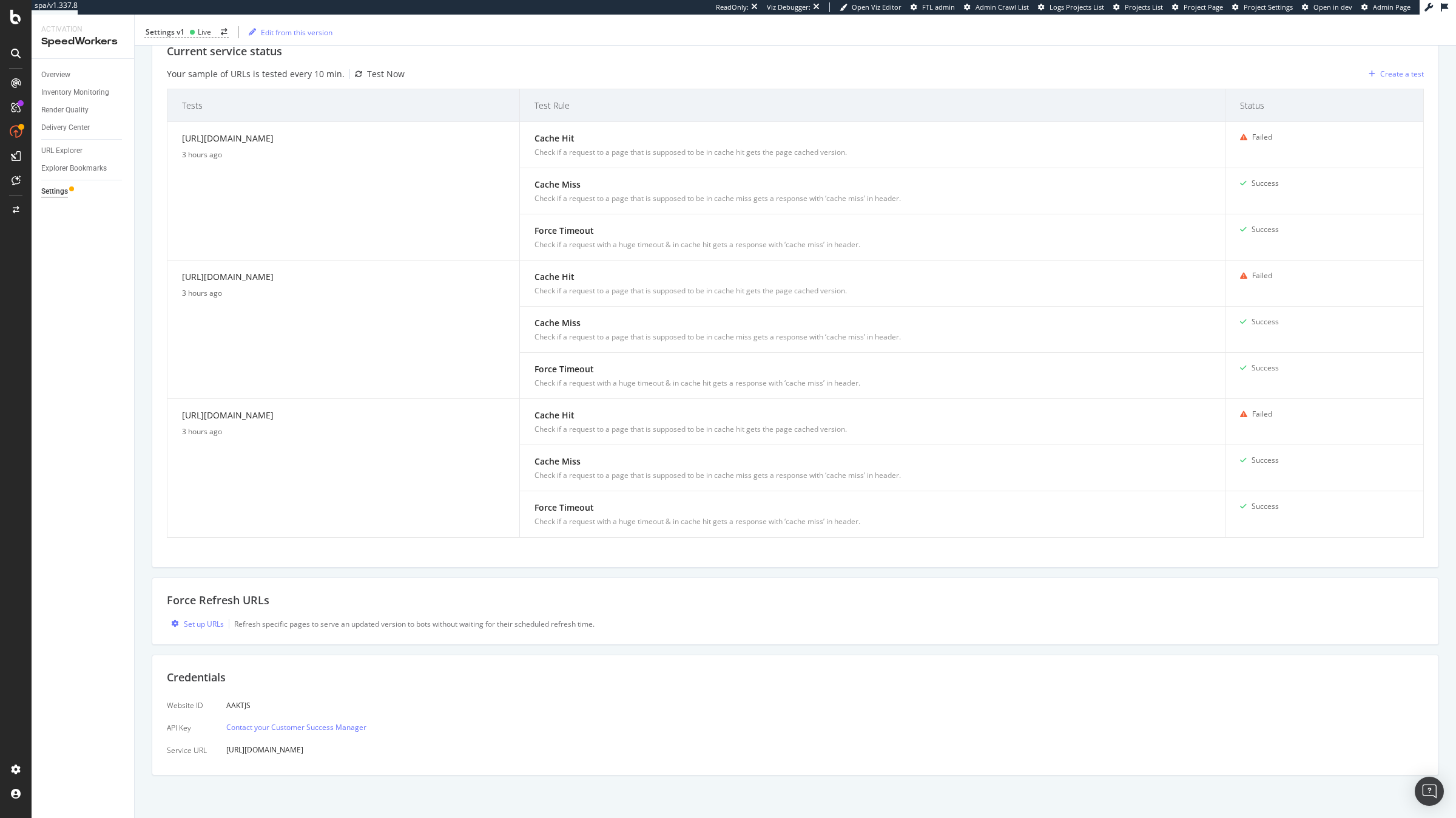
scroll to position [0, 0]
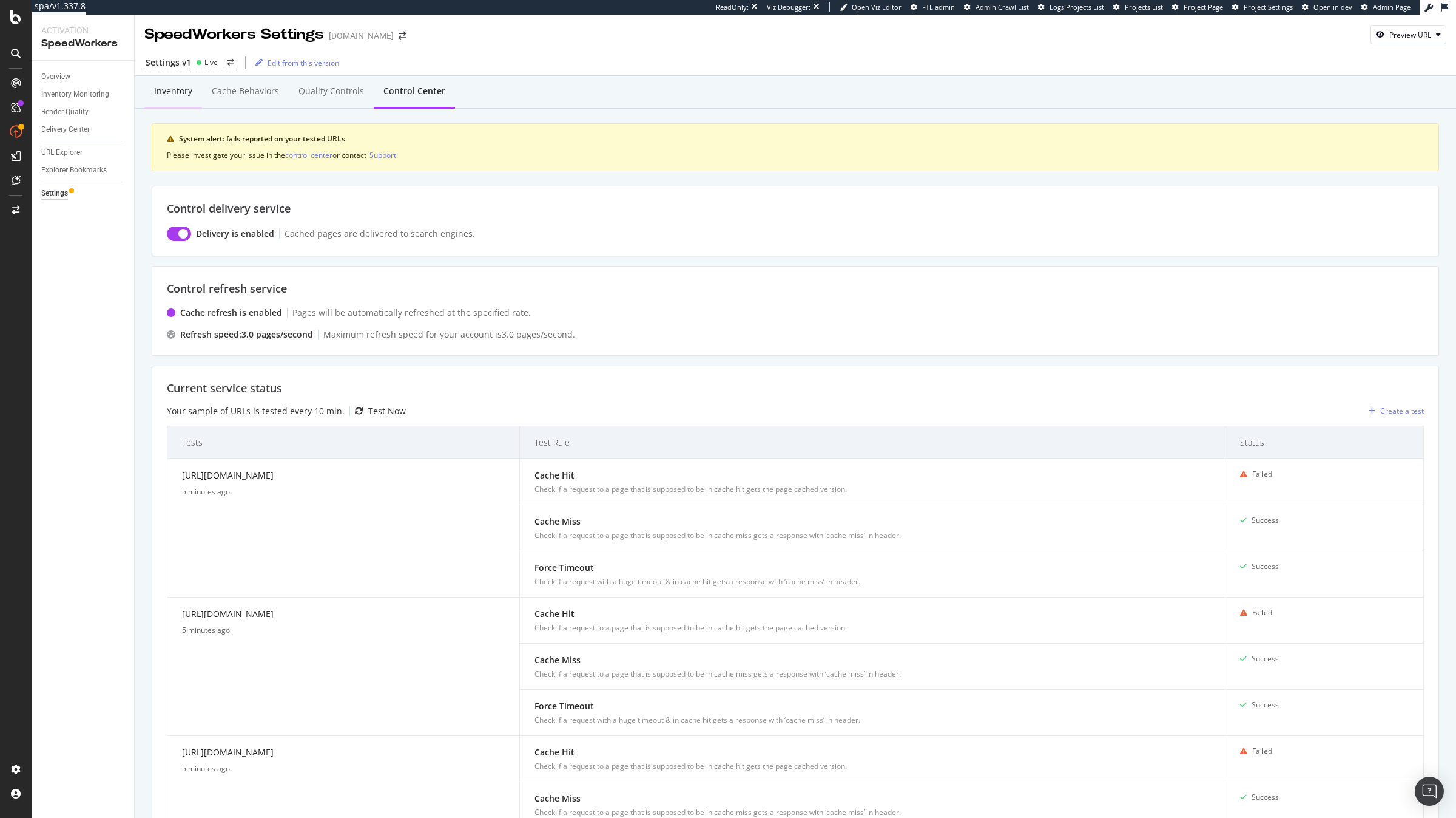
click at [190, 84] on div "Inventory" at bounding box center [173, 92] width 58 height 34
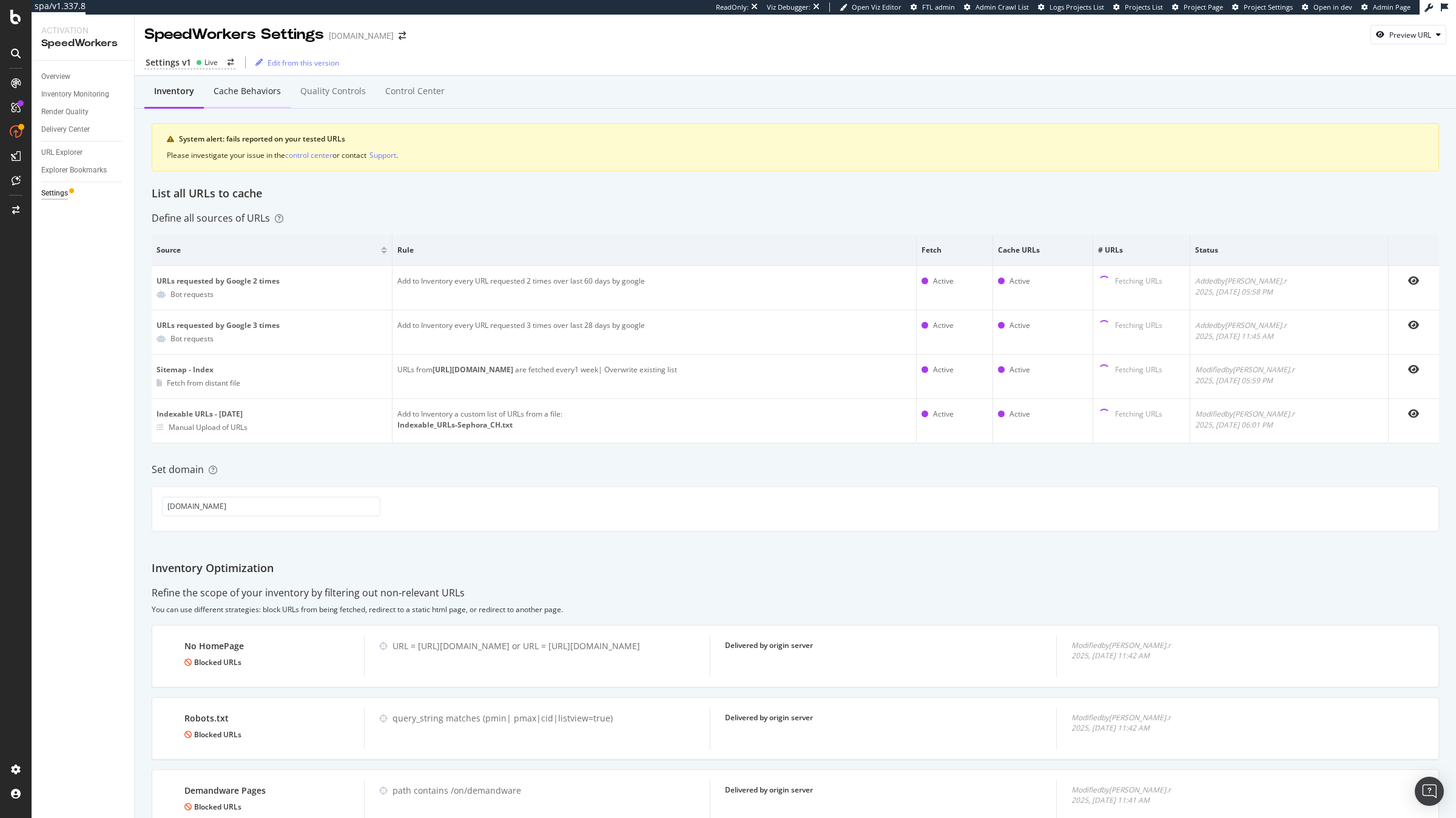
click at [256, 87] on div "Cache behaviors" at bounding box center [247, 91] width 67 height 13
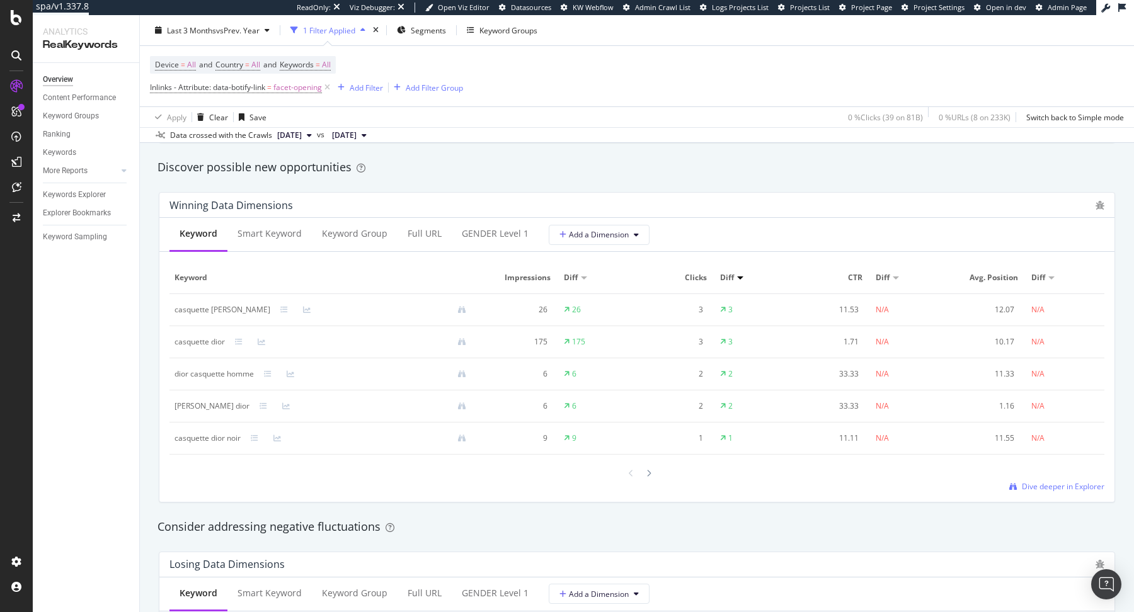
scroll to position [1088, 0]
click at [81, 200] on div "Keywords Explorer" at bounding box center [74, 194] width 63 height 13
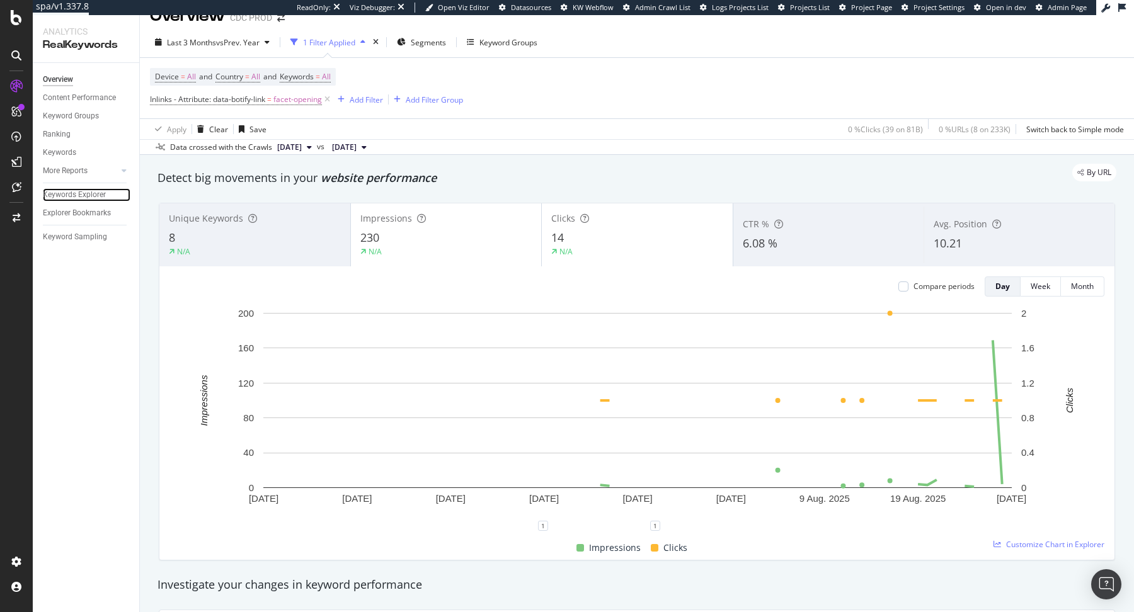
scroll to position [0, 0]
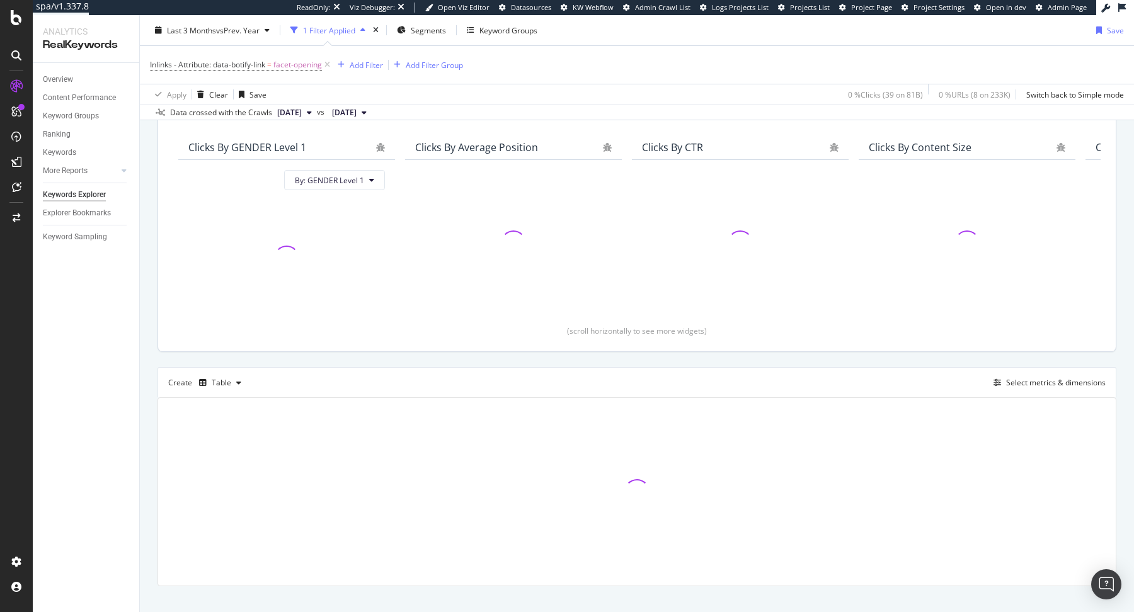
scroll to position [115, 0]
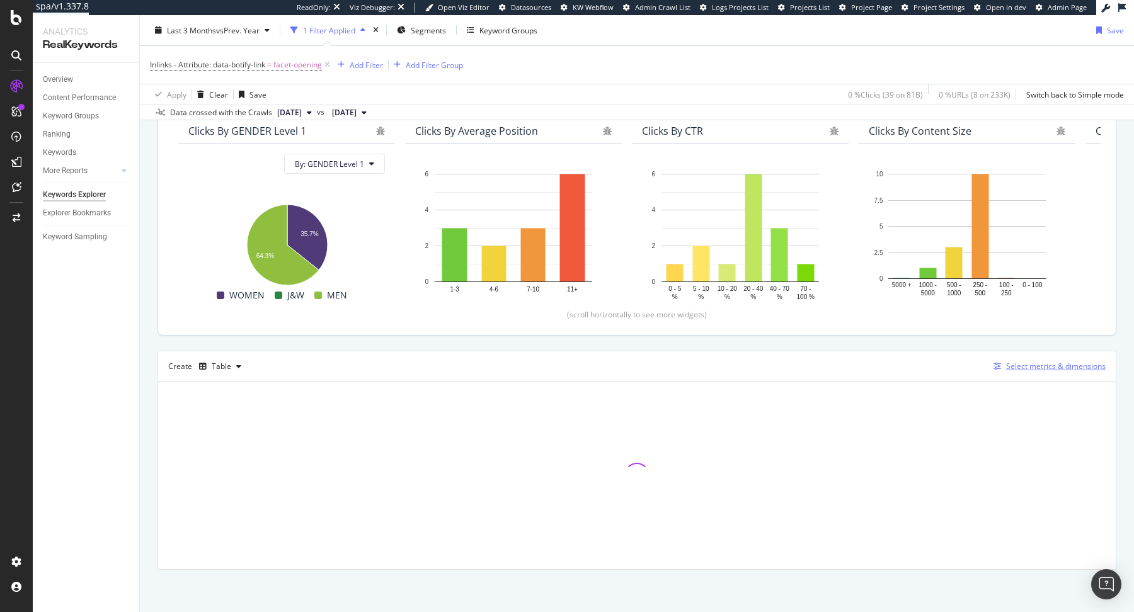
click at [1002, 364] on div "button" at bounding box center [997, 367] width 18 height 8
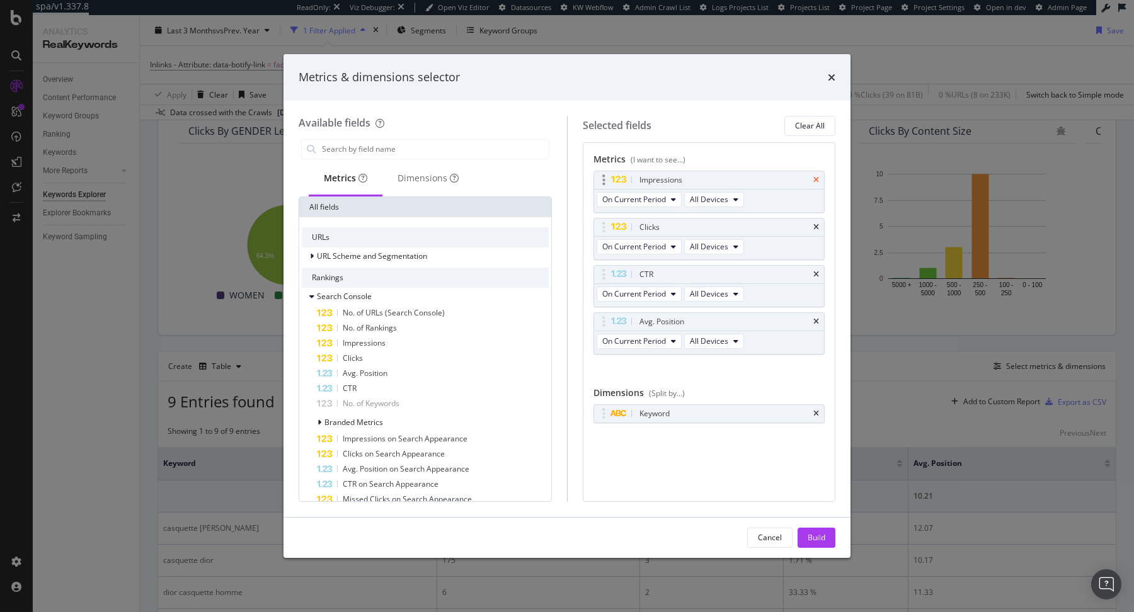
click at [816, 180] on icon "times" at bounding box center [816, 180] width 6 height 8
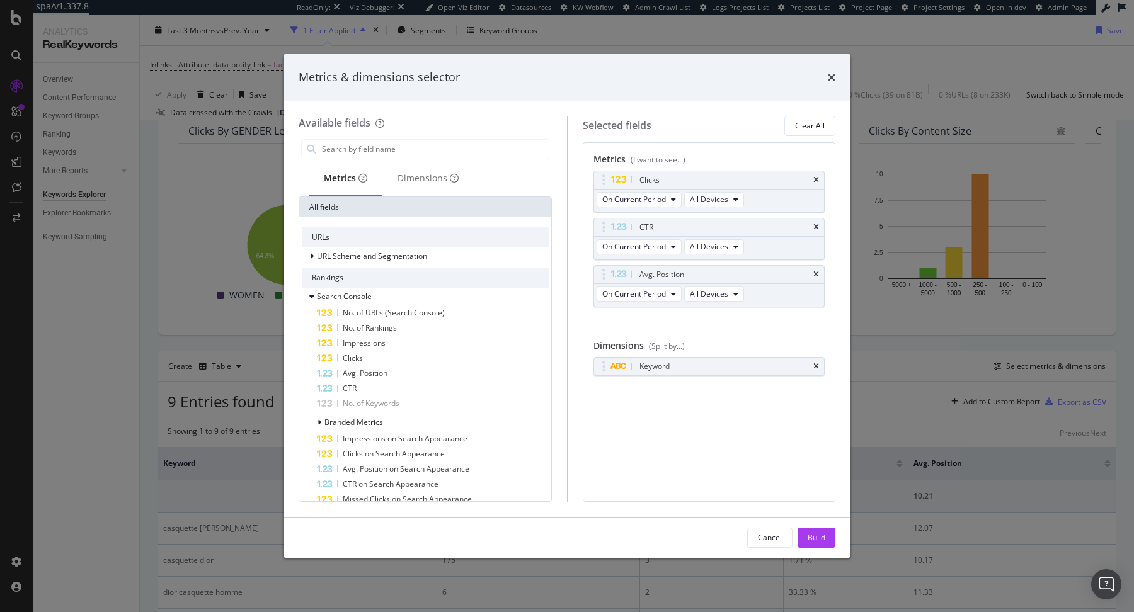
click at [816, 180] on icon "times" at bounding box center [816, 180] width 6 height 8
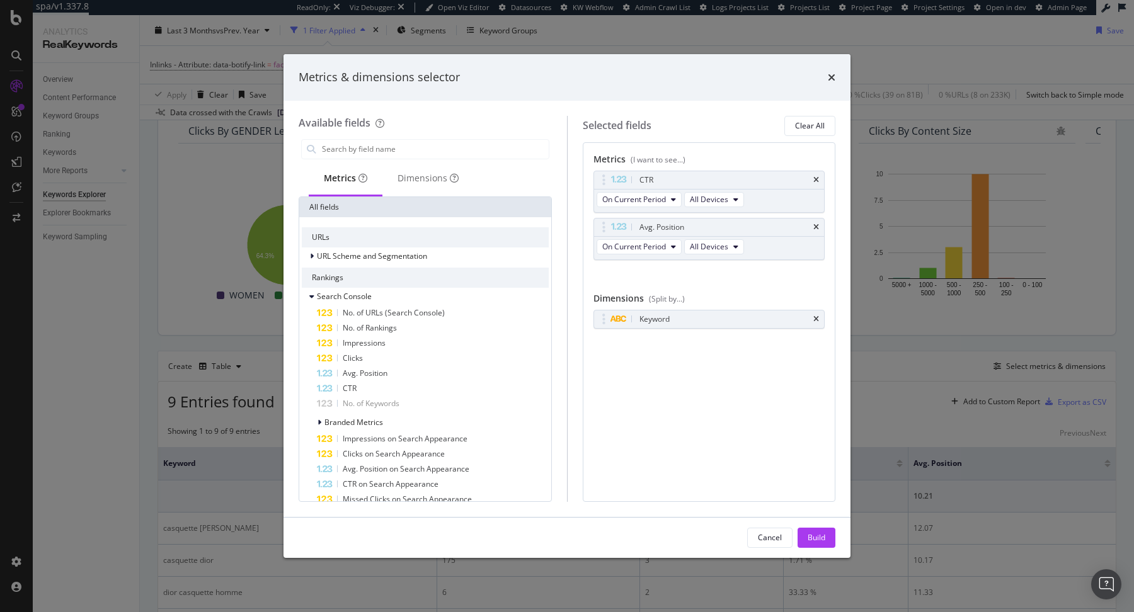
click at [816, 180] on icon "times" at bounding box center [816, 180] width 6 height 8
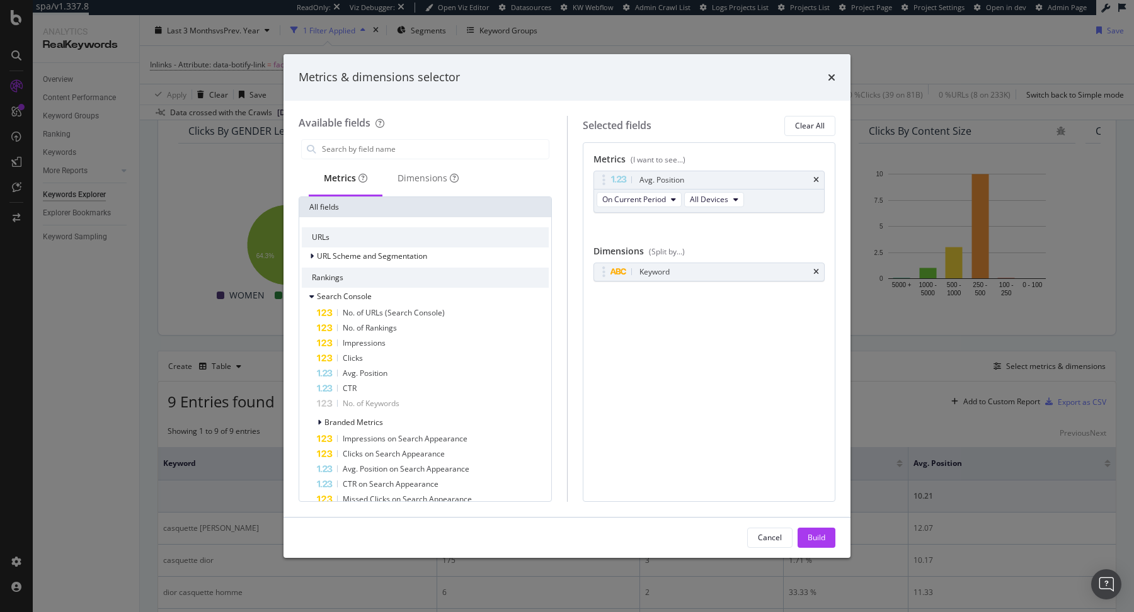
click at [816, 180] on icon "times" at bounding box center [816, 180] width 6 height 8
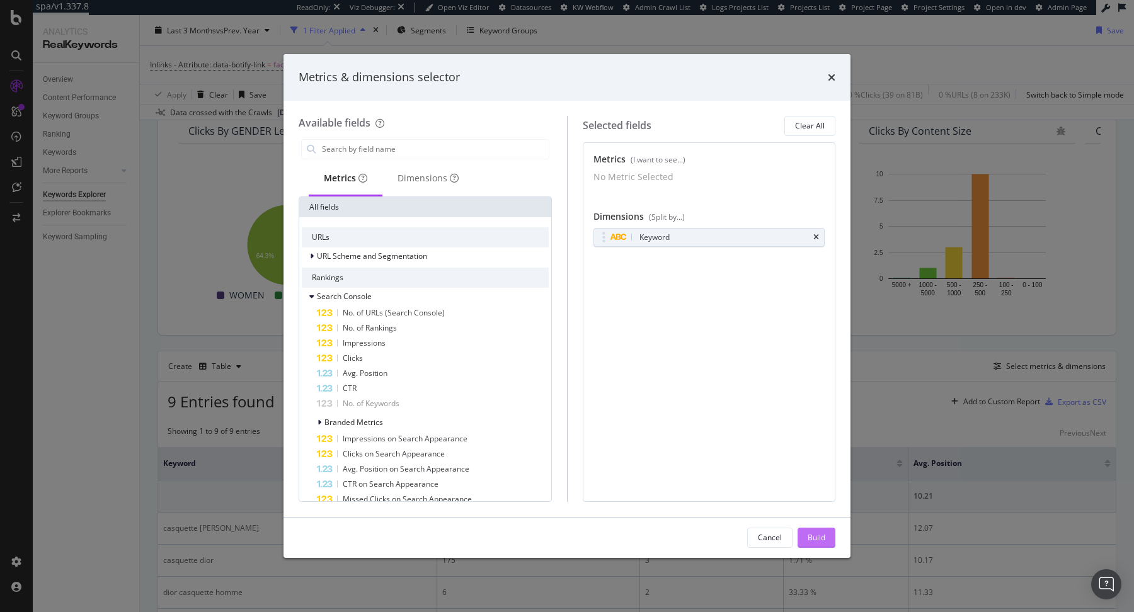
click at [829, 537] on button "Build" at bounding box center [817, 538] width 38 height 20
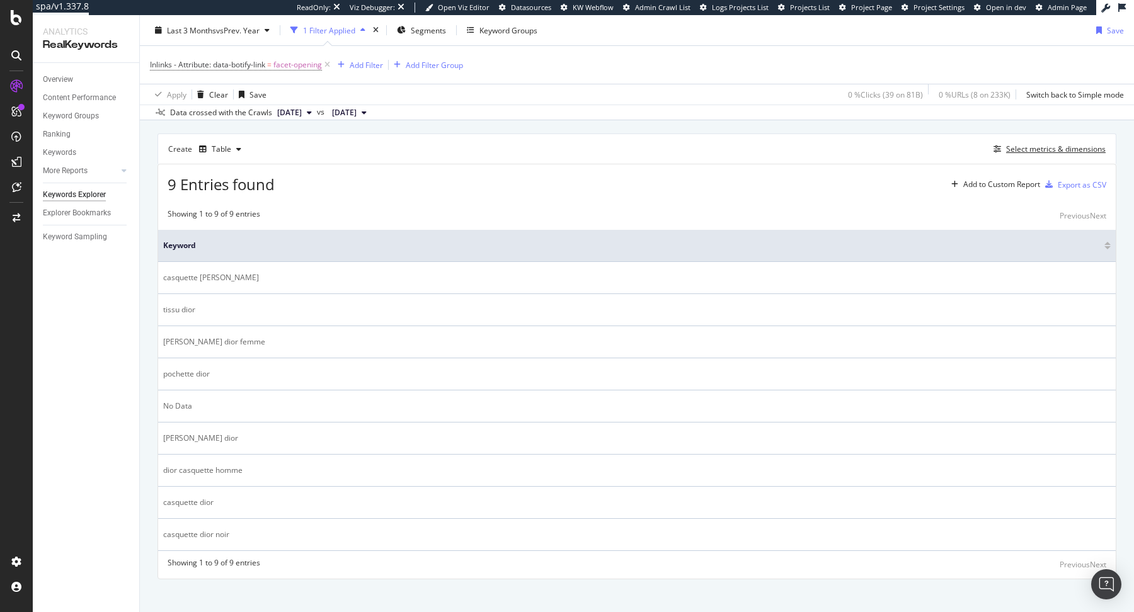
scroll to position [339, 0]
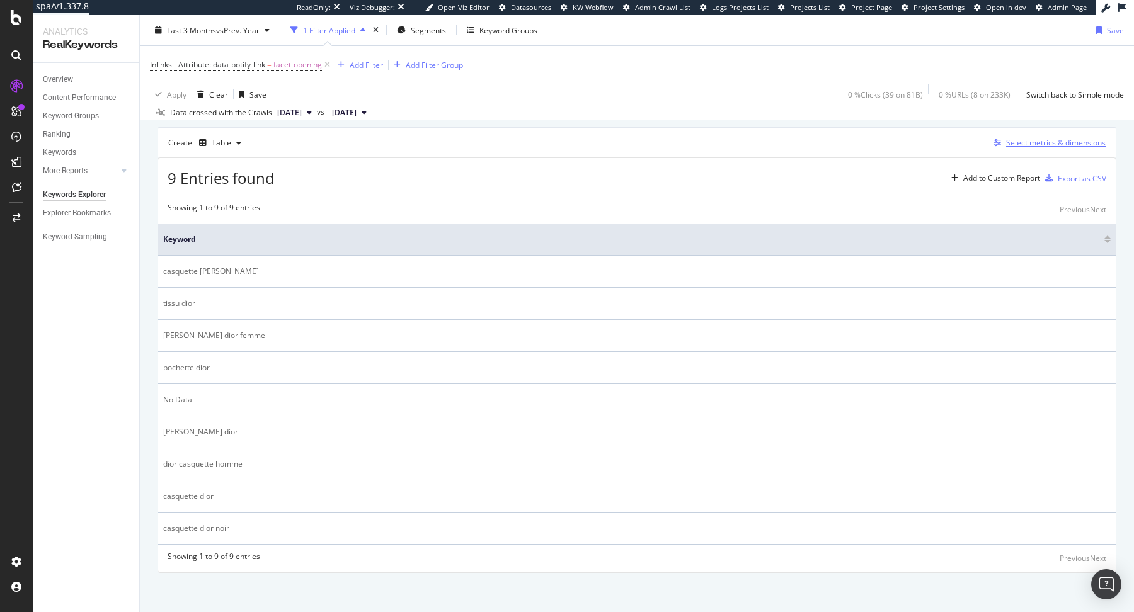
click at [1039, 142] on div "Select metrics & dimensions" at bounding box center [1056, 142] width 100 height 11
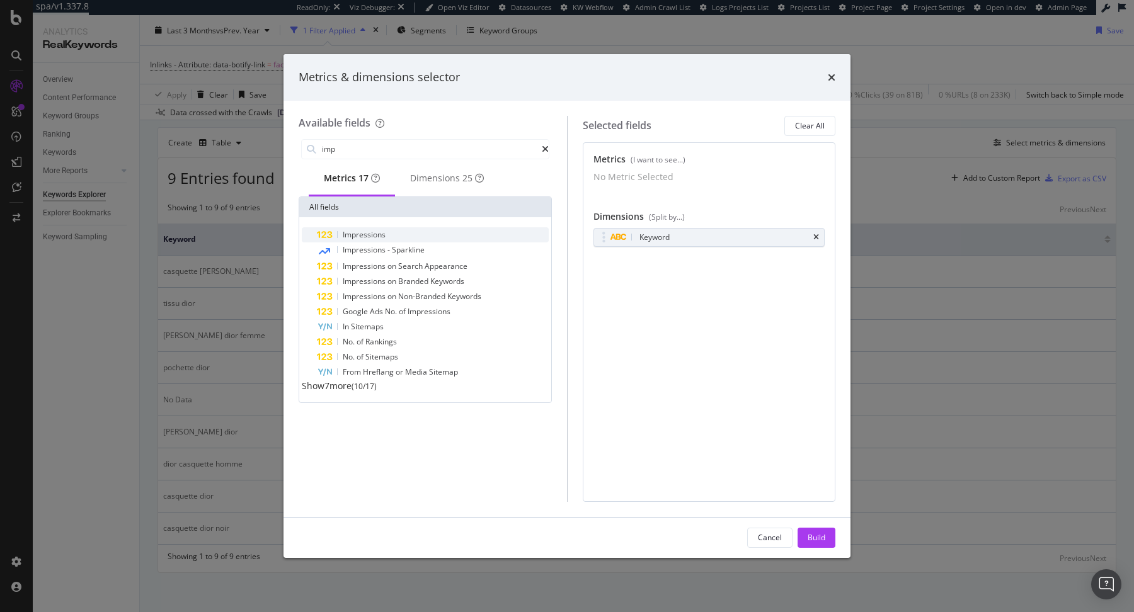
click at [428, 238] on div "Impressions" at bounding box center [433, 234] width 232 height 15
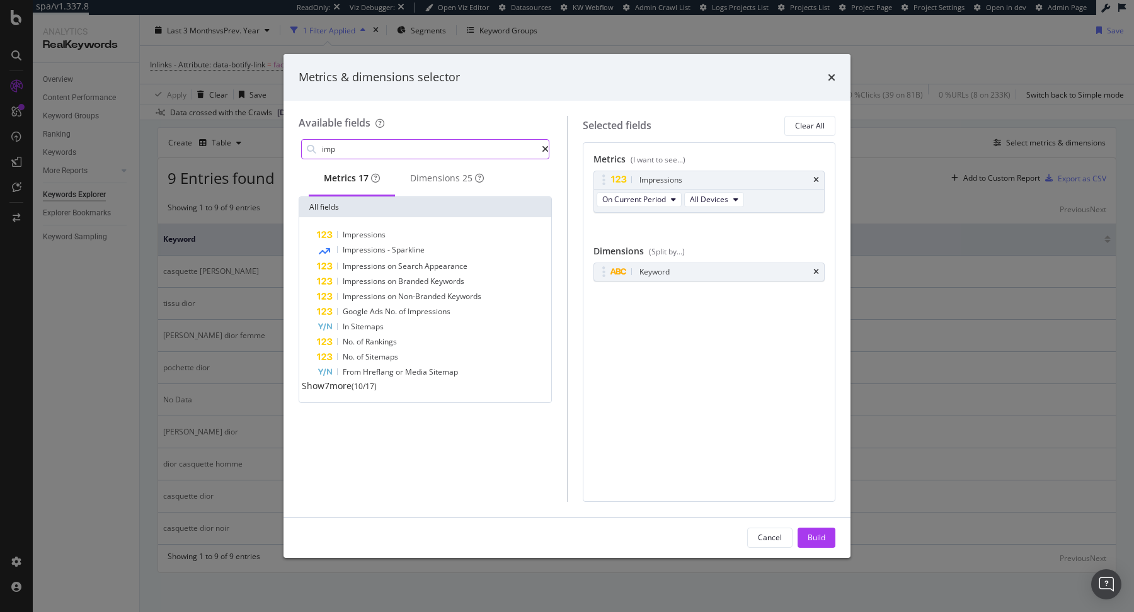
click at [407, 152] on input "imp" at bounding box center [431, 149] width 221 height 19
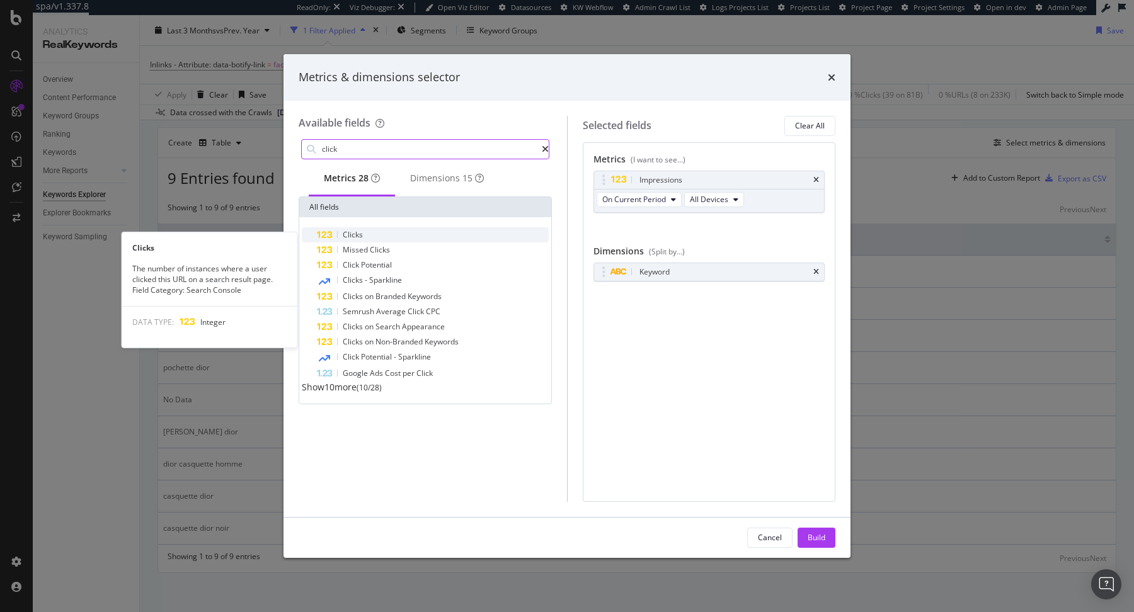
type input "click"
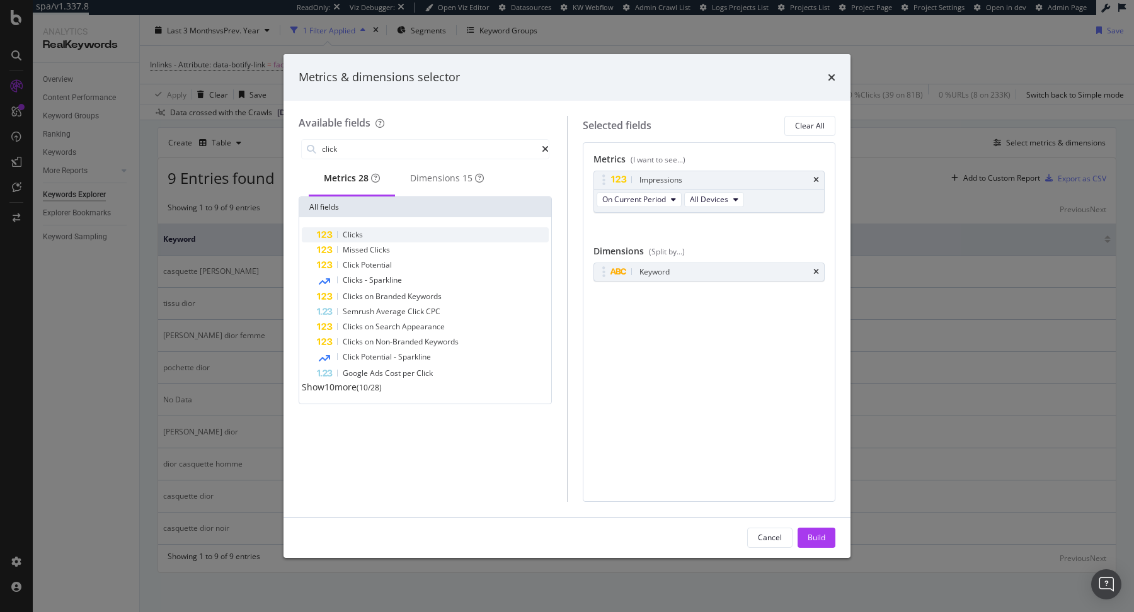
click at [423, 238] on div "Clicks" at bounding box center [433, 234] width 232 height 15
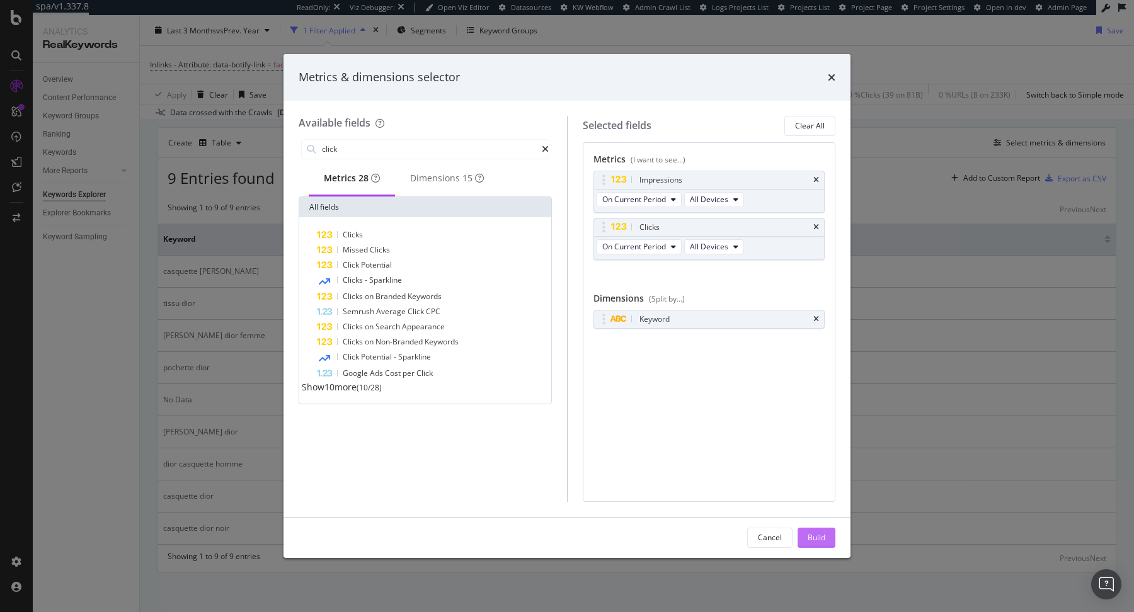
click at [814, 543] on div "Build" at bounding box center [817, 538] width 18 height 19
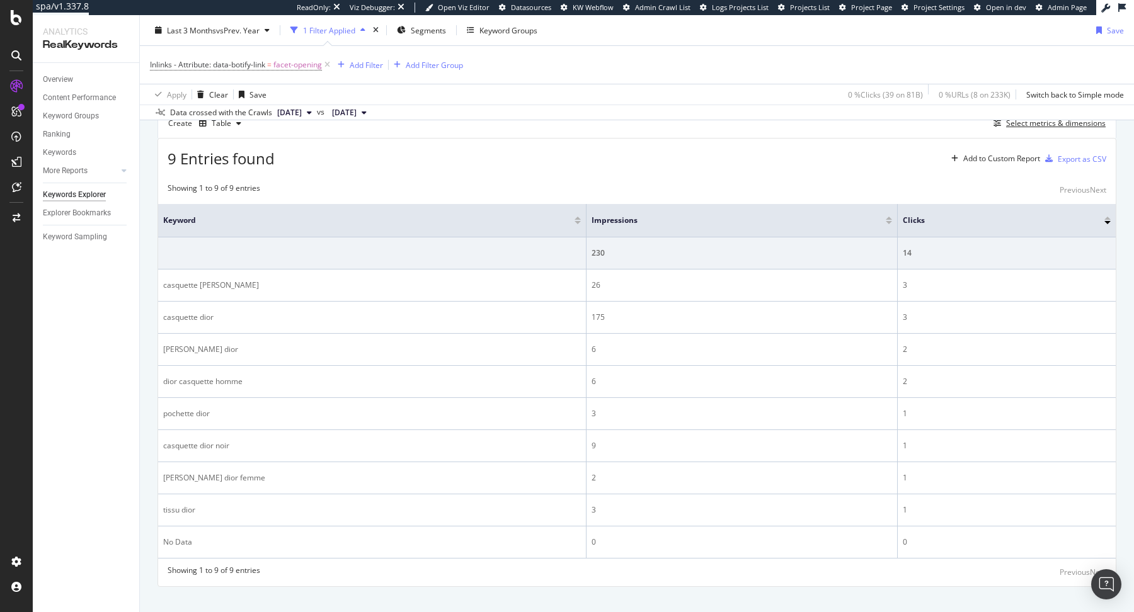
scroll to position [372, 0]
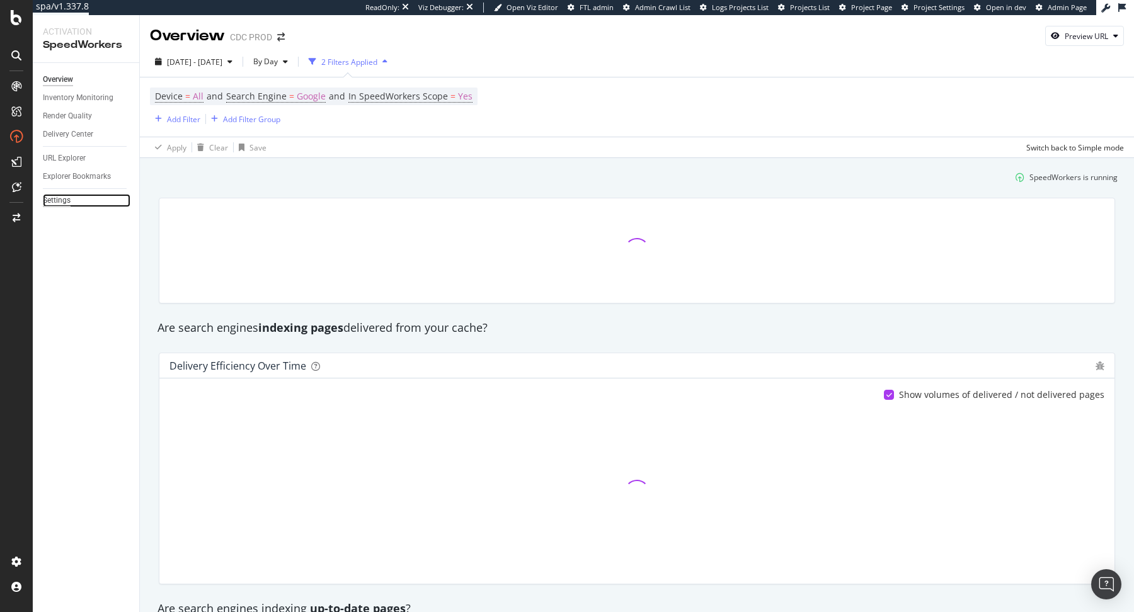
click at [55, 202] on div "Settings" at bounding box center [57, 200] width 28 height 13
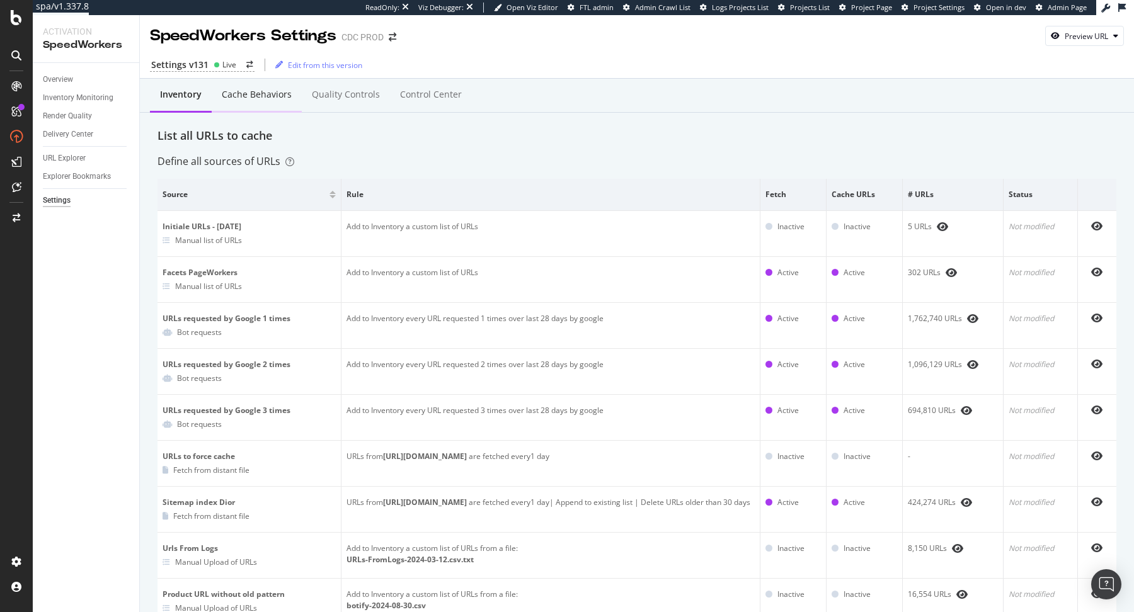
click at [262, 105] on div "Cache behaviors" at bounding box center [257, 95] width 90 height 35
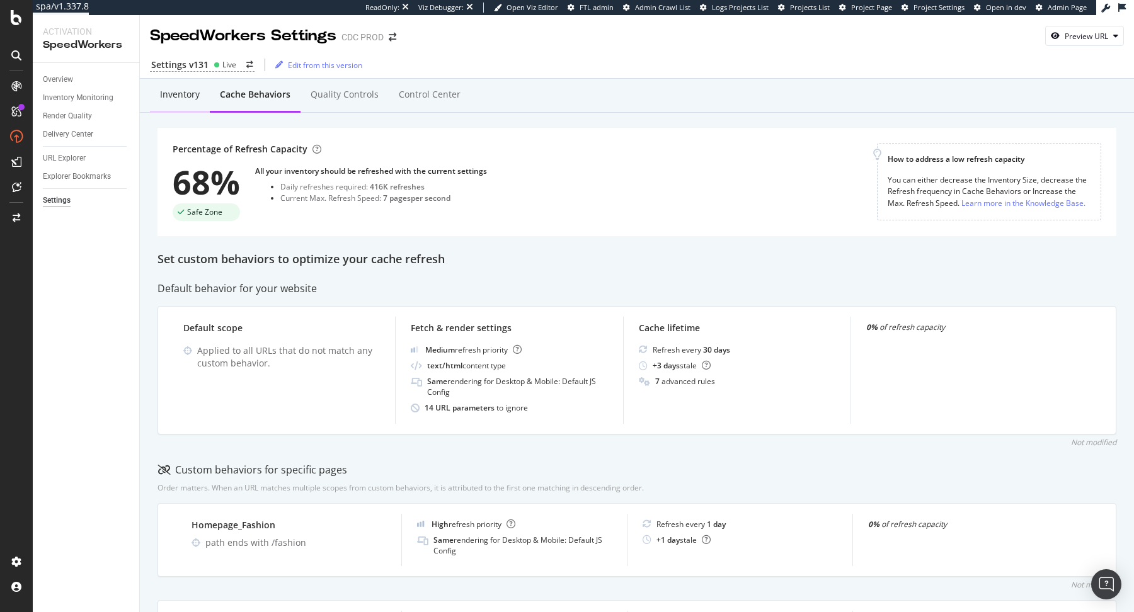
click at [180, 107] on div "Inventory" at bounding box center [180, 95] width 60 height 35
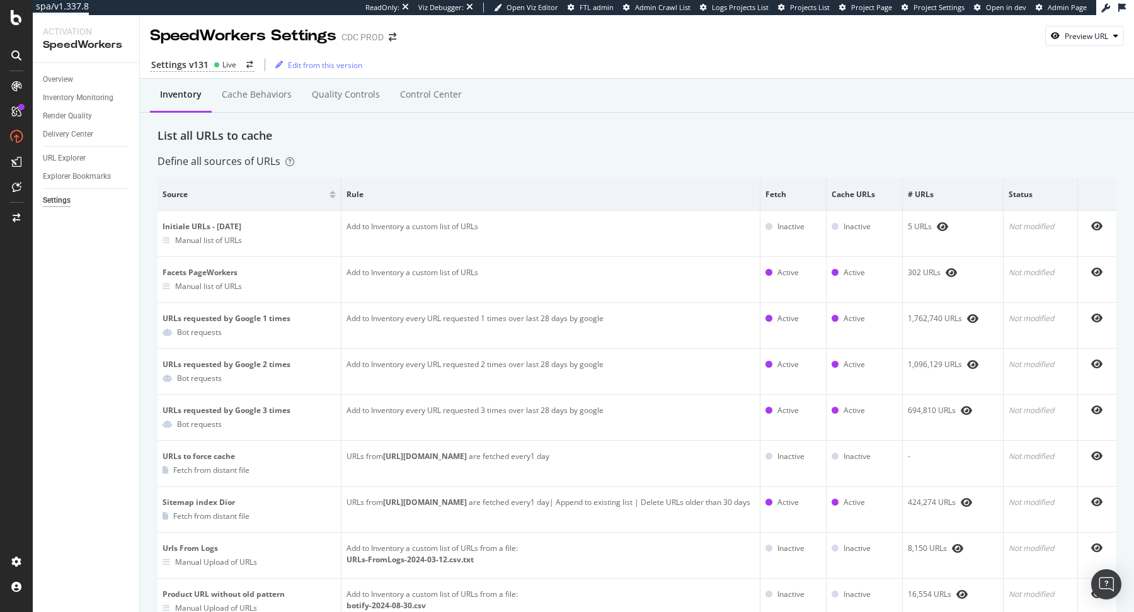
click at [253, 71] on div "Settings v131 Live Edit from this version" at bounding box center [637, 65] width 994 height 26
click at [249, 67] on icon "arrow-right-arrow-left" at bounding box center [249, 65] width 7 height 8
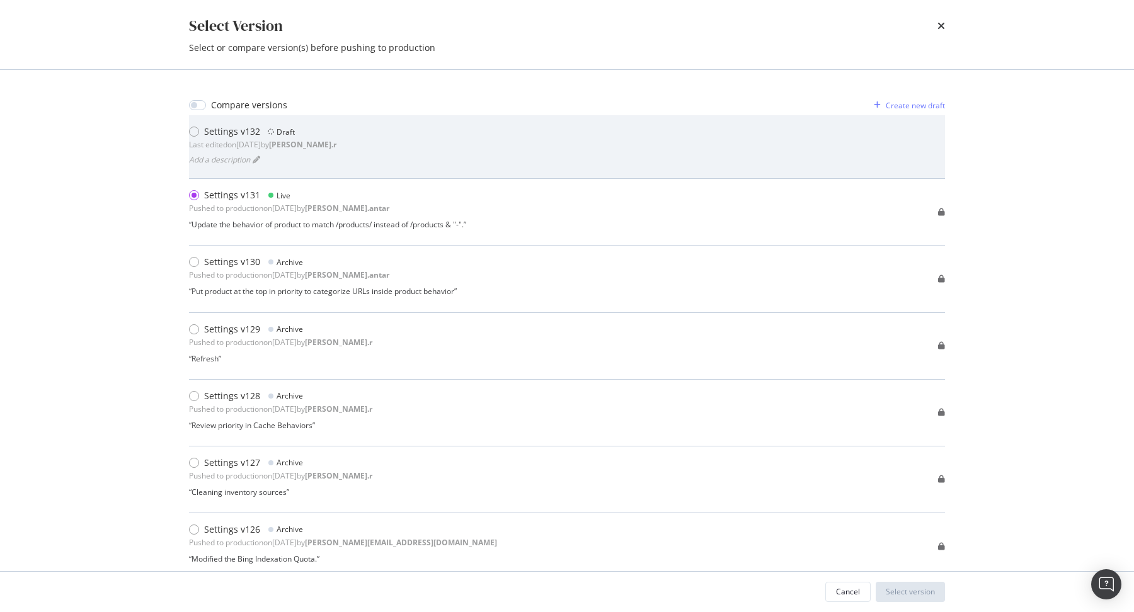
click at [223, 141] on div "Last edited on 2025 Sep 1st by arthur.r" at bounding box center [262, 144] width 147 height 11
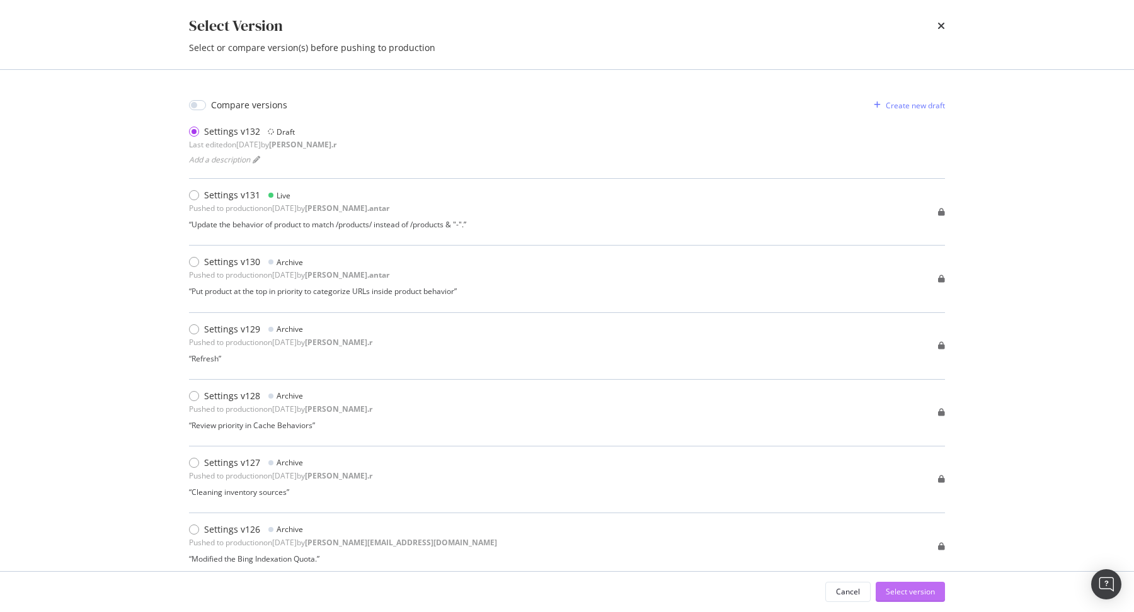
click at [901, 558] on div "Select version" at bounding box center [910, 592] width 49 height 11
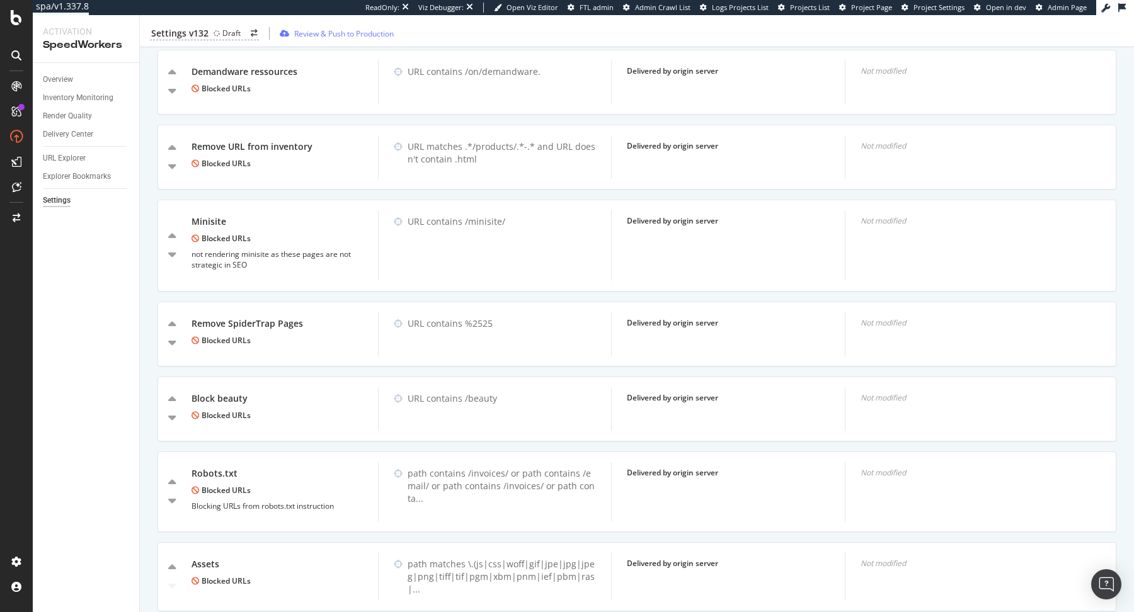
scroll to position [965, 0]
click at [71, 155] on div "URL Explorer" at bounding box center [64, 158] width 43 height 13
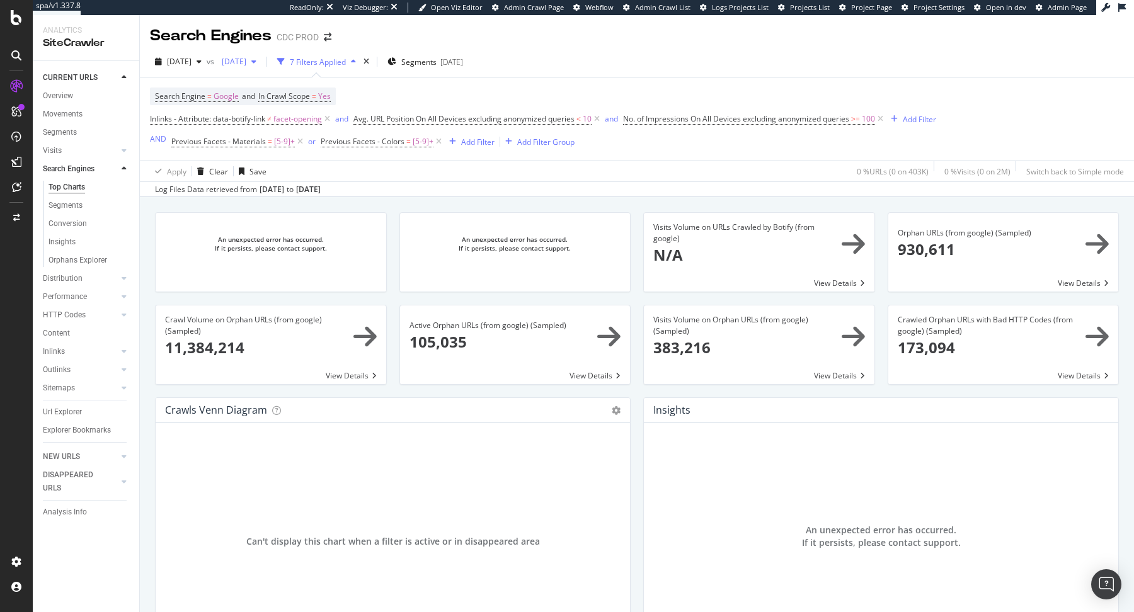
click at [246, 57] on span "[DATE]" at bounding box center [232, 61] width 30 height 11
click at [321, 149] on div "393K URLs" at bounding box center [339, 148] width 37 height 11
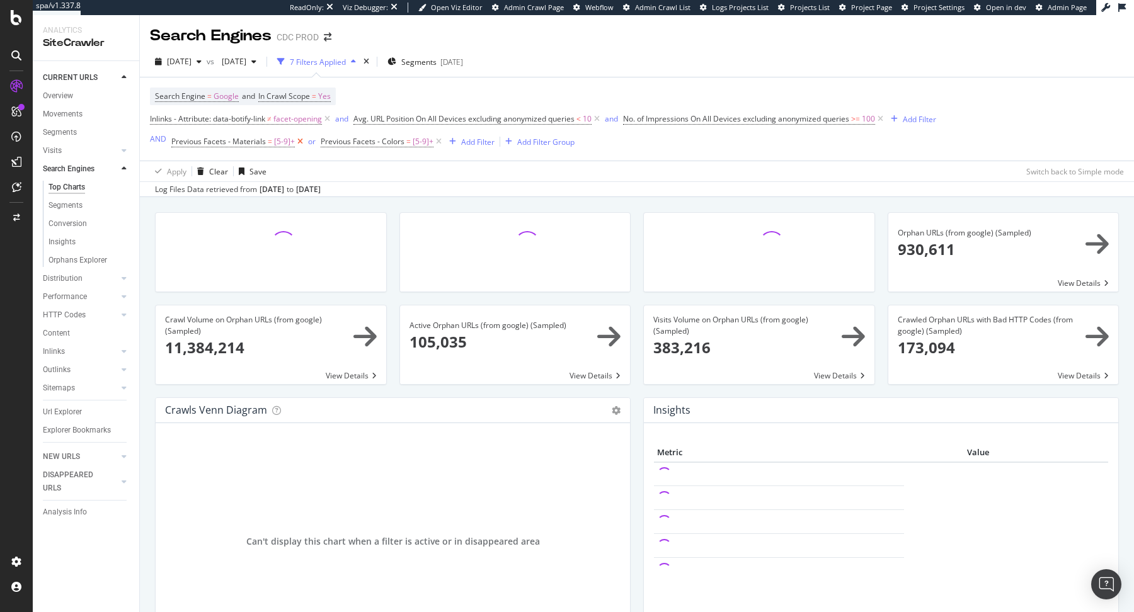
click at [296, 144] on icon at bounding box center [300, 141] width 11 height 13
click at [287, 142] on icon at bounding box center [289, 141] width 11 height 13
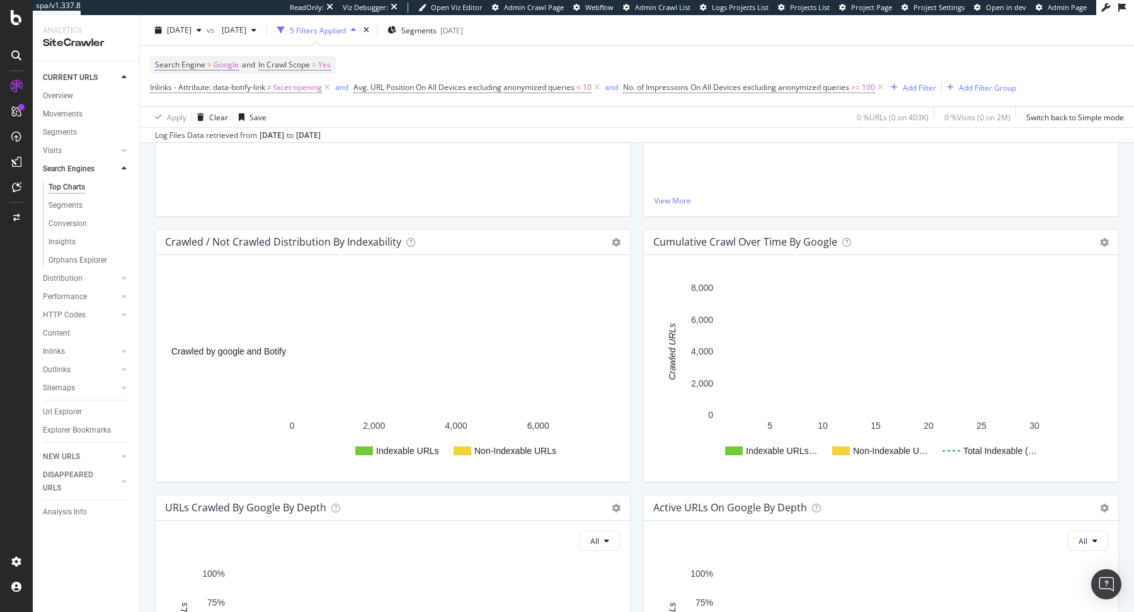
scroll to position [411, 0]
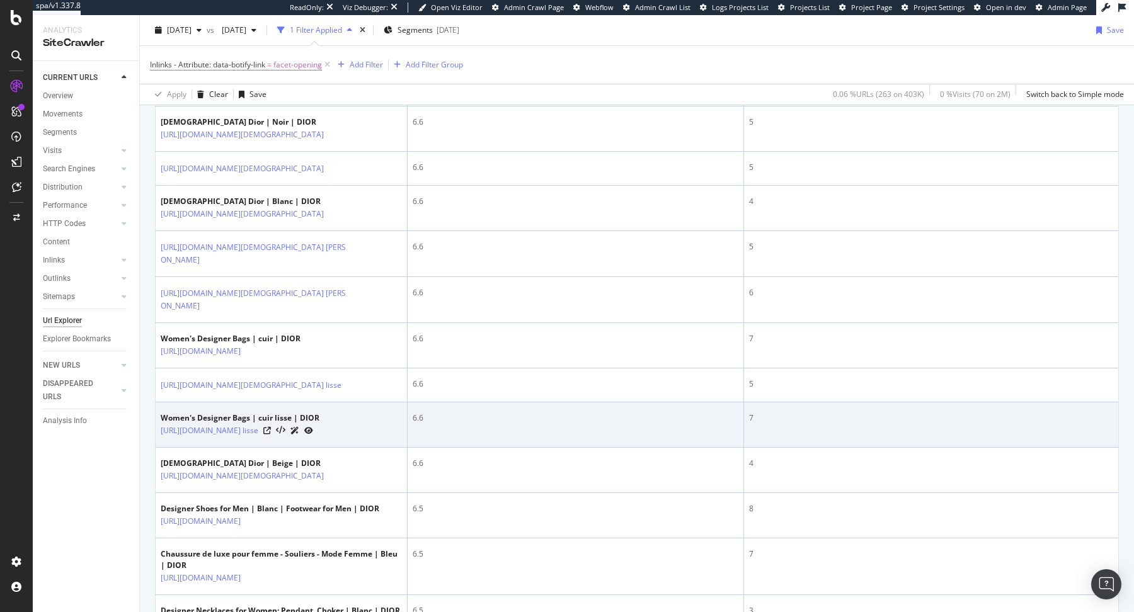
scroll to position [1068, 0]
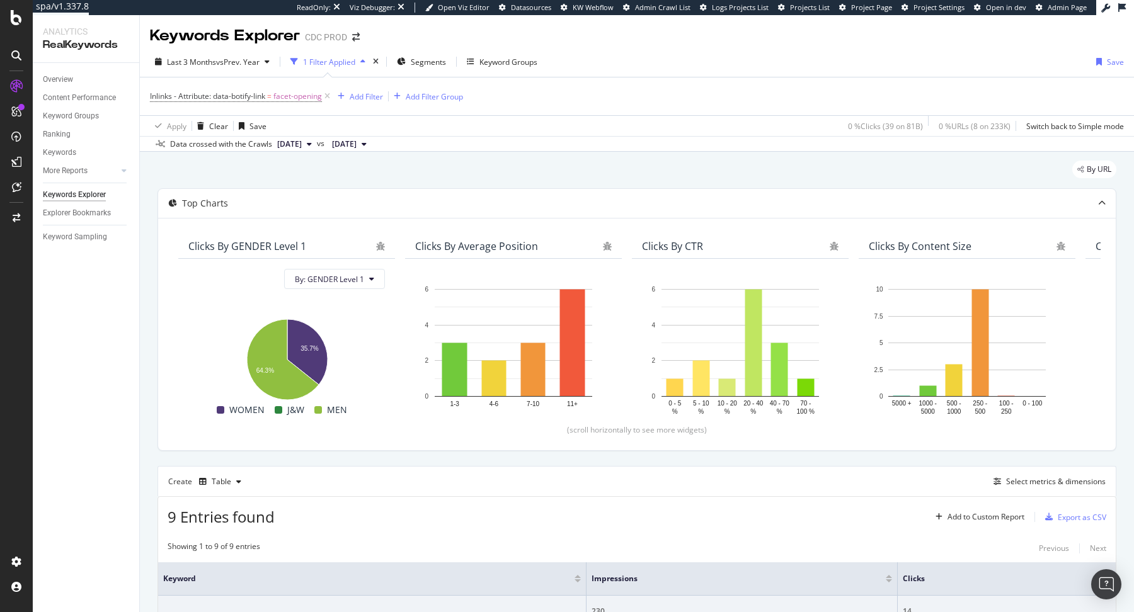
scroll to position [372, 0]
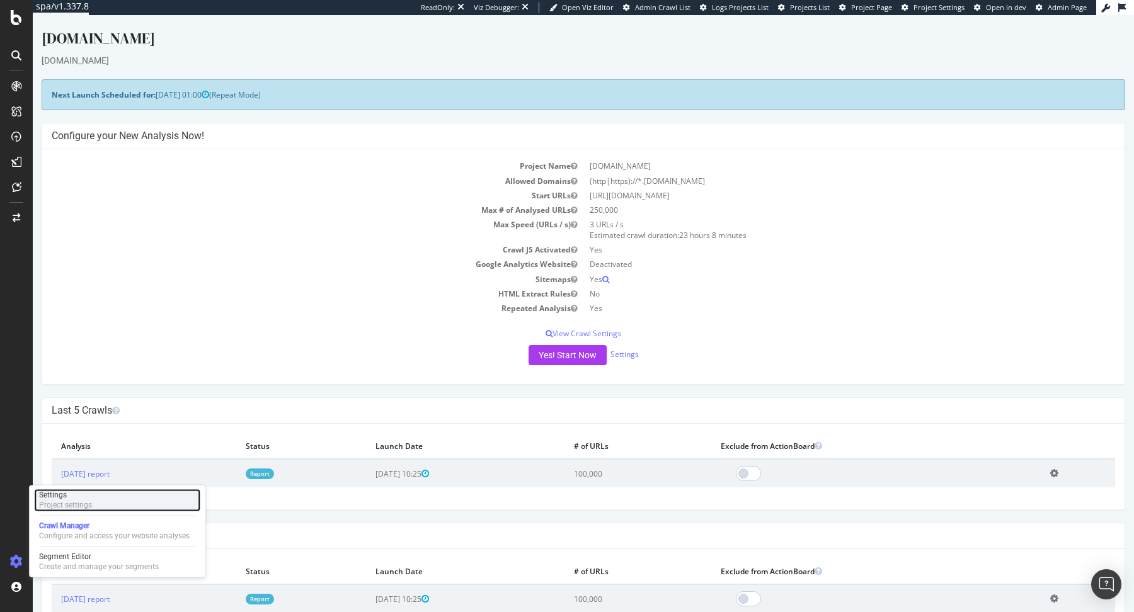
click at [110, 494] on div "Settings Project settings" at bounding box center [117, 500] width 166 height 23
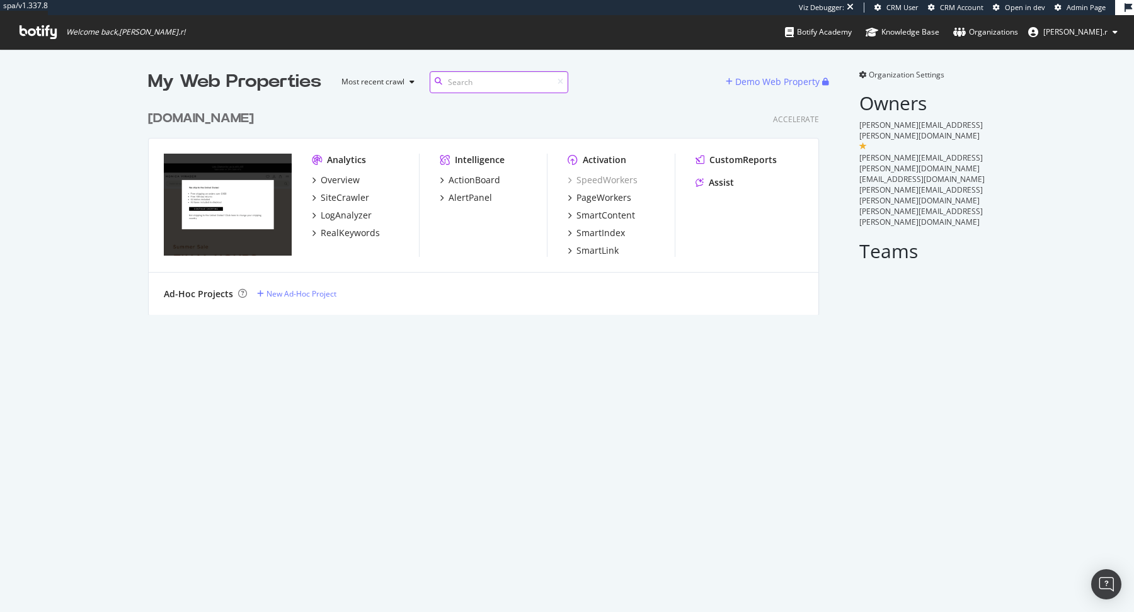
scroll to position [221, 680]
click at [914, 74] on span "Organization Settings" at bounding box center [907, 74] width 76 height 11
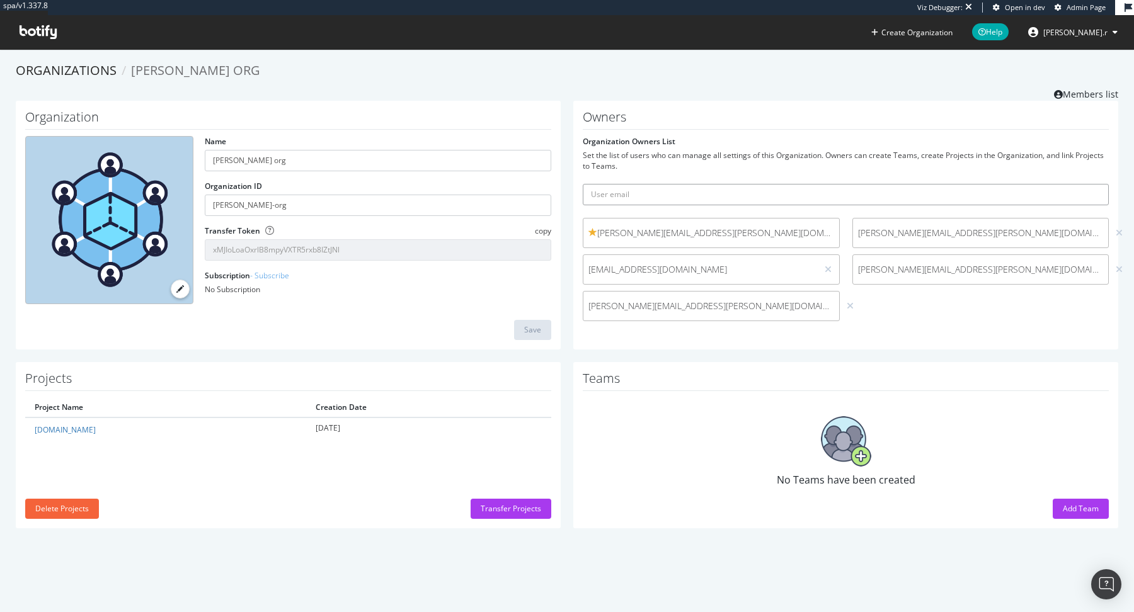
click at [726, 194] on input "text" at bounding box center [846, 194] width 526 height 21
paste input "chris.ellsmore@monicavinader.com"
type input "chris.ellsmore@monicavinader.com"
click at [1087, 184] on button "submit" at bounding box center [1097, 194] width 21 height 21
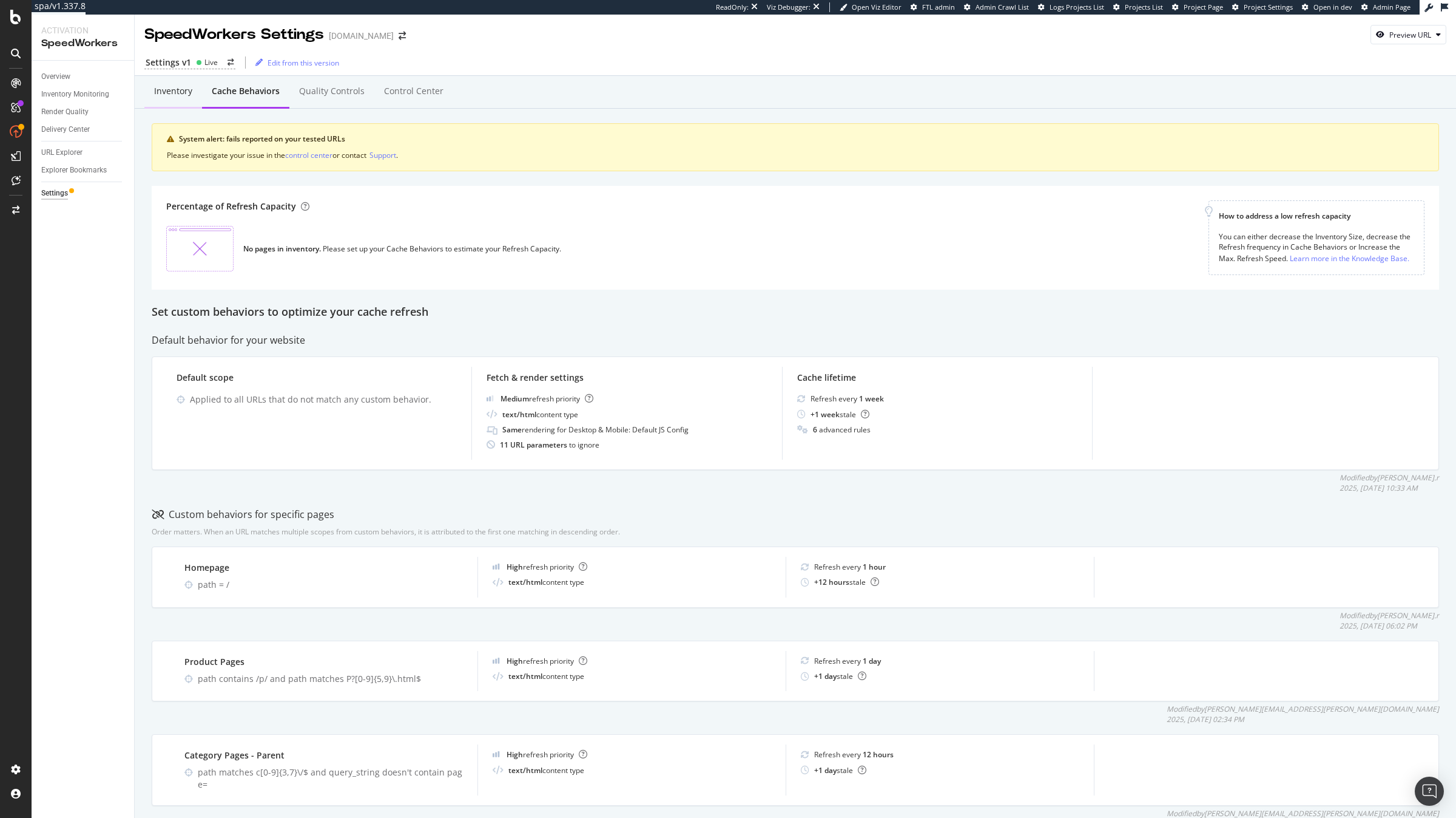
click at [190, 93] on div "Inventory" at bounding box center [173, 91] width 39 height 13
